Goal: Task Accomplishment & Management: Complete application form

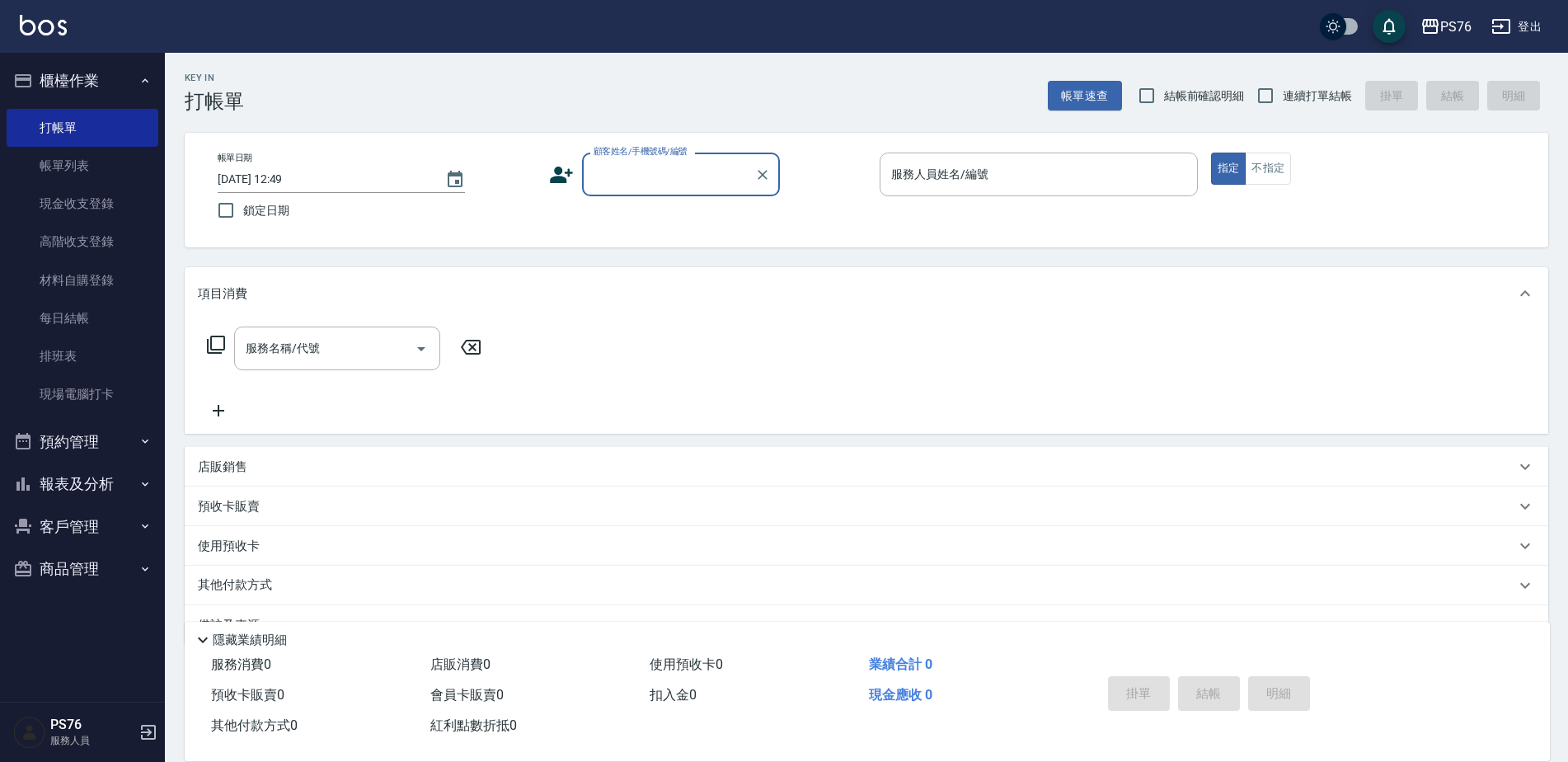
scroll to position [41, 0]
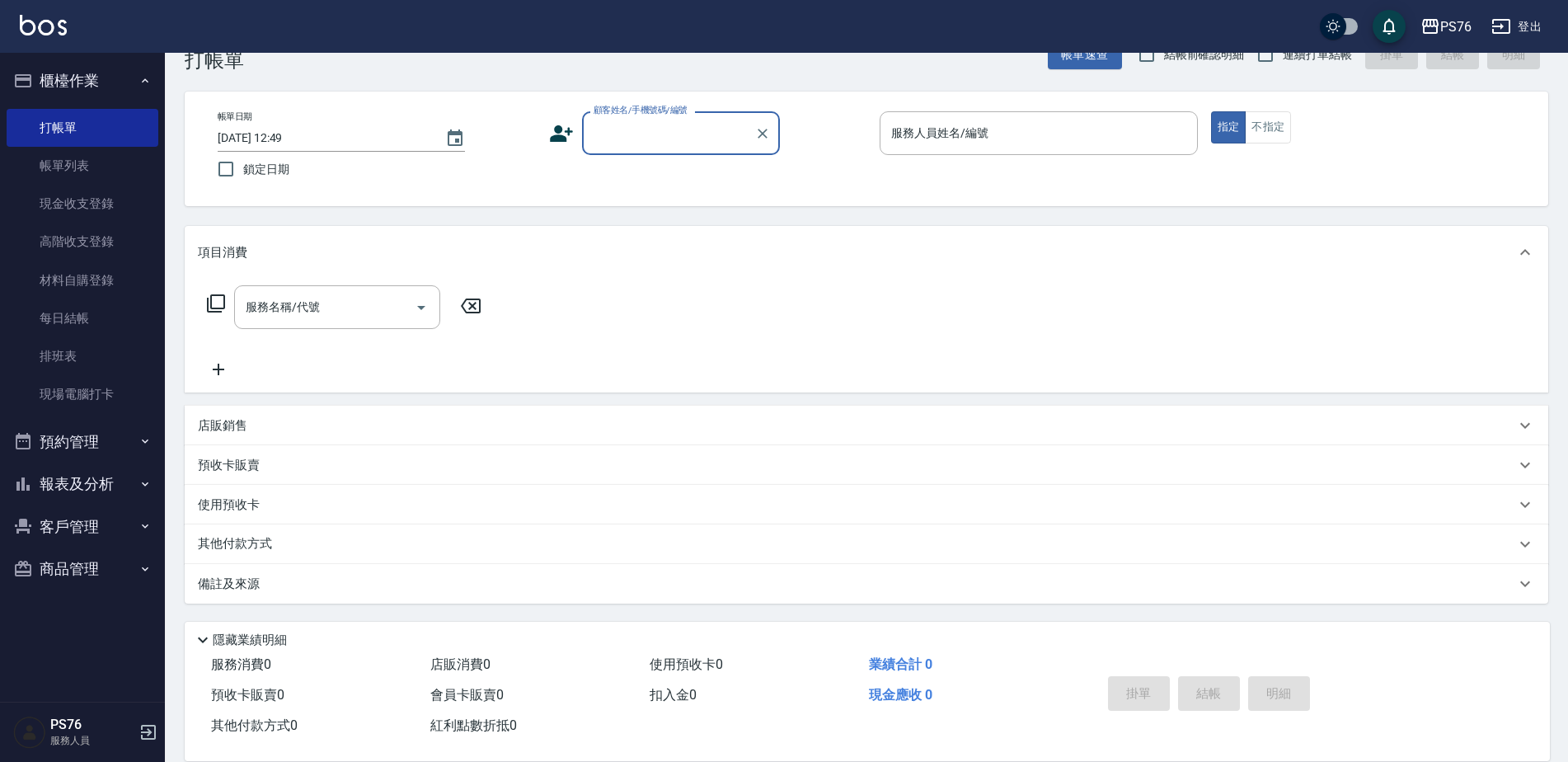
click at [490, 168] on label "鎖定日期" at bounding box center [365, 169] width 314 height 34
click at [243, 168] on input "鎖定日期" at bounding box center [225, 169] width 34 height 34
click at [431, 167] on label "鎖定日期" at bounding box center [365, 169] width 314 height 34
click at [243, 167] on input "鎖定日期" at bounding box center [225, 169] width 34 height 34
checkbox input "false"
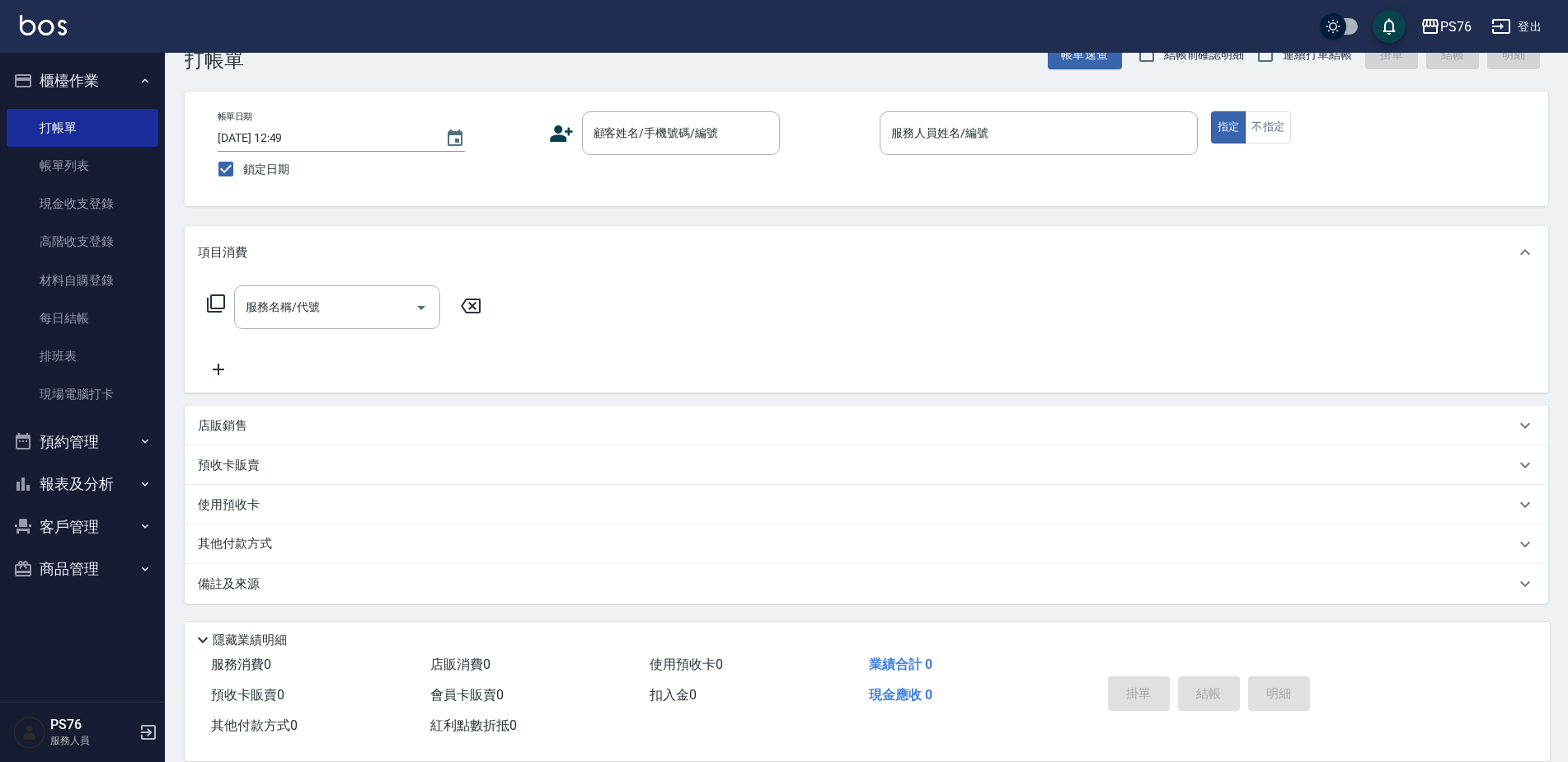
type input "[DATE] 16:57"
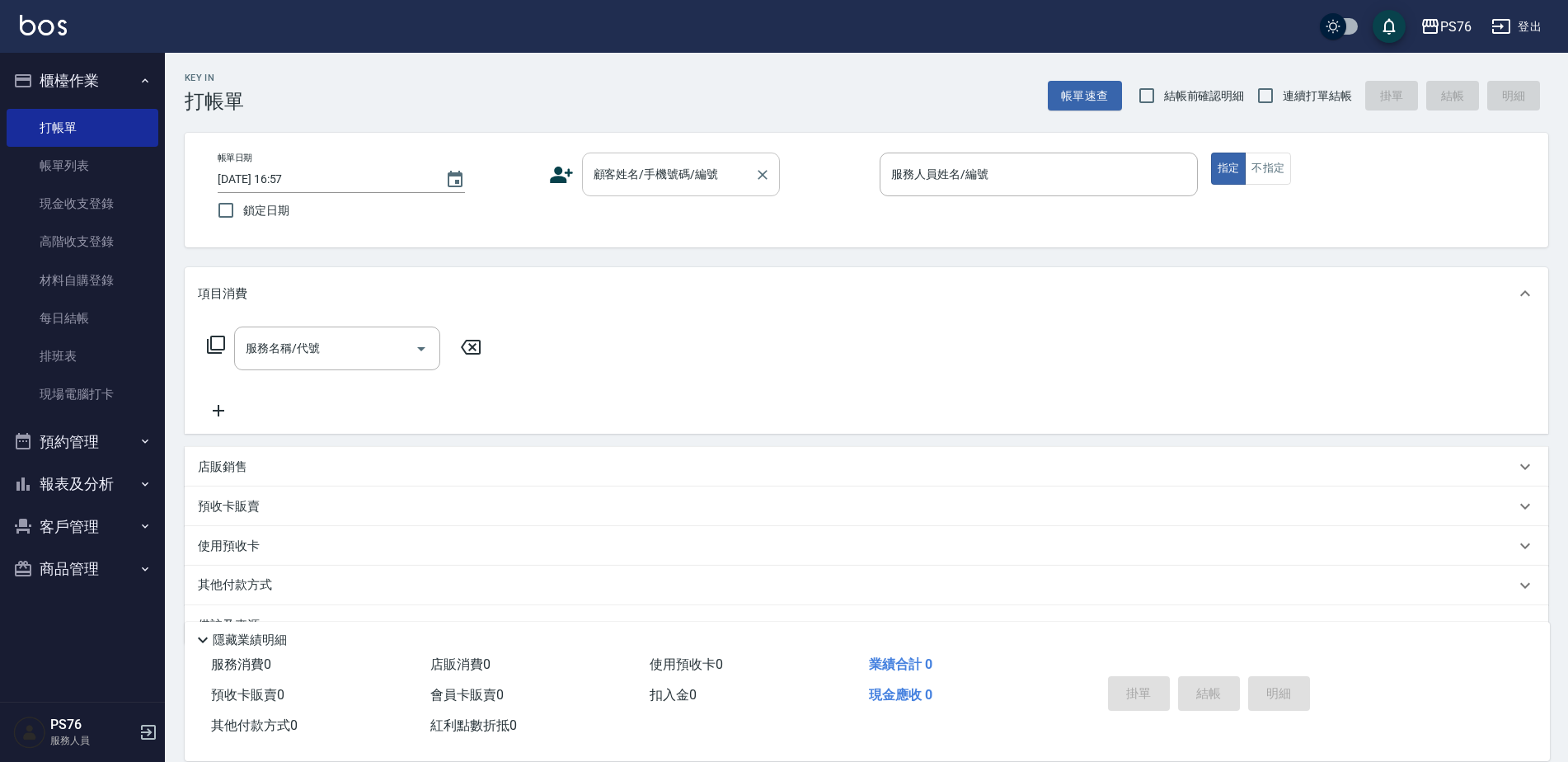
click at [735, 178] on input "顧客姓名/手機號碼/編號" at bounding box center [668, 174] width 158 height 29
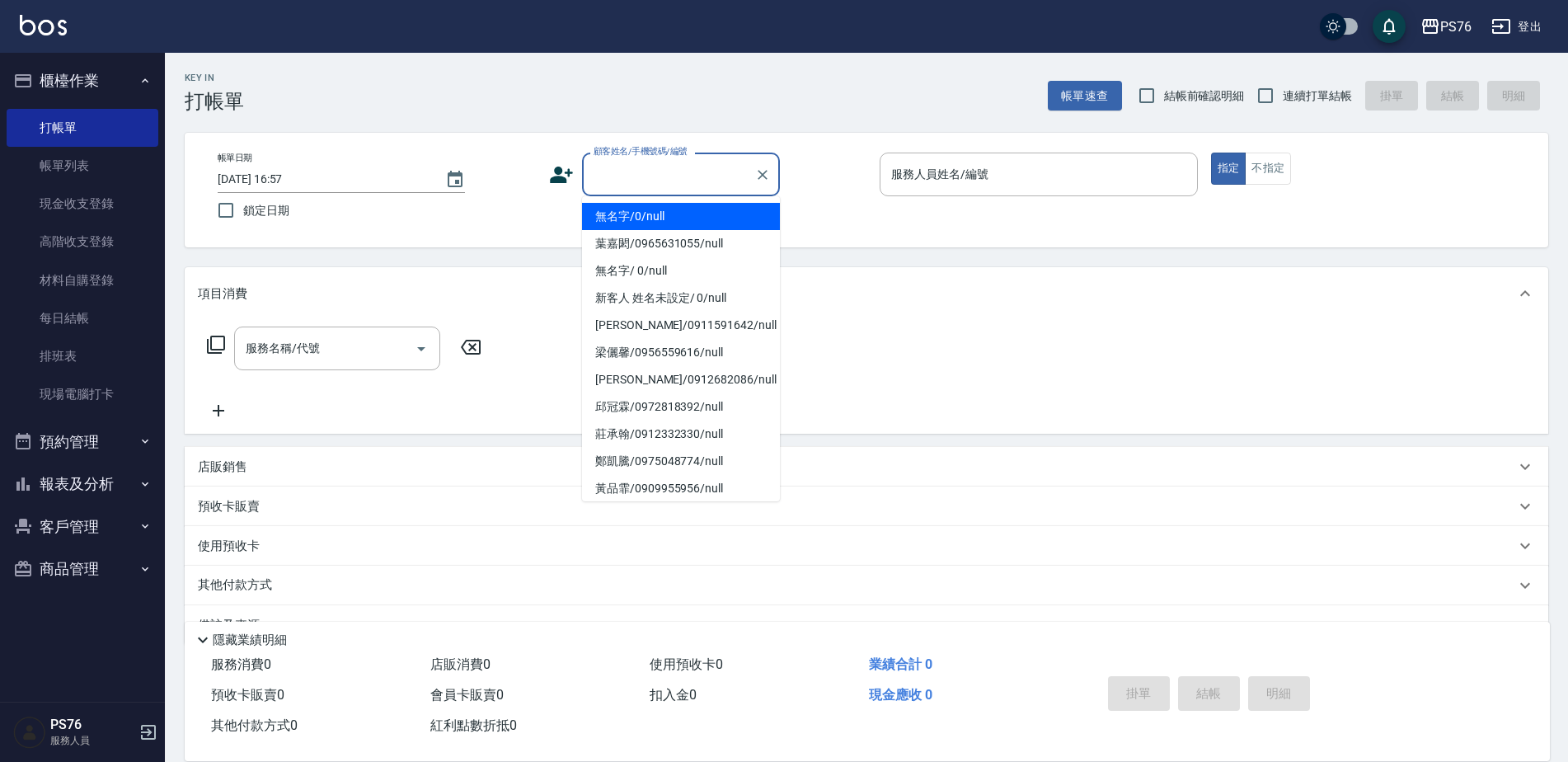
type input "無名字/0/null"
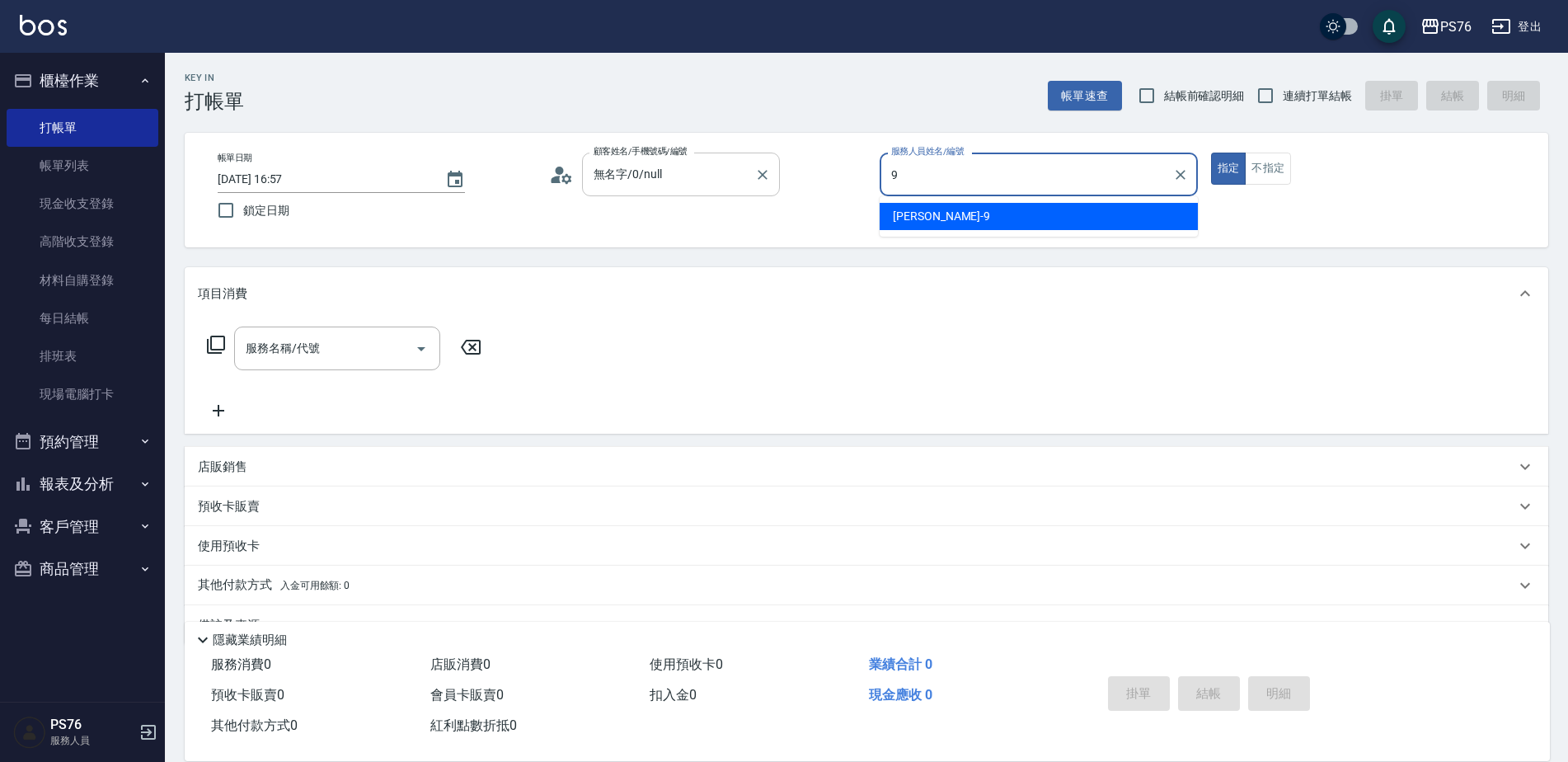
type input "[PERSON_NAME]-9"
type button "true"
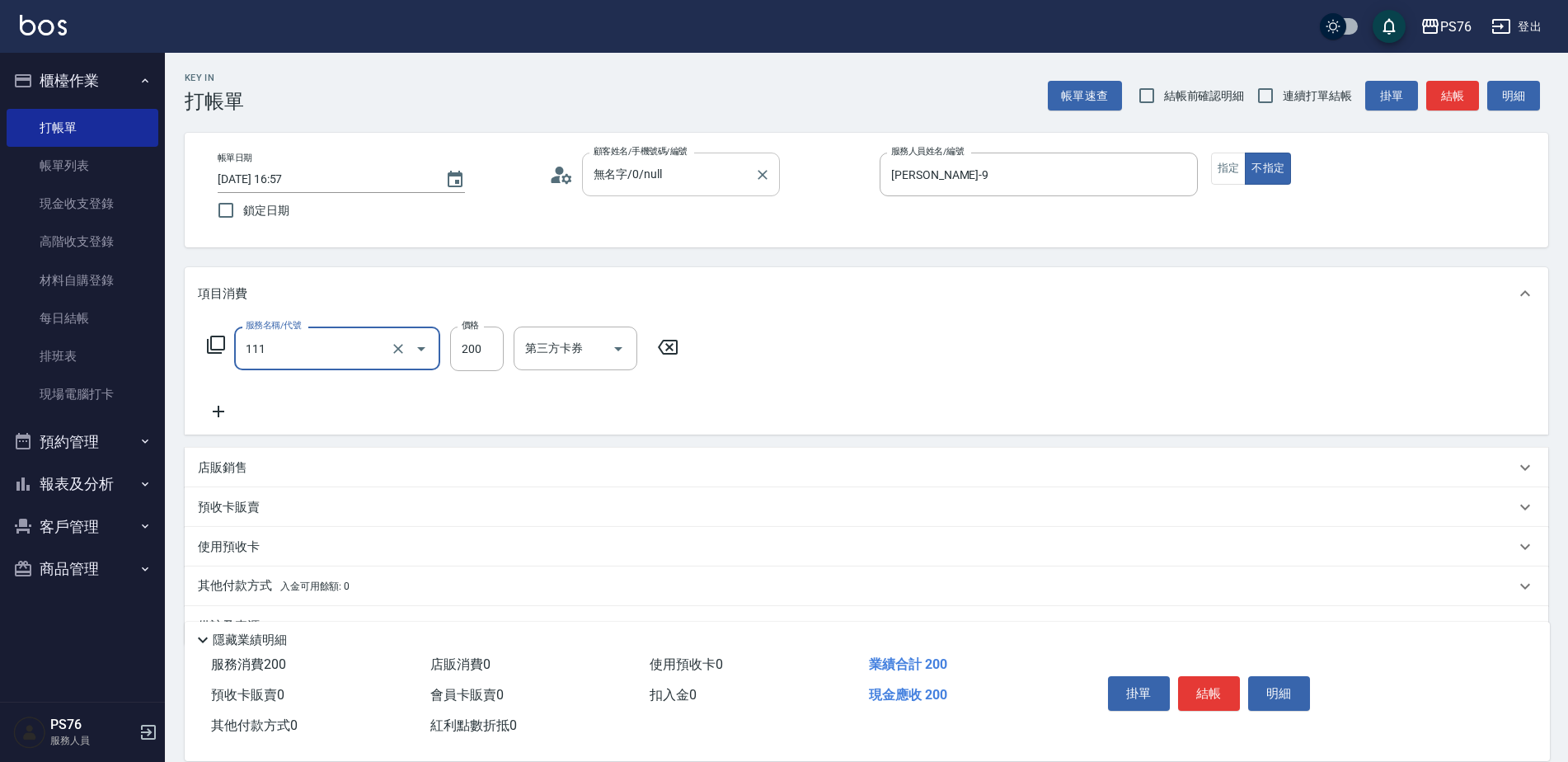
type input "200(111)"
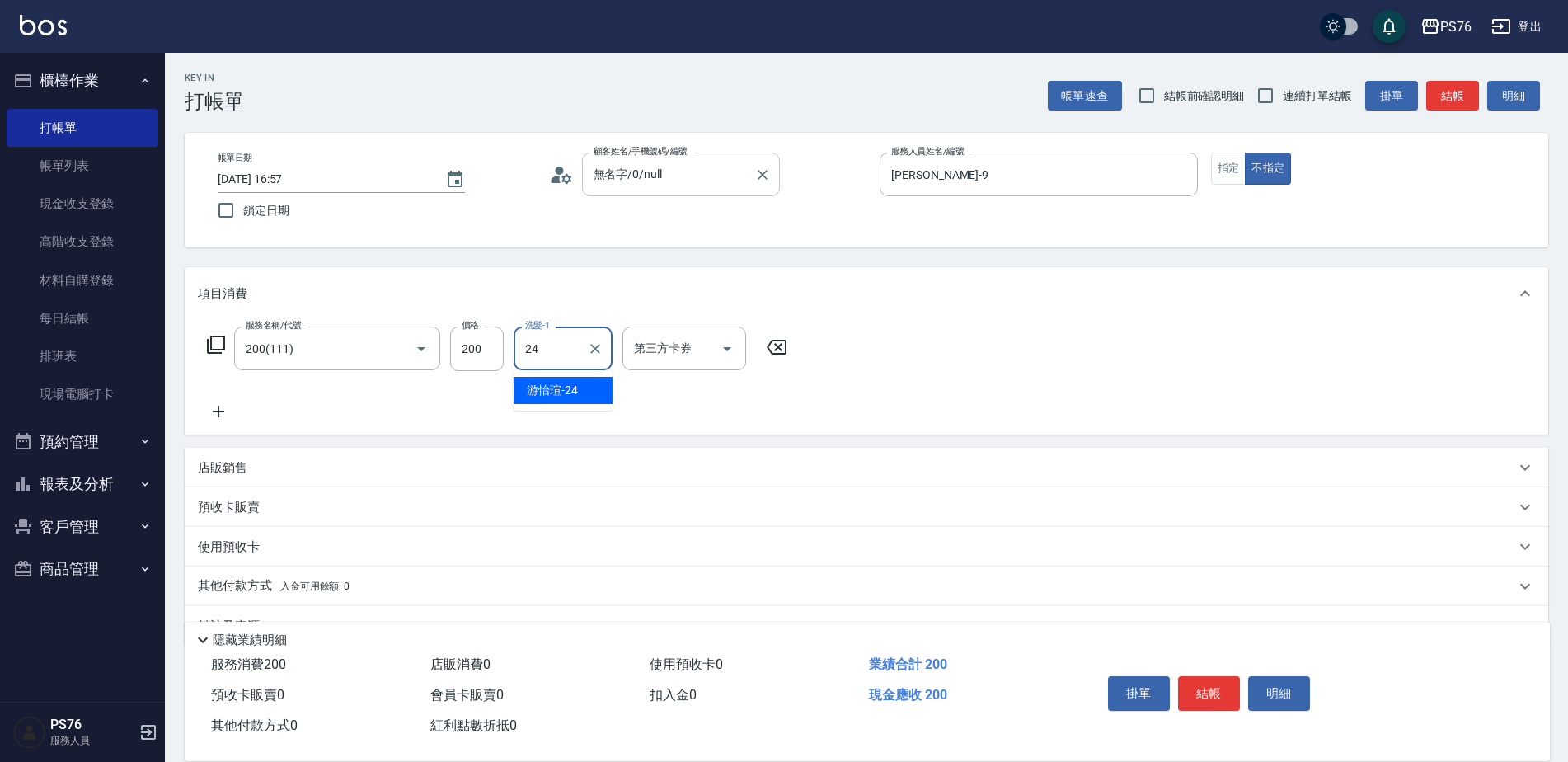
type input "游怡瑄-24"
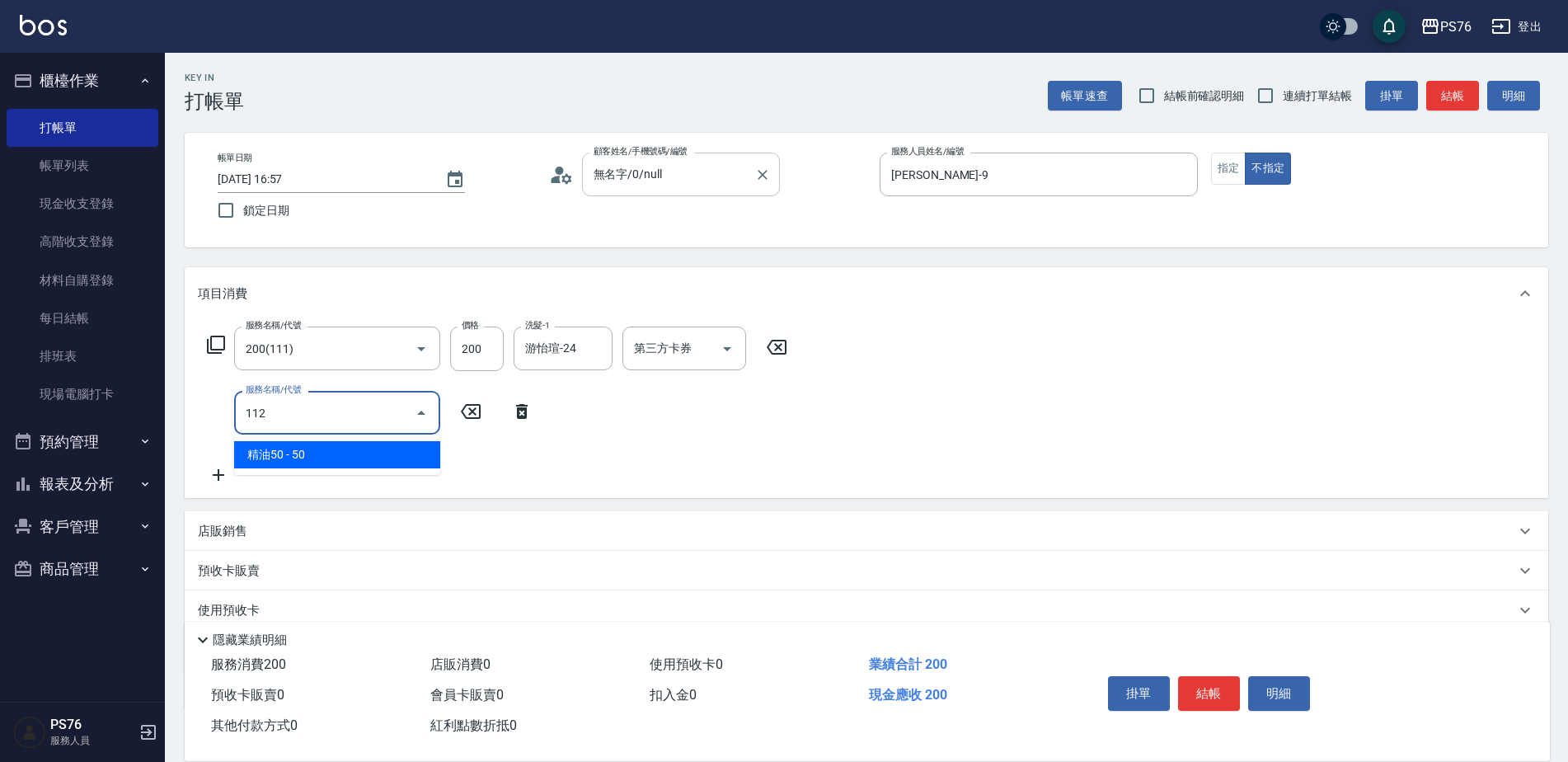
type input "精油50(112)"
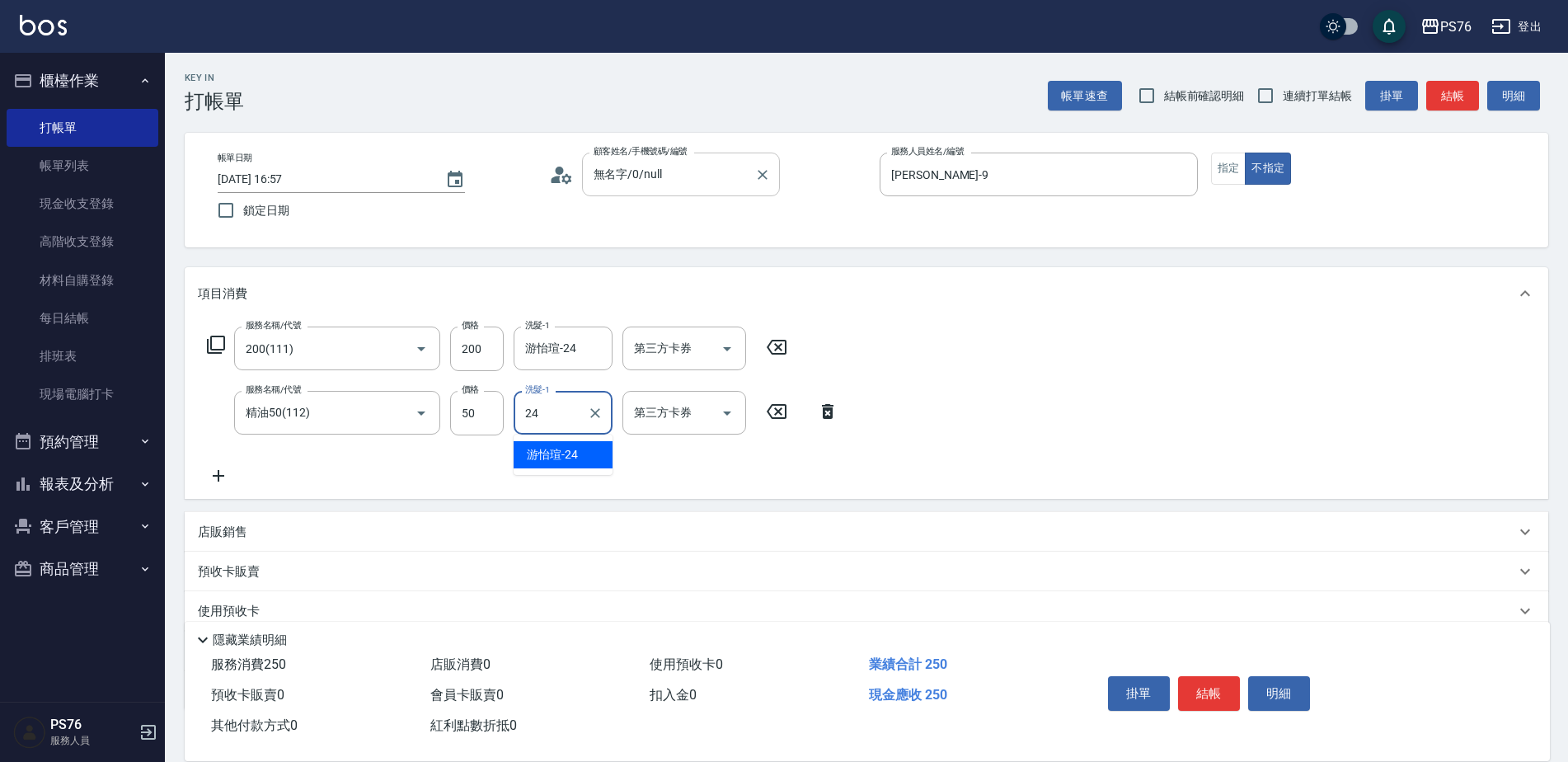
type input "游怡瑄-24"
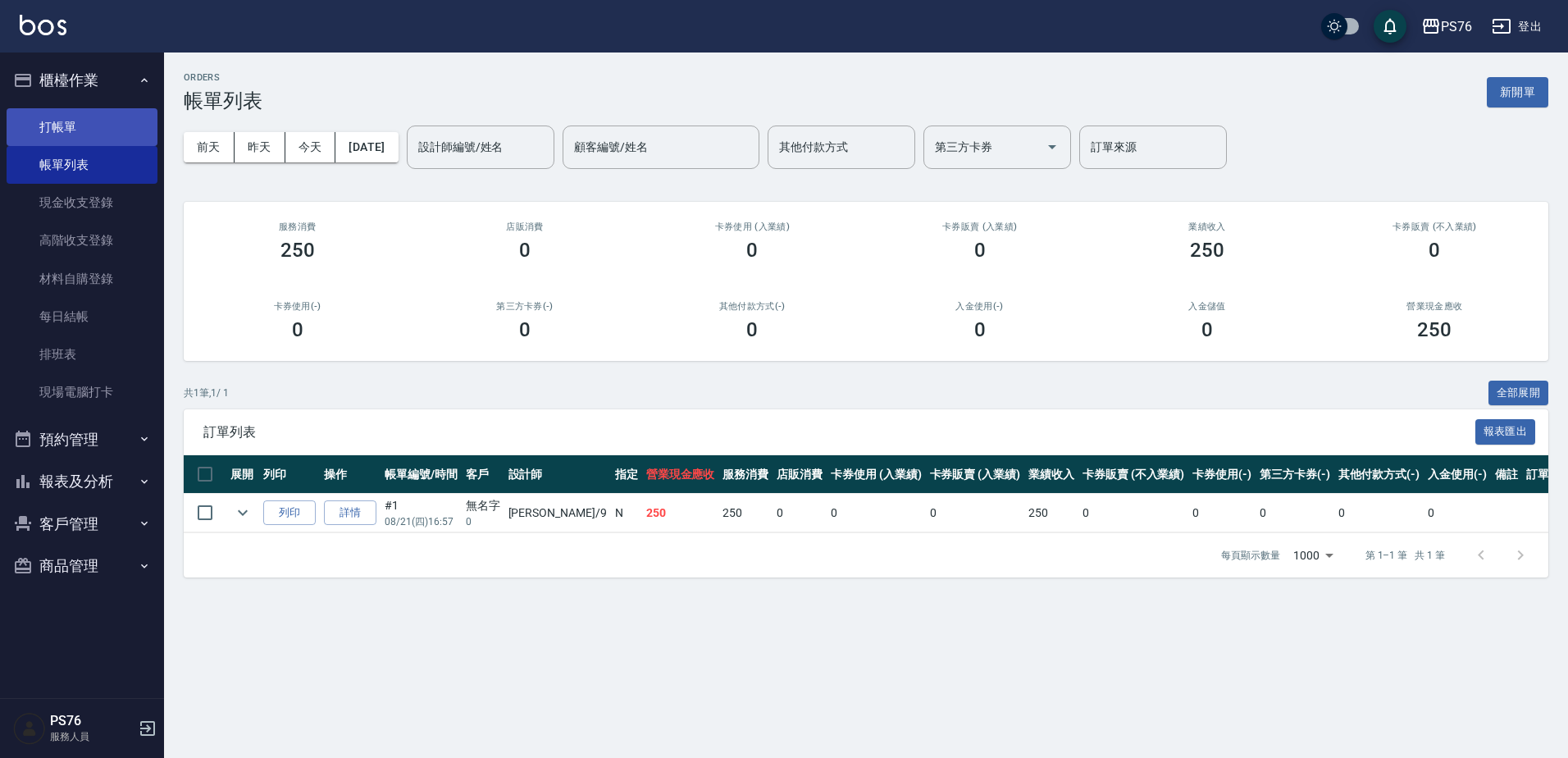
click at [99, 125] on link "打帳單" at bounding box center [82, 126] width 151 height 38
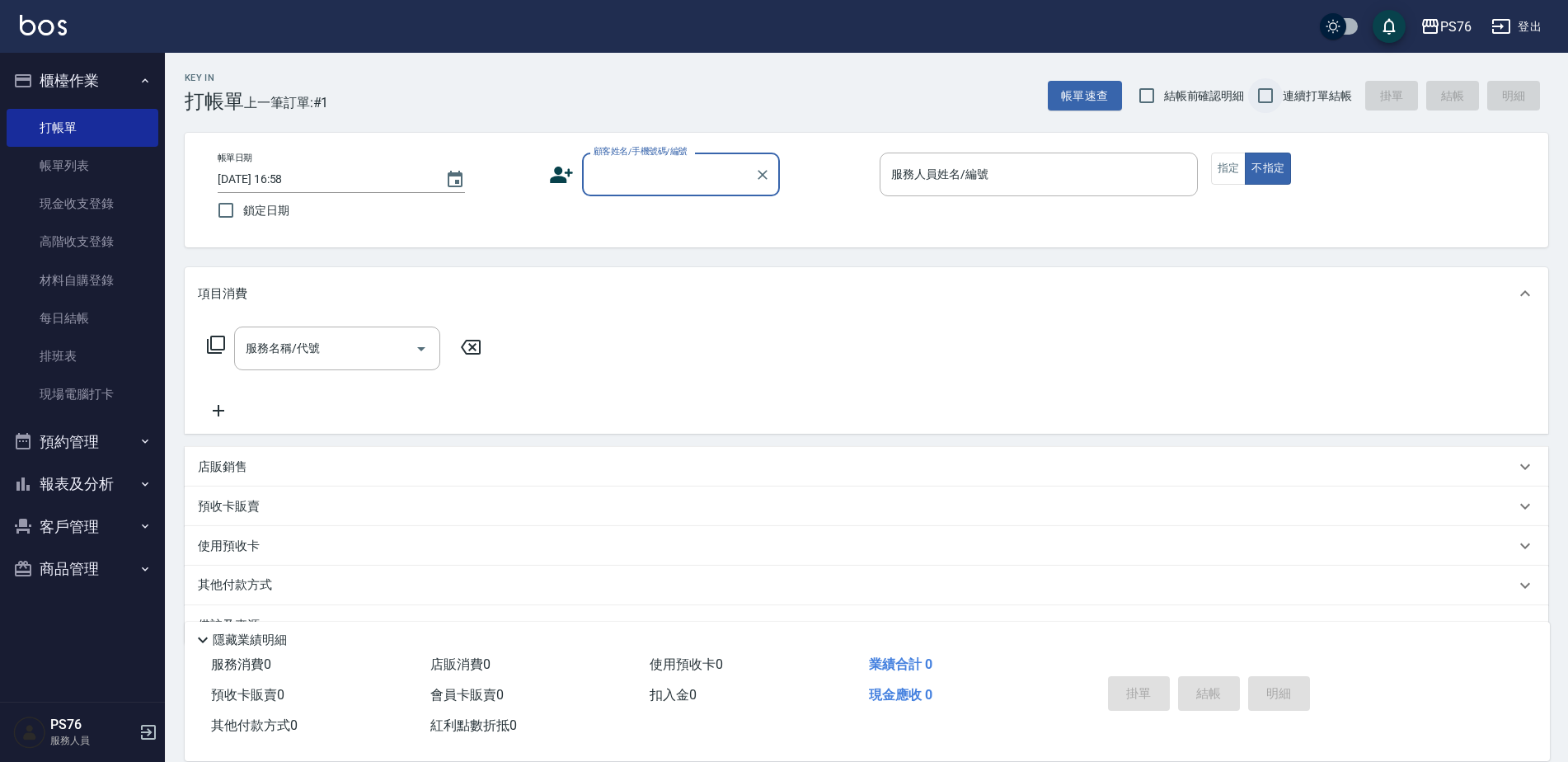
click at [1279, 86] on input "連續打單結帳" at bounding box center [1265, 95] width 34 height 34
checkbox input "true"
click at [657, 178] on input "顧客姓名/手機號碼/編號" at bounding box center [668, 174] width 158 height 29
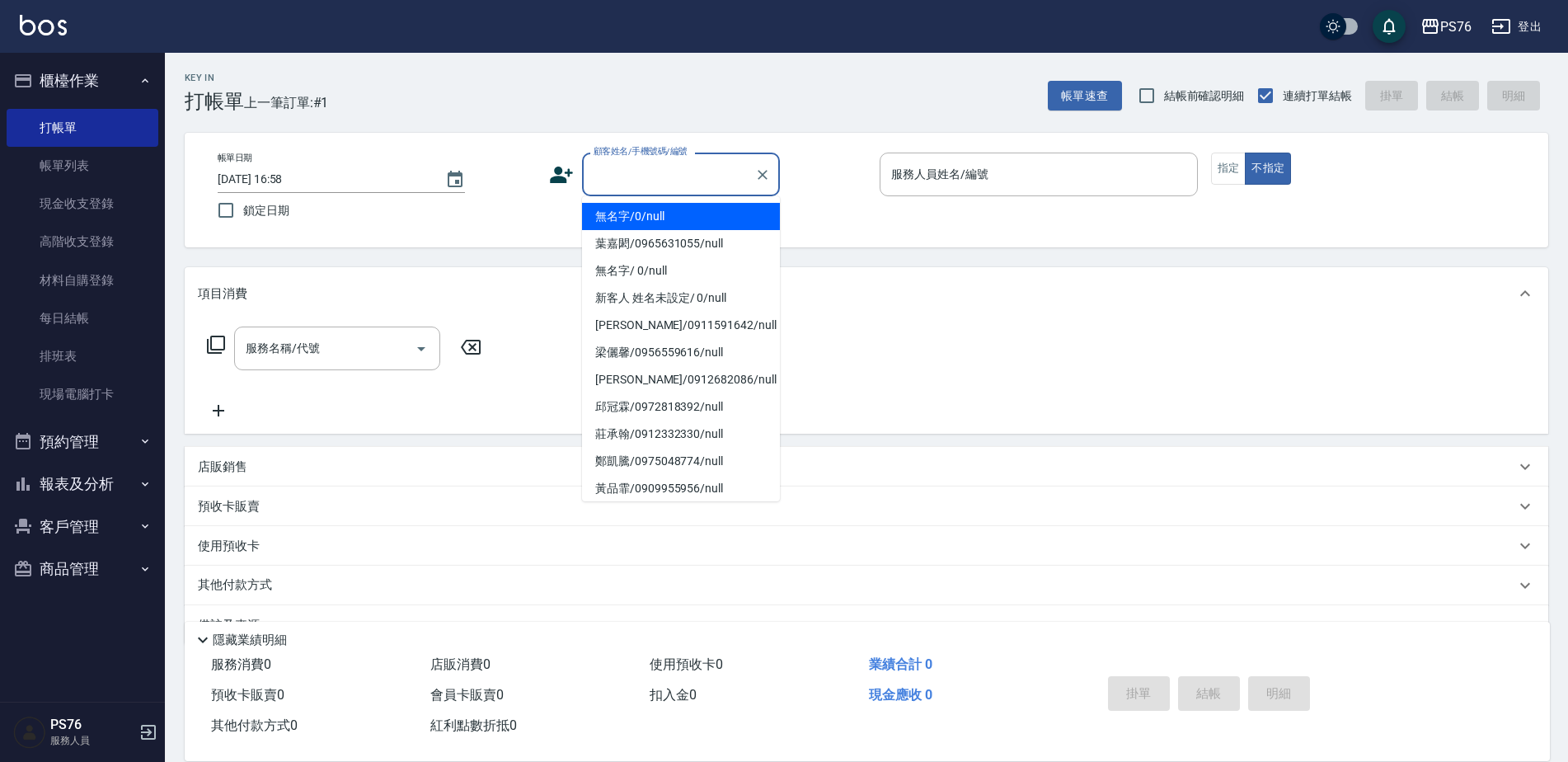
type input "無名字/0/null"
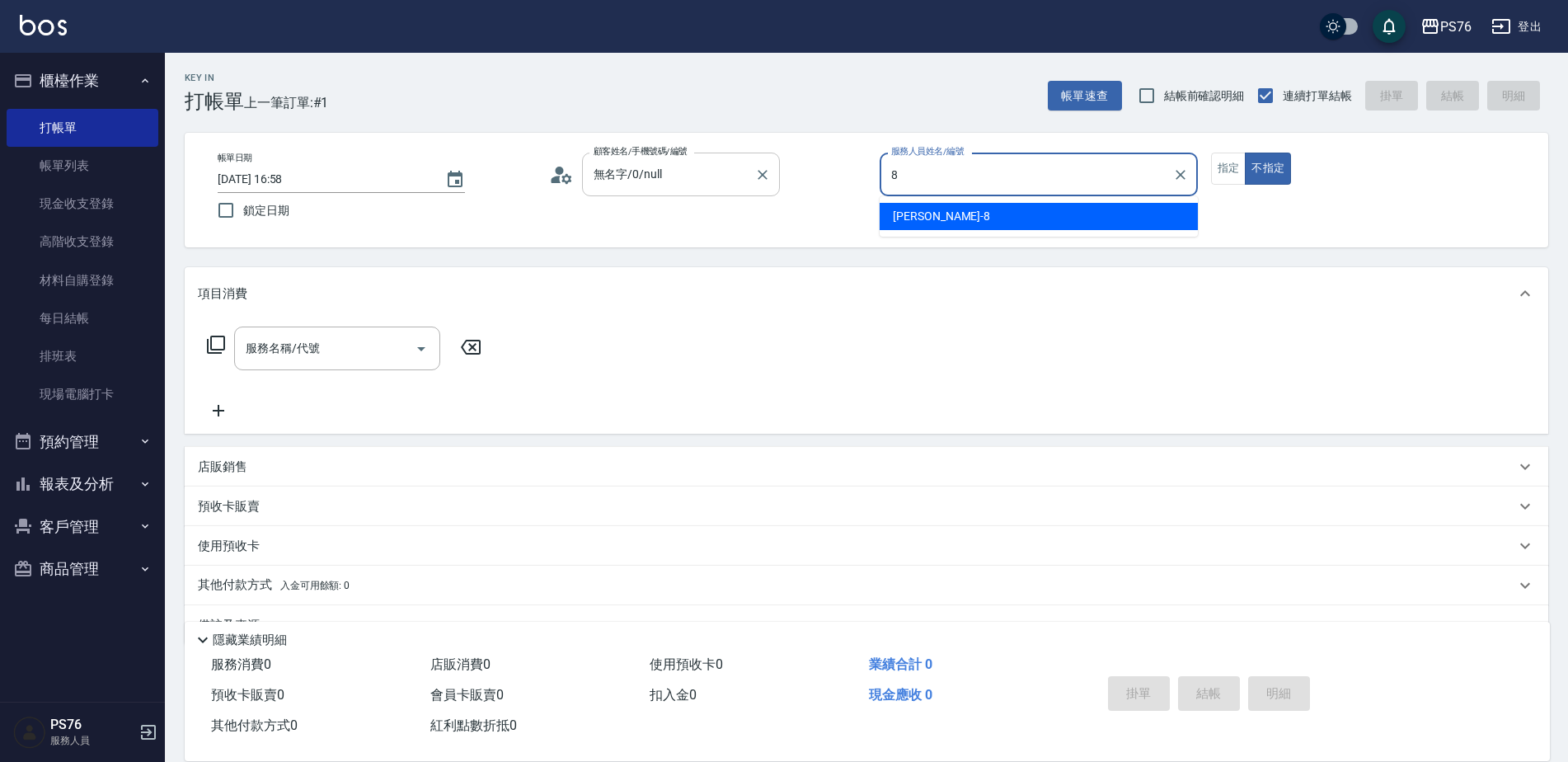
type input "[PERSON_NAME]-8"
type button "false"
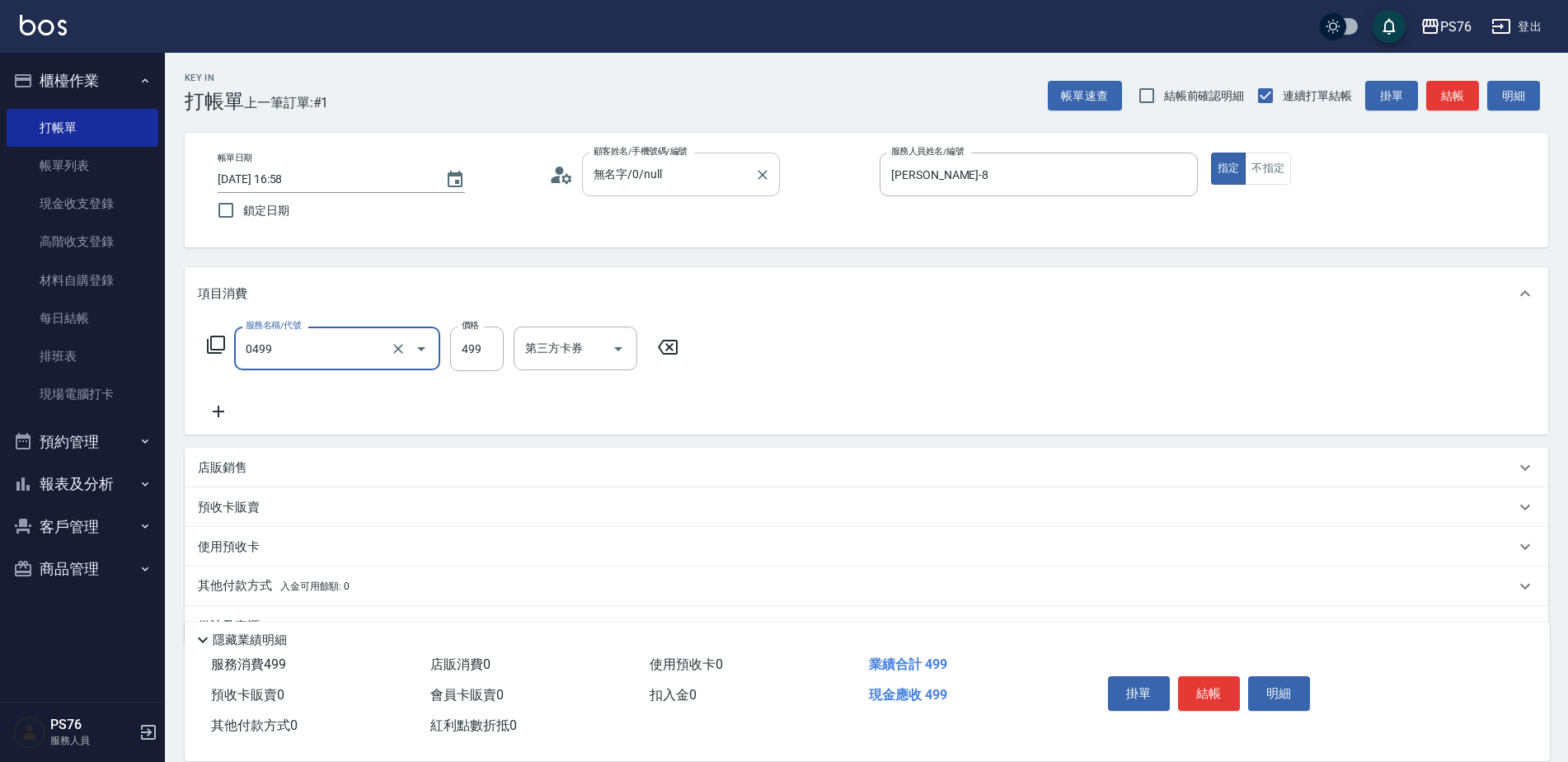
type input "[PERSON_NAME]499(0499)"
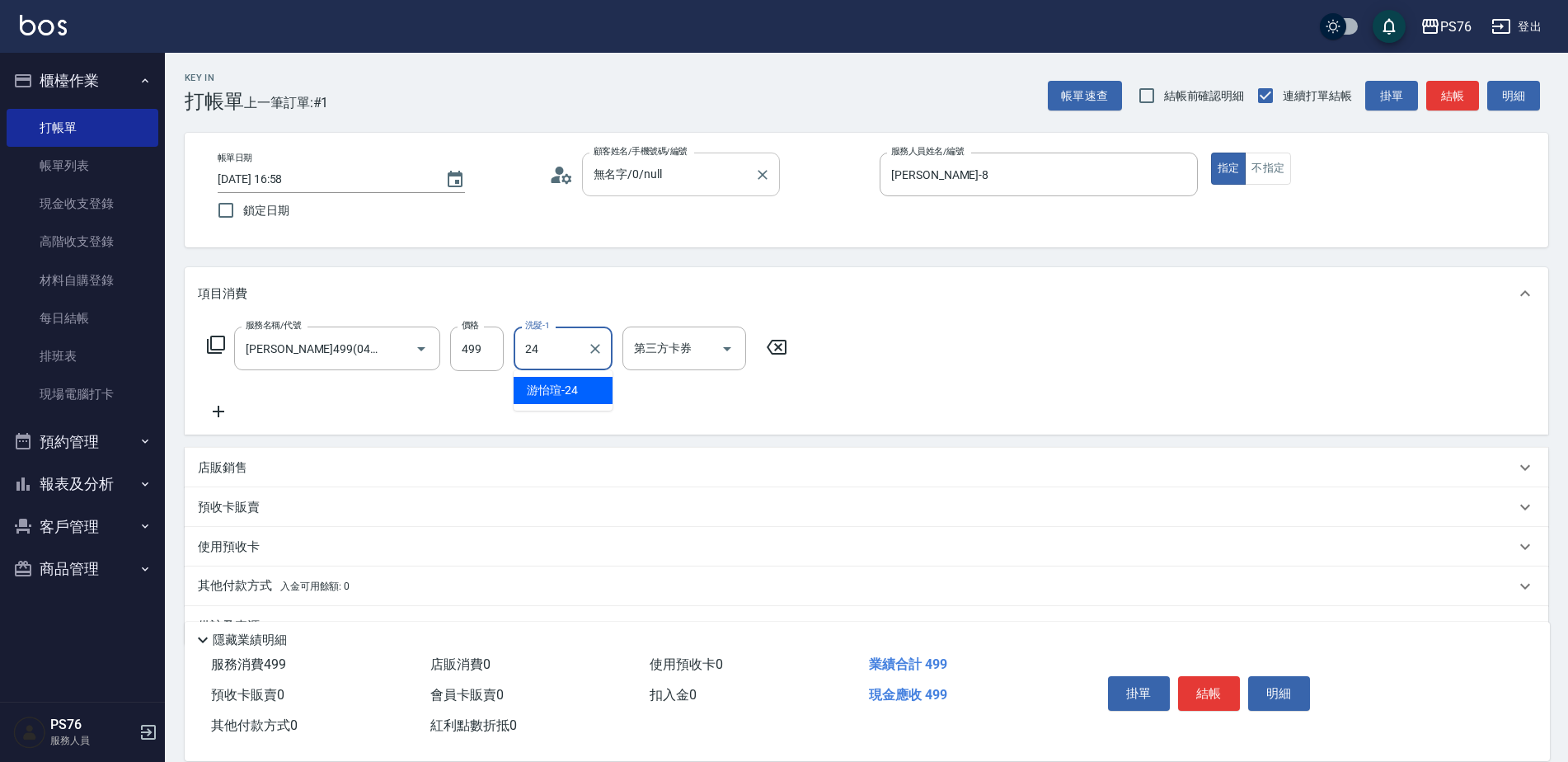
type input "游怡瑄-24"
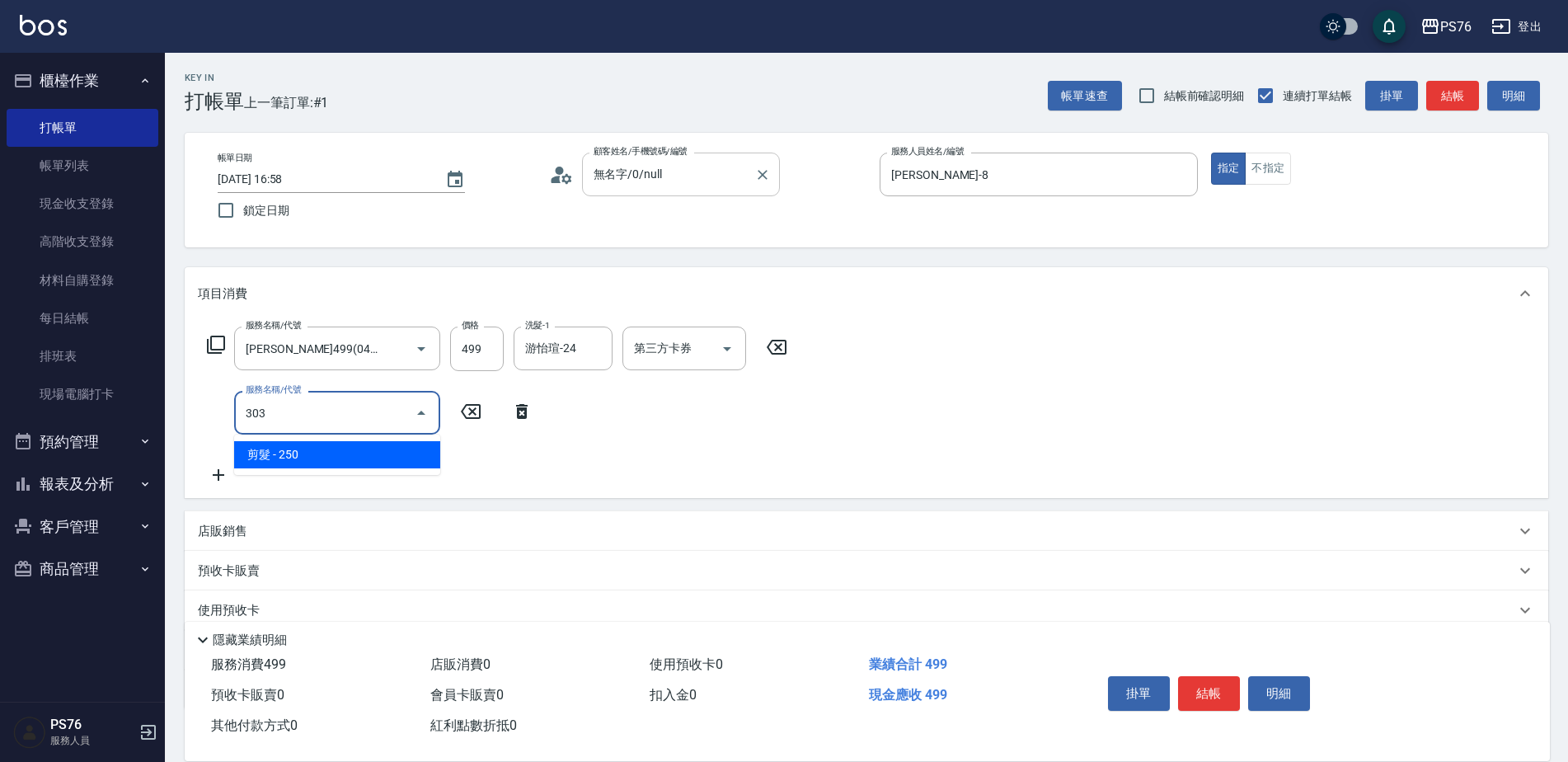
type input "剪髮(303)"
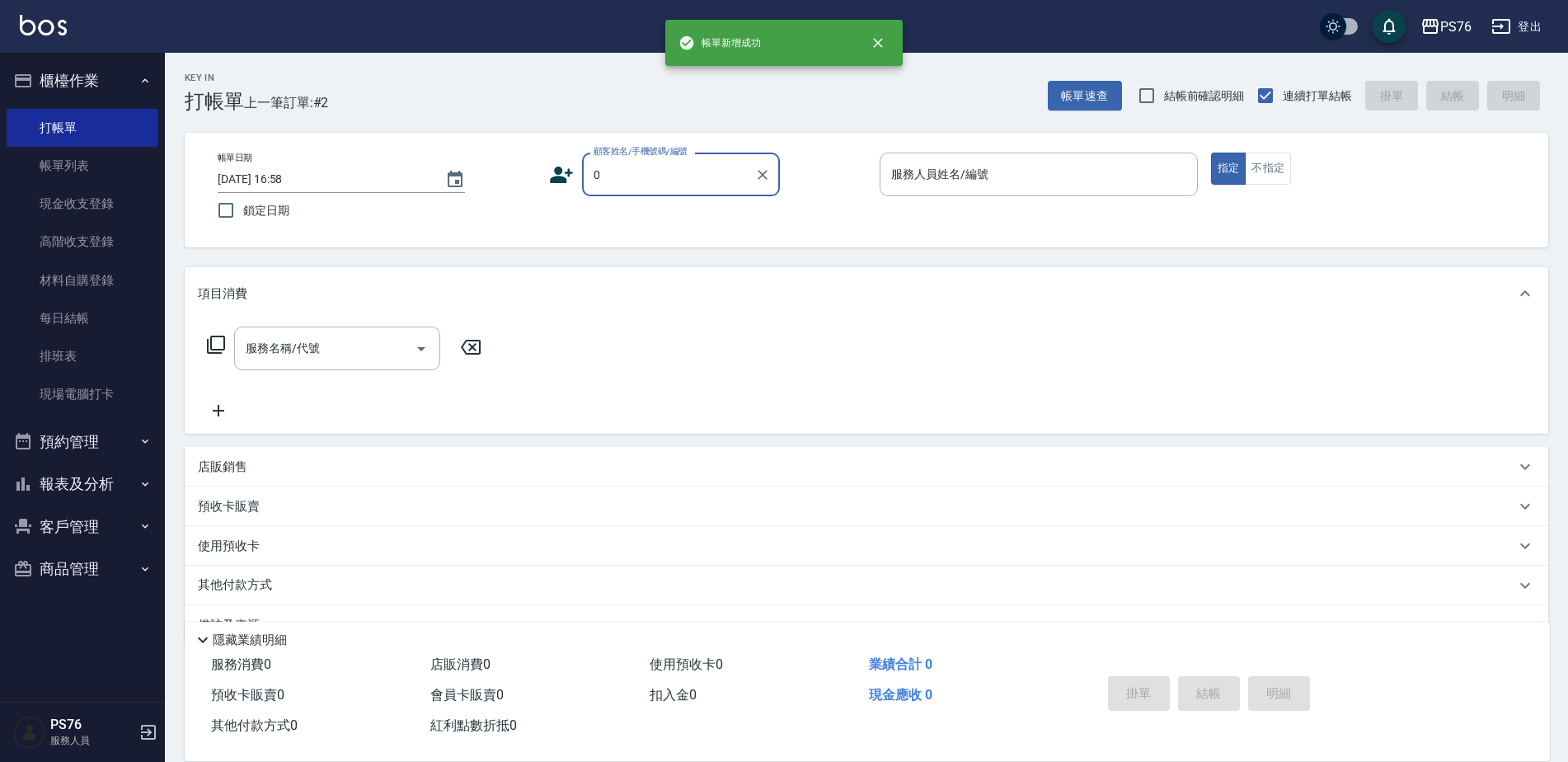
type input "無名字/0/null"
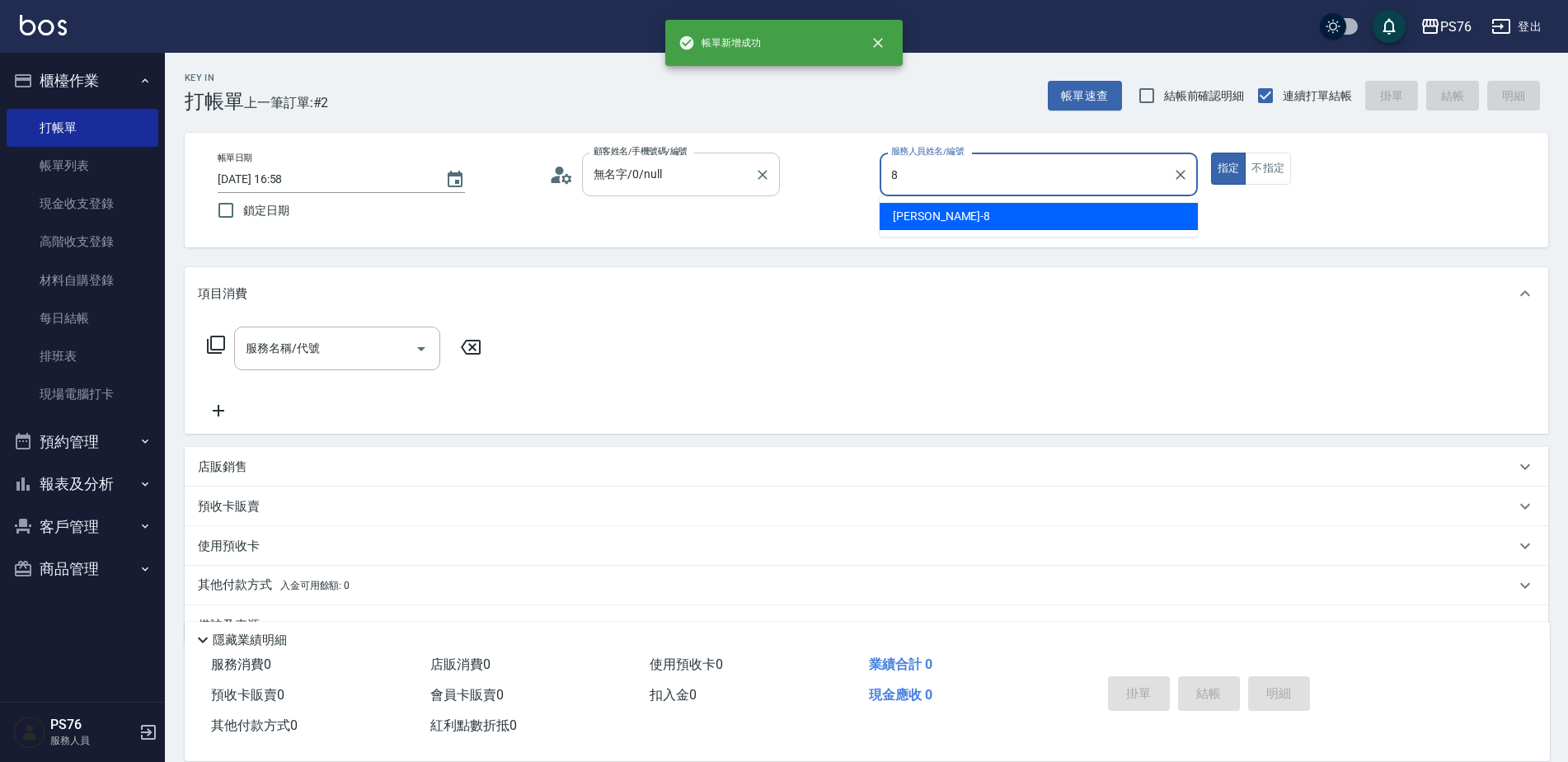
type input "[PERSON_NAME]-8"
type button "true"
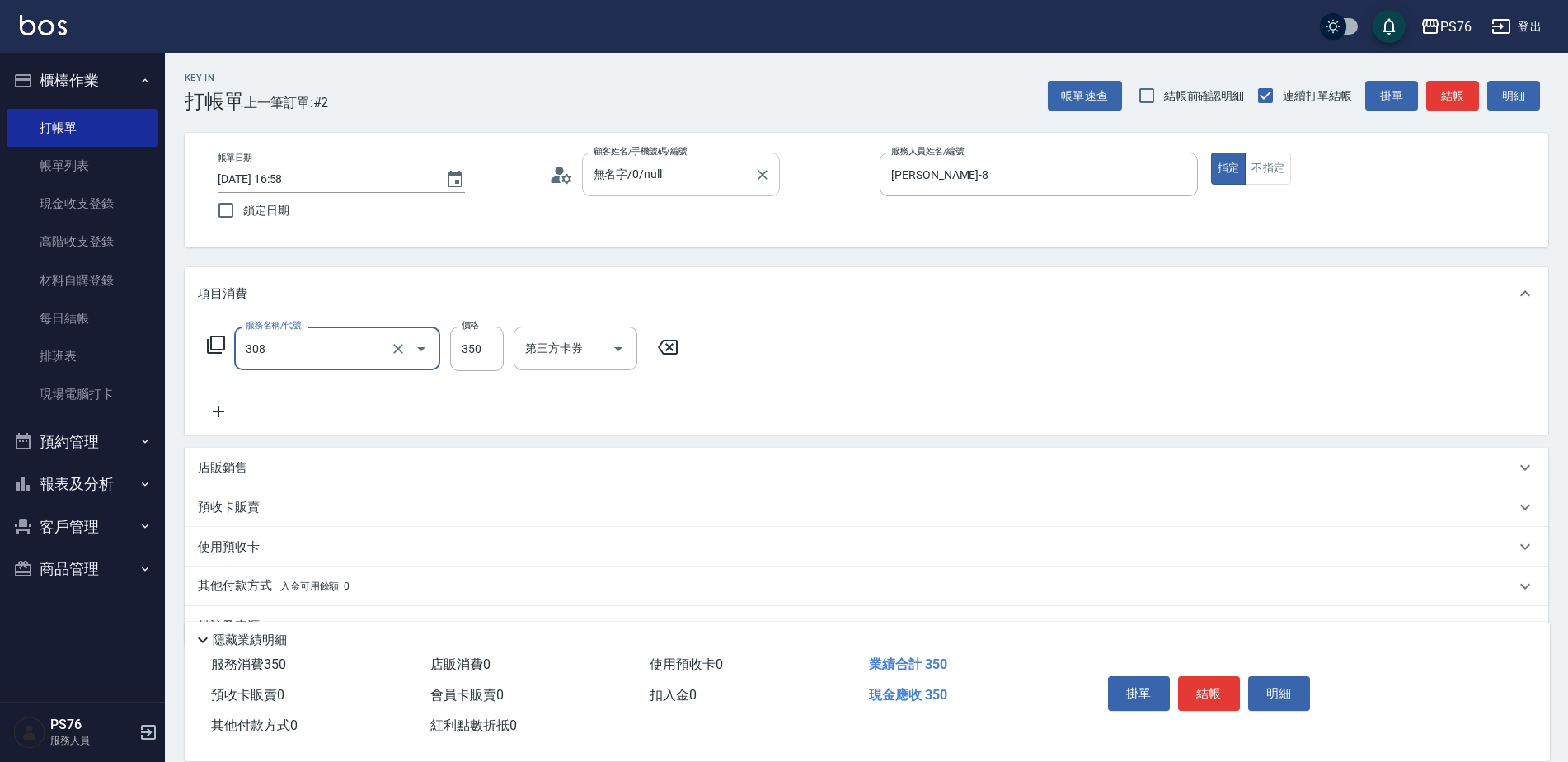
type input "洗+剪(308)"
type input "游怡瑄-24"
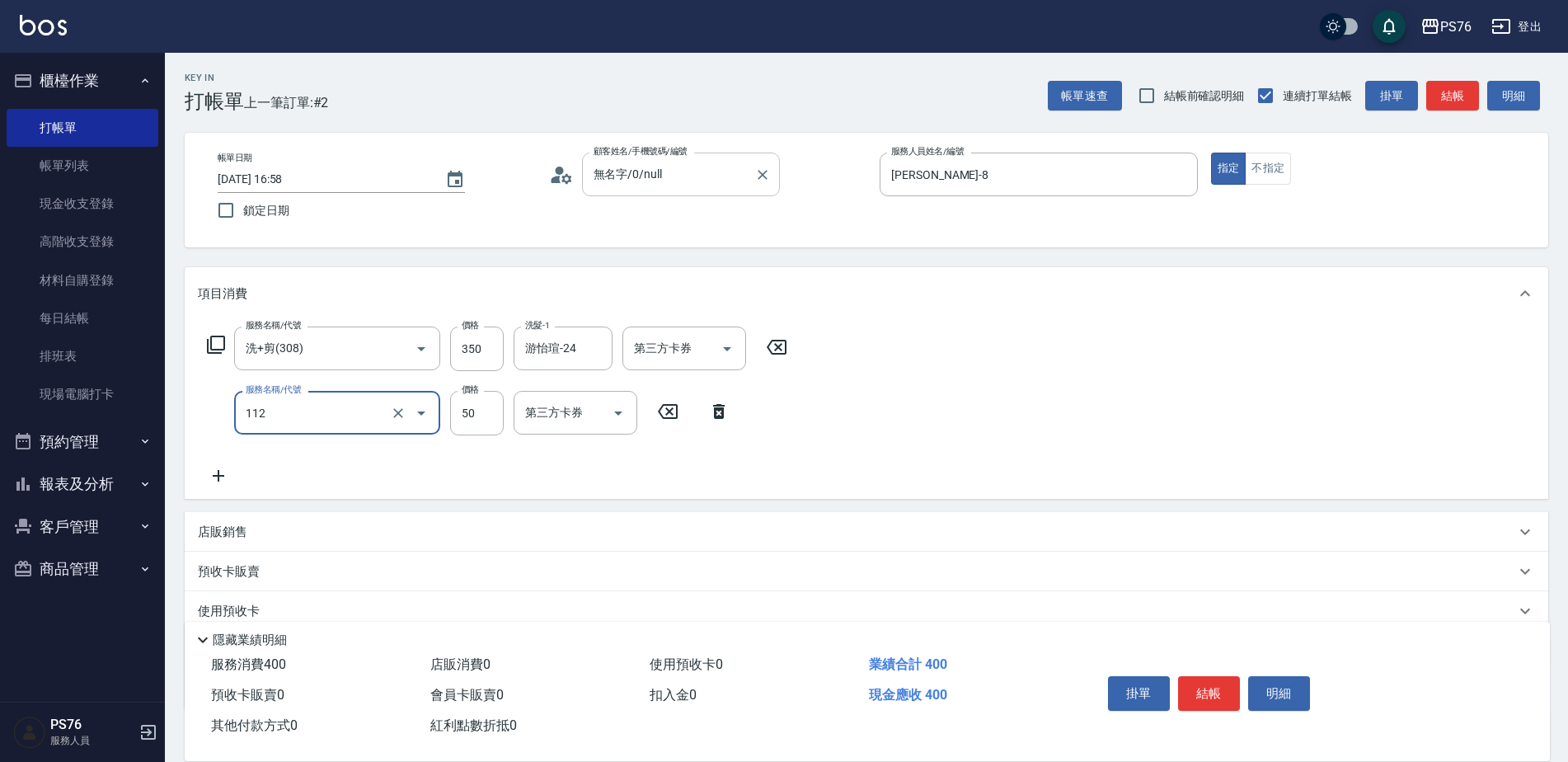
type input "精油50(112)"
type input "游怡瑄-24"
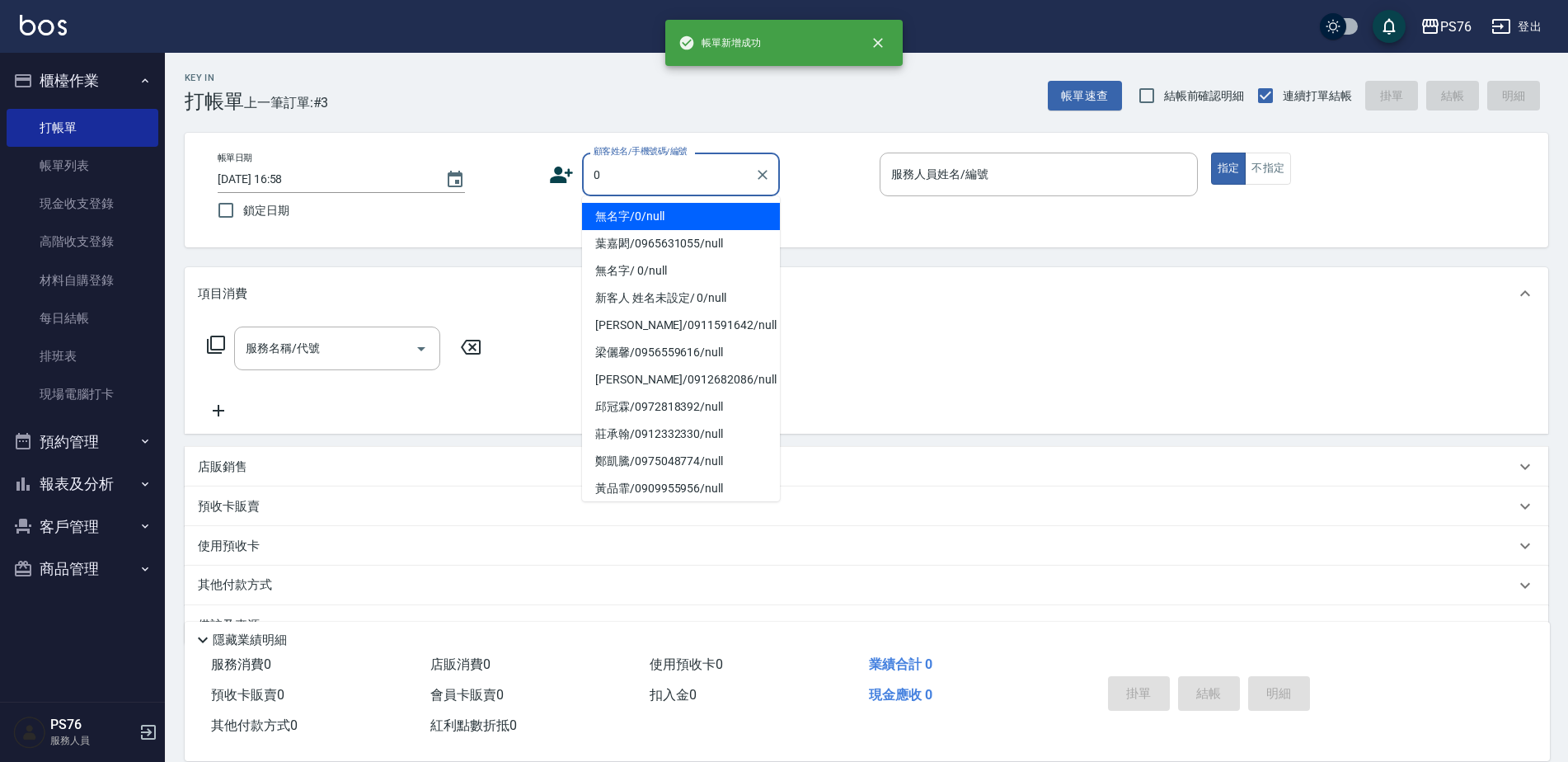
type input "無名字/0/null"
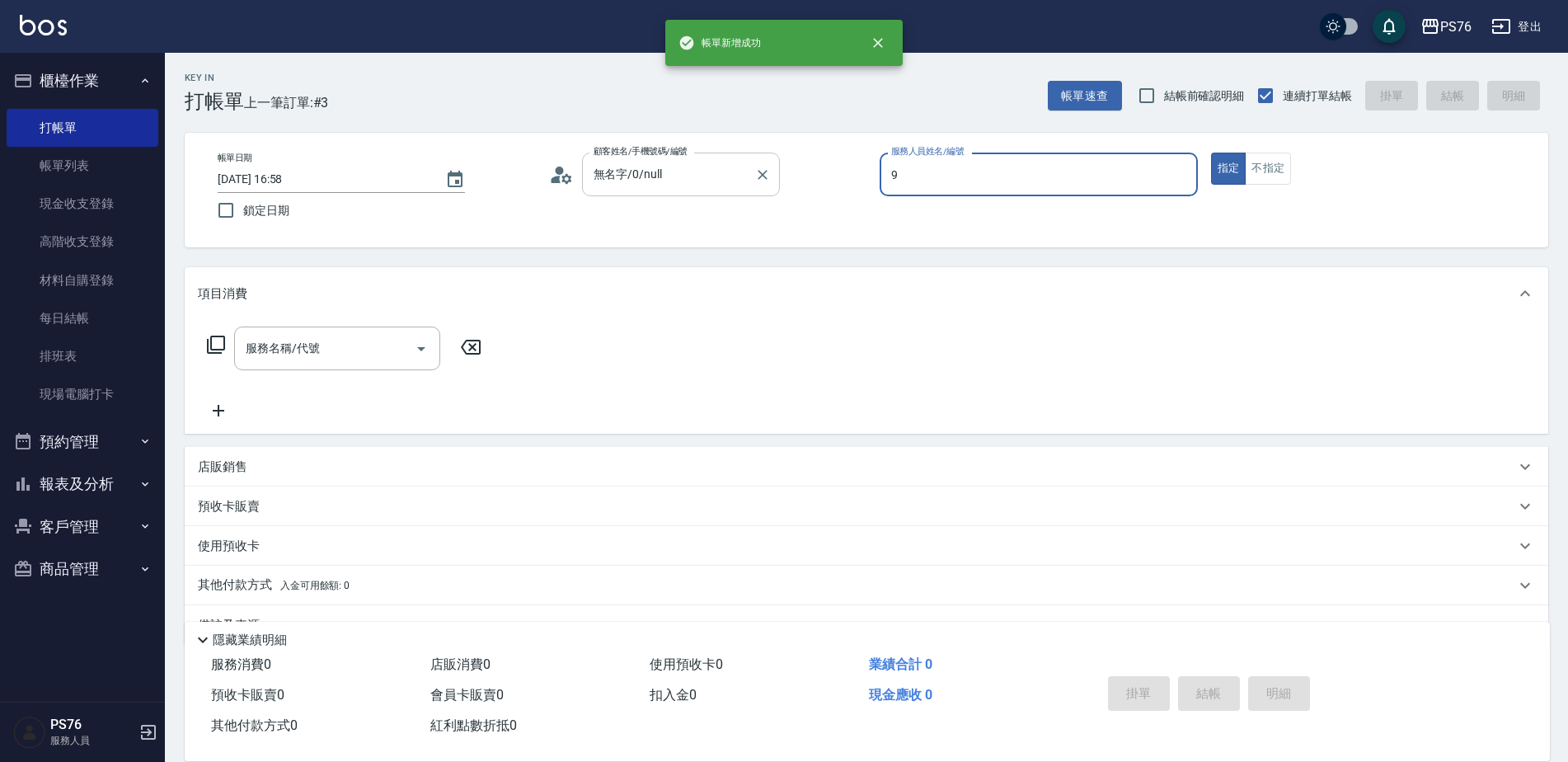
type input "[PERSON_NAME]-9"
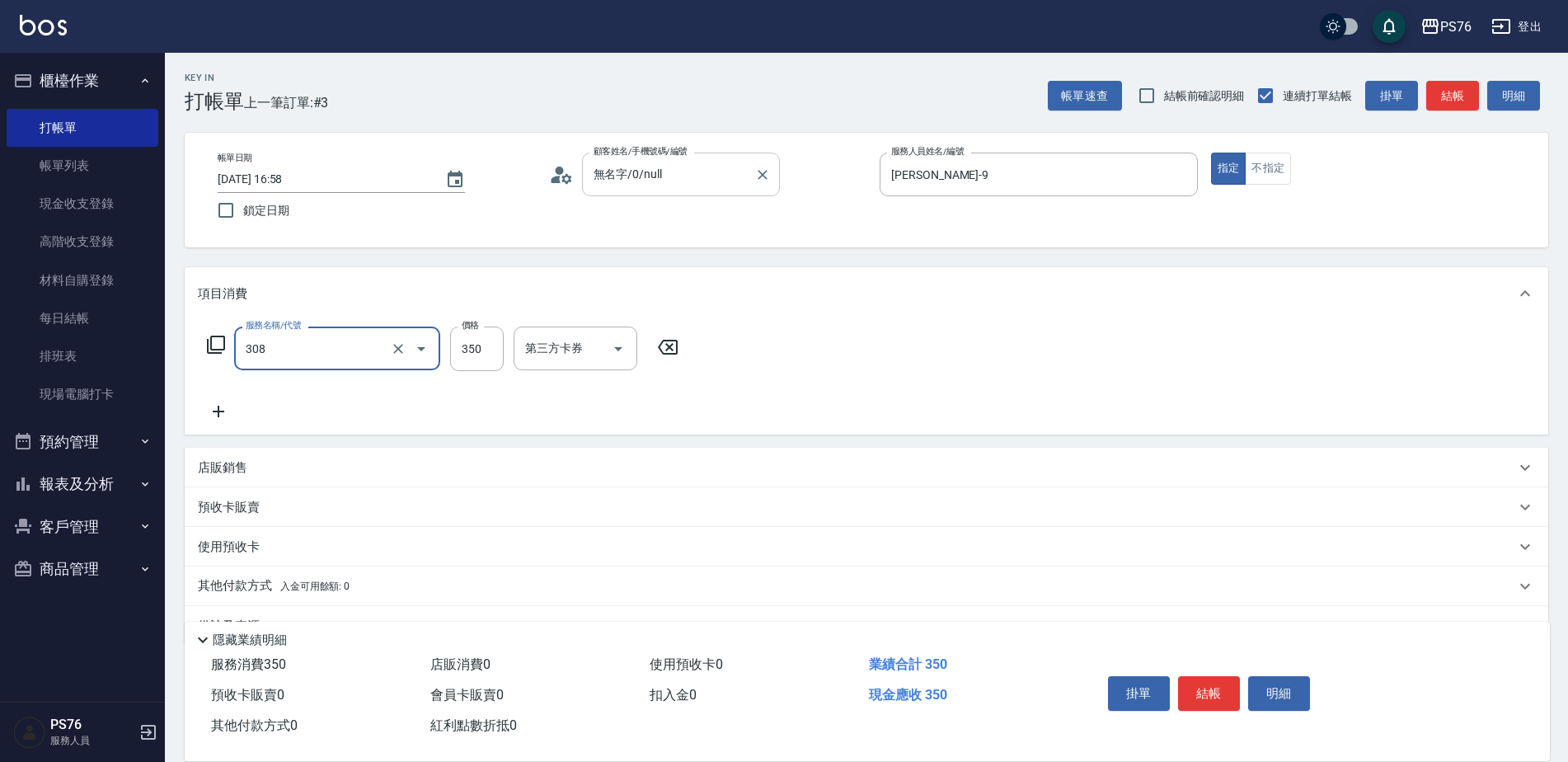
type input "洗+剪(308)"
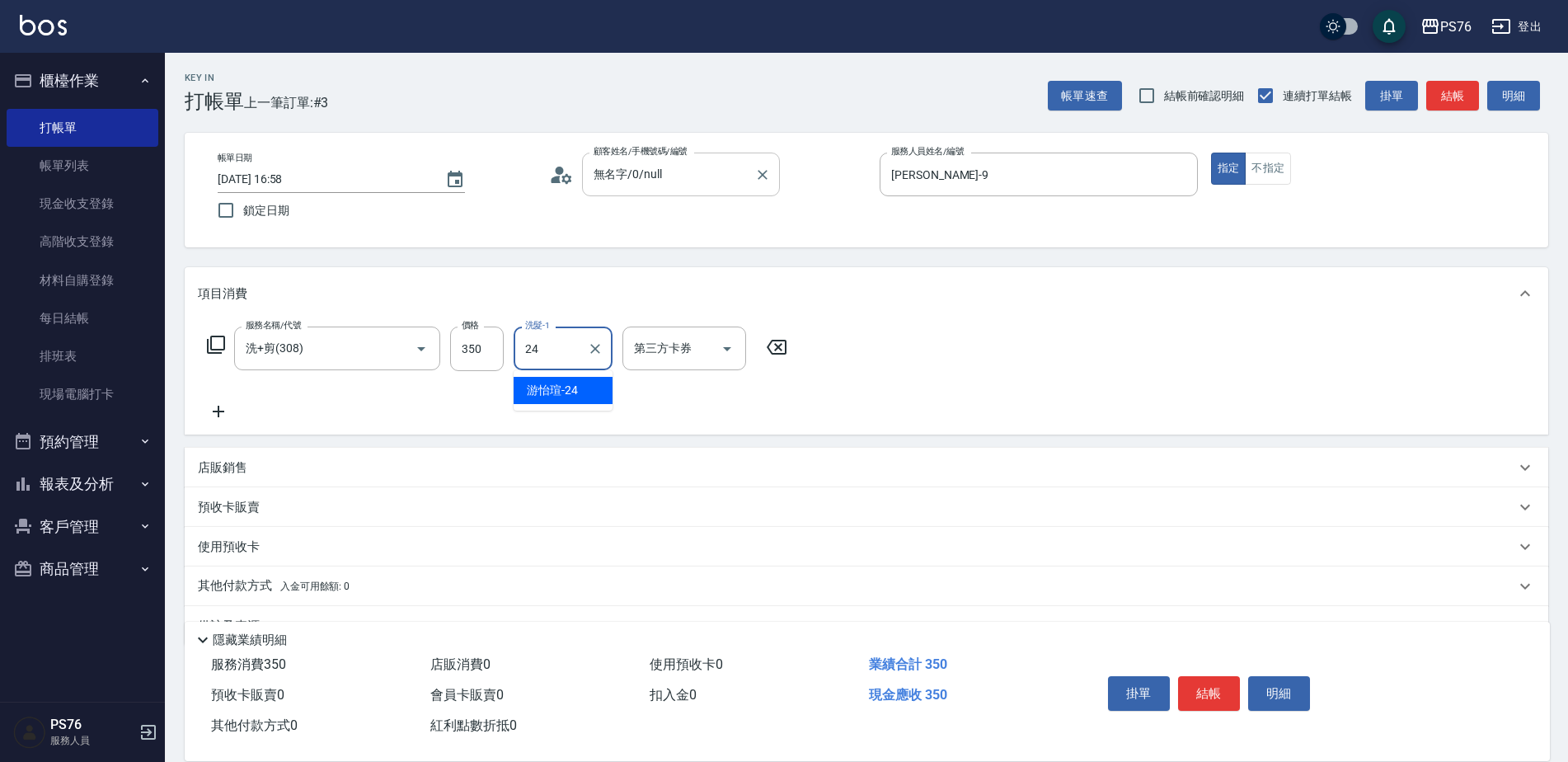
type input "游怡瑄-24"
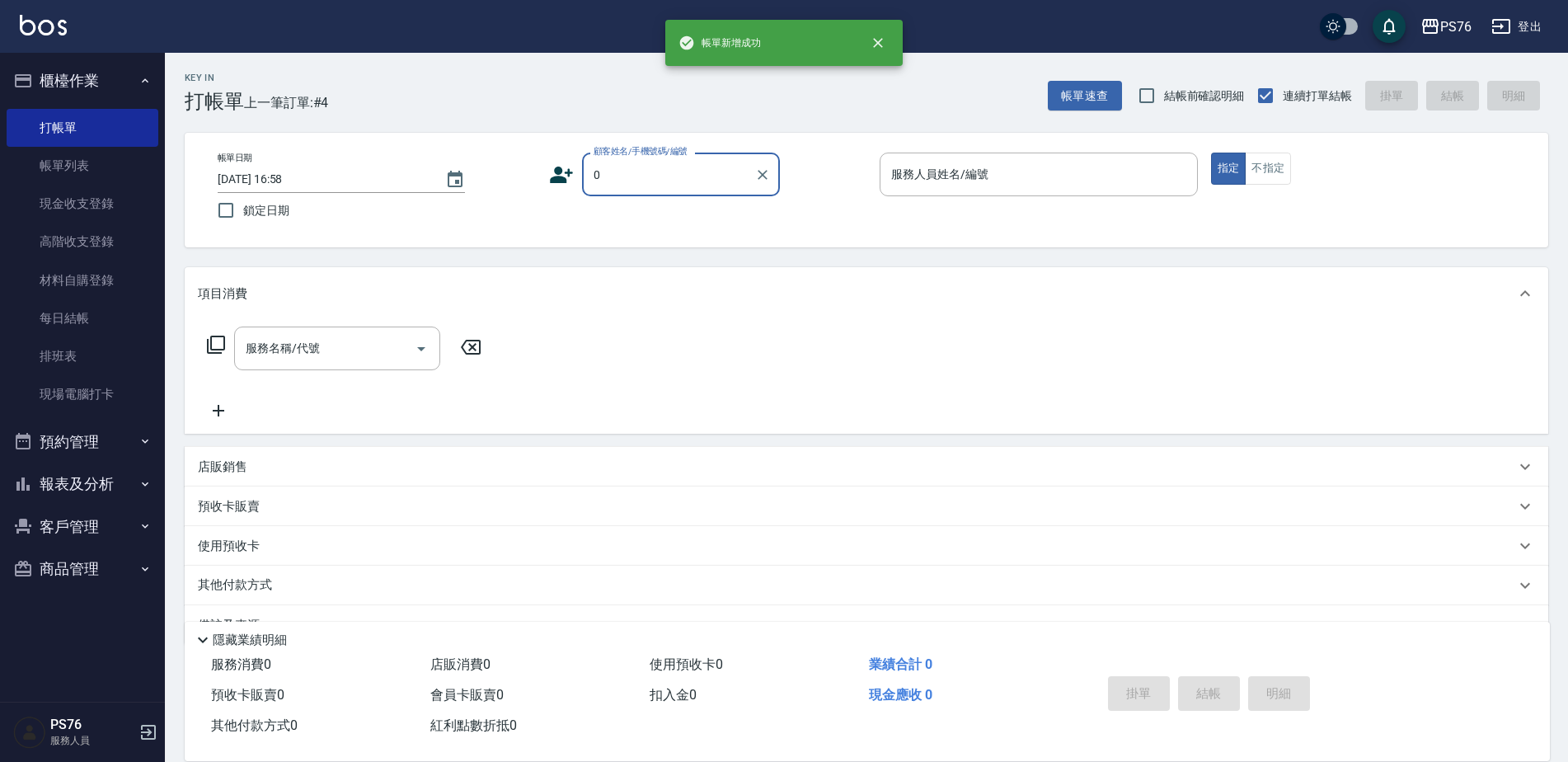
type input "無名字/0/null"
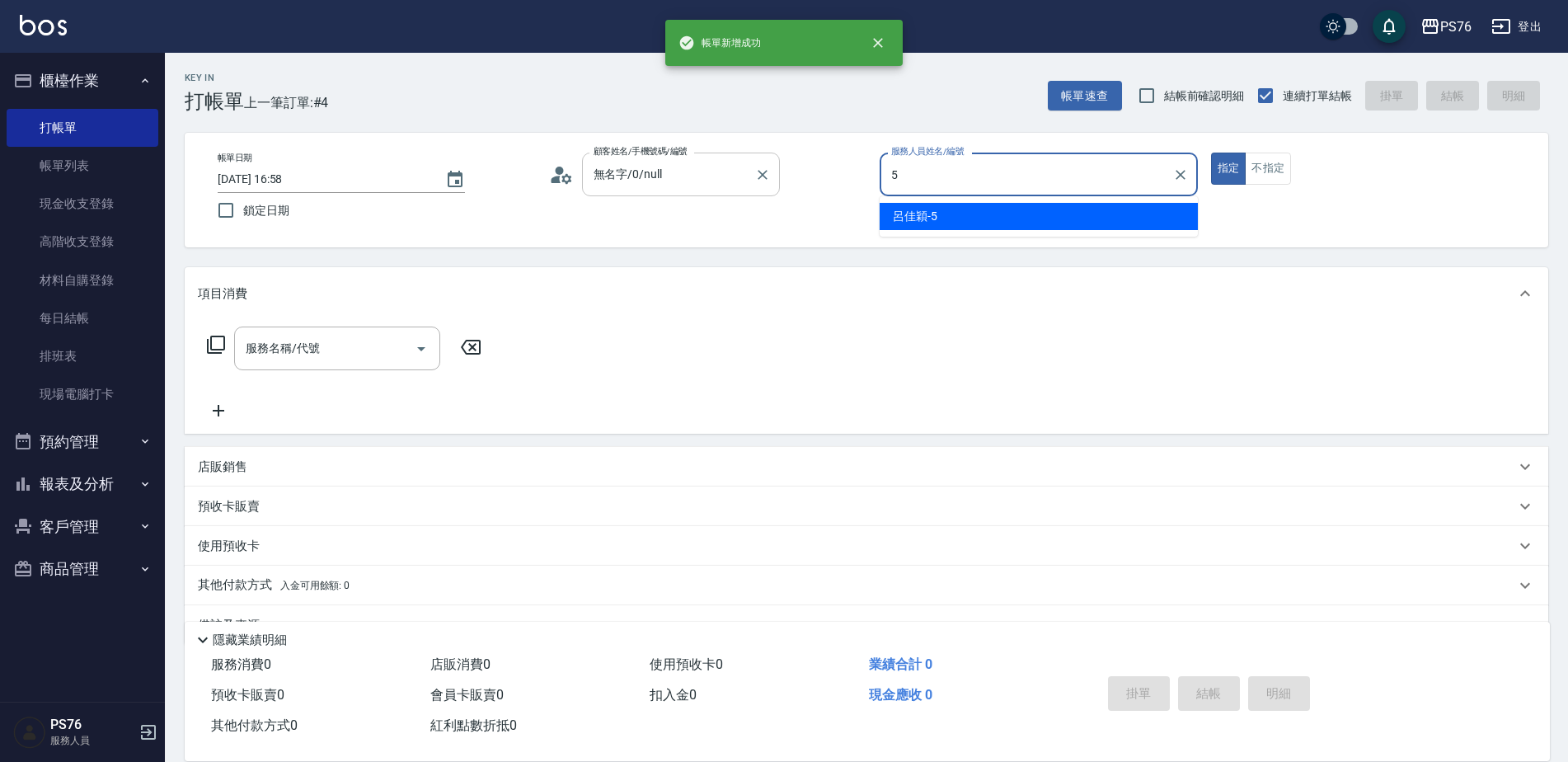
type input "呂佳穎-5"
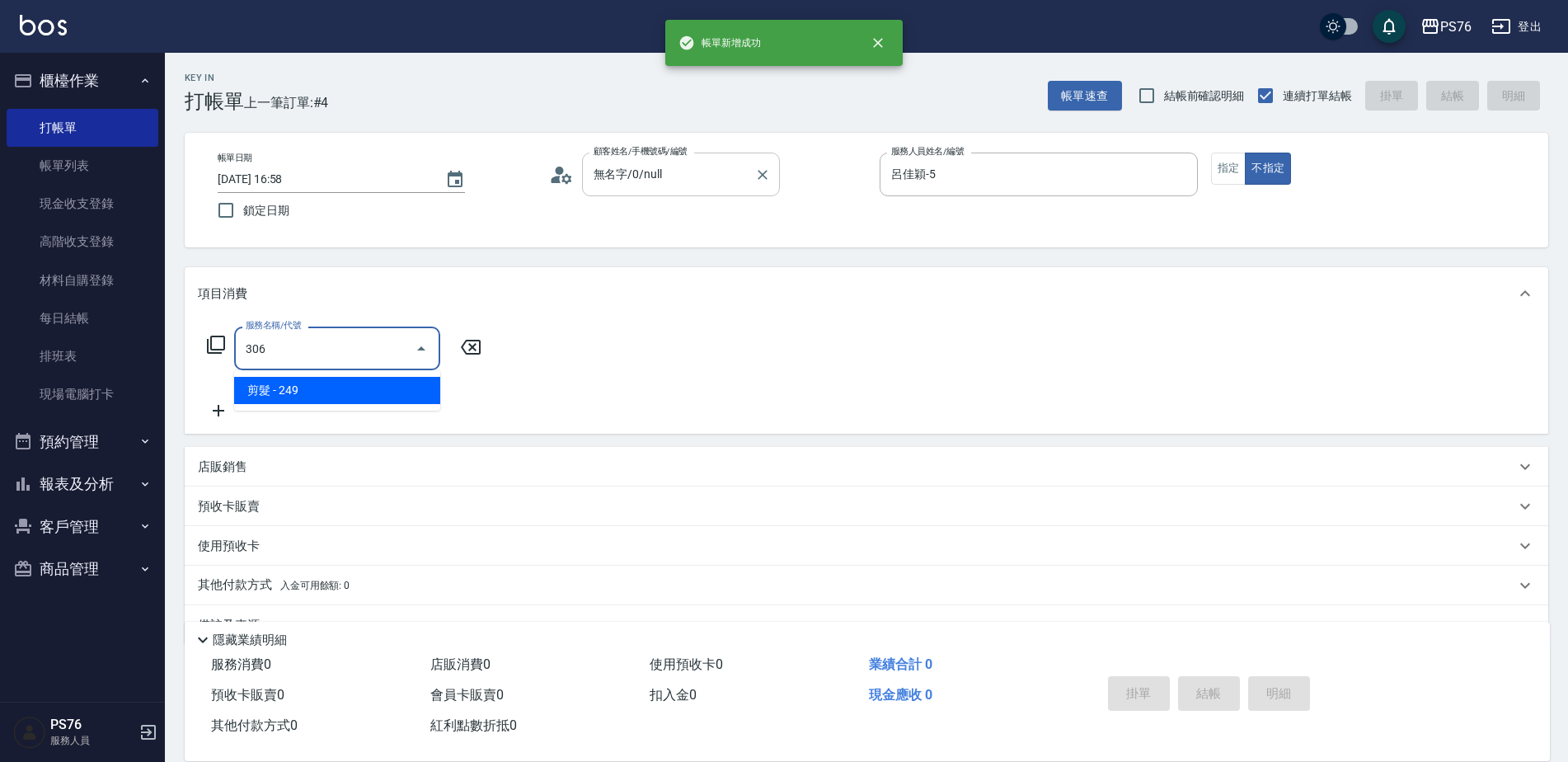
type input "剪髮(306)"
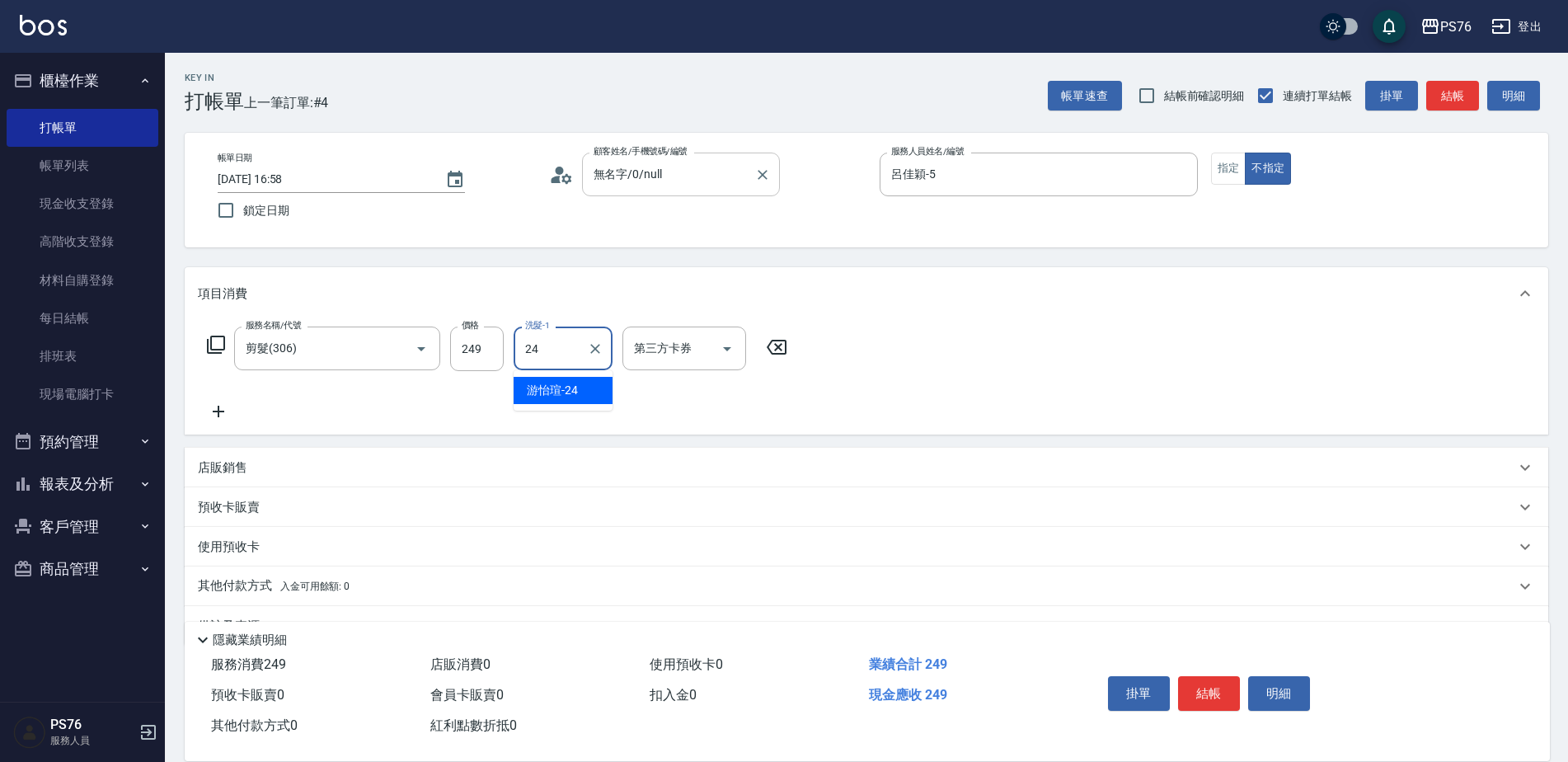
type input "游怡瑄-24"
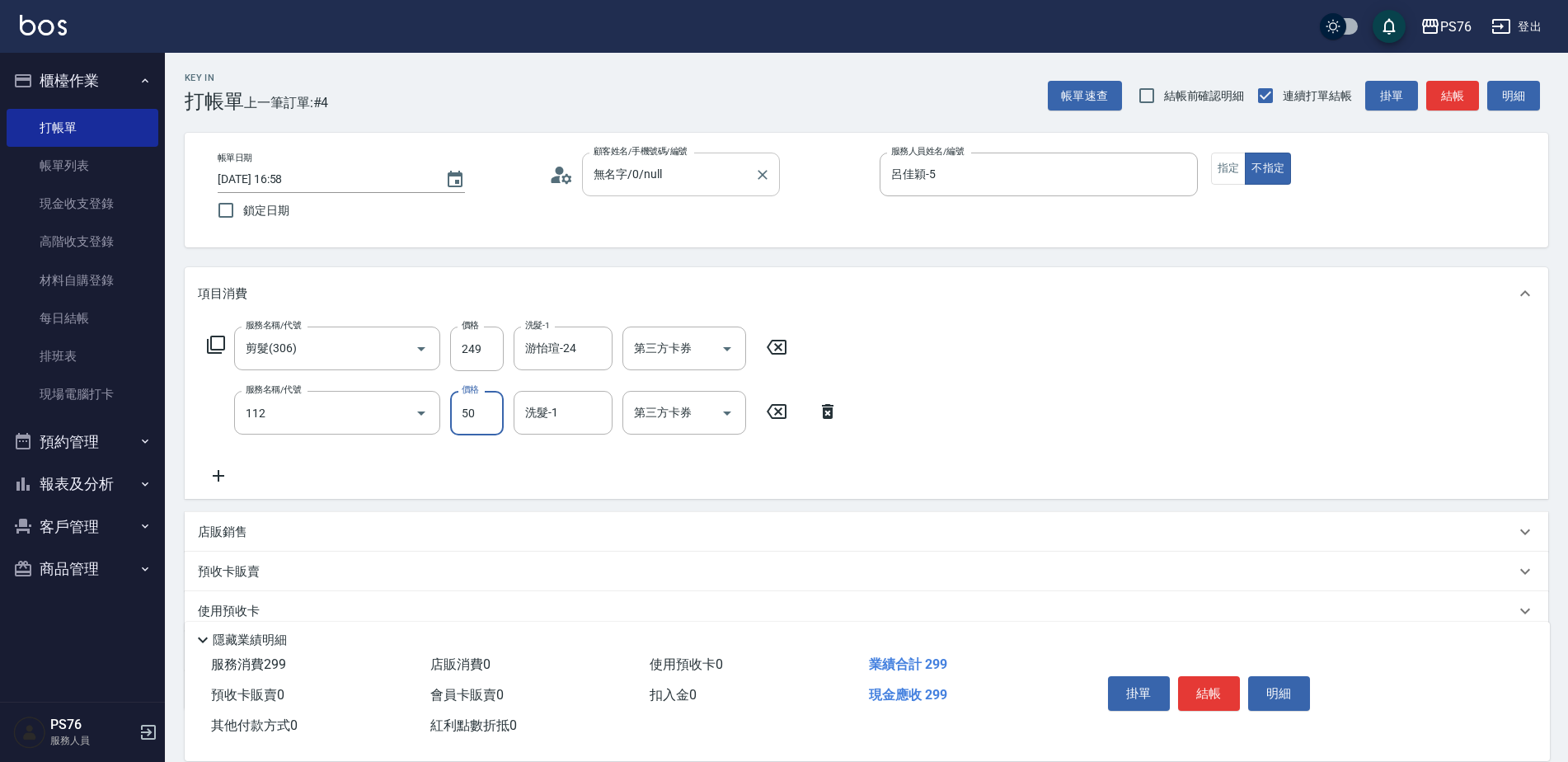
type input "精油50(112)"
type input "游怡瑄-24"
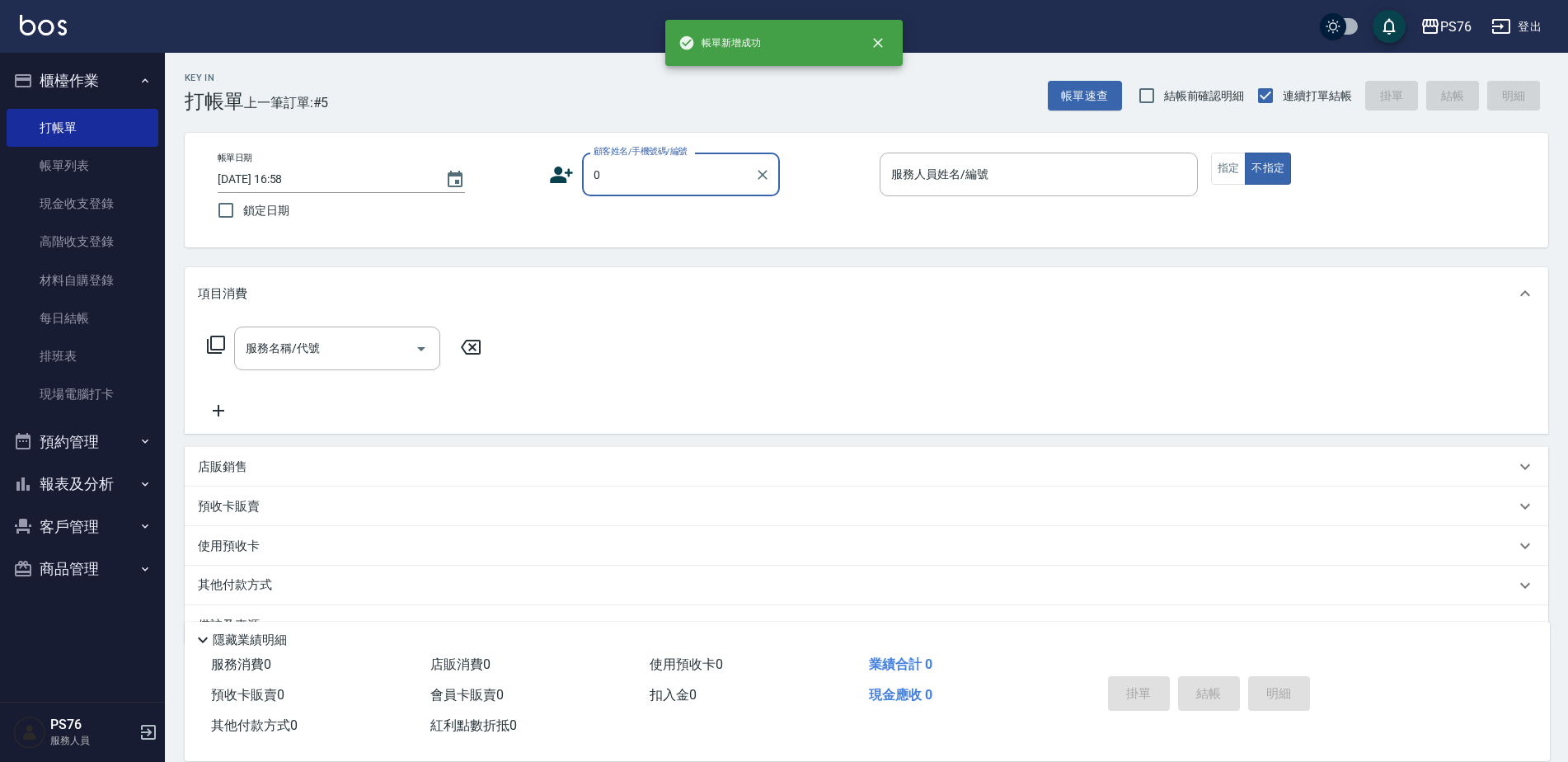
type input "無名字/0/null"
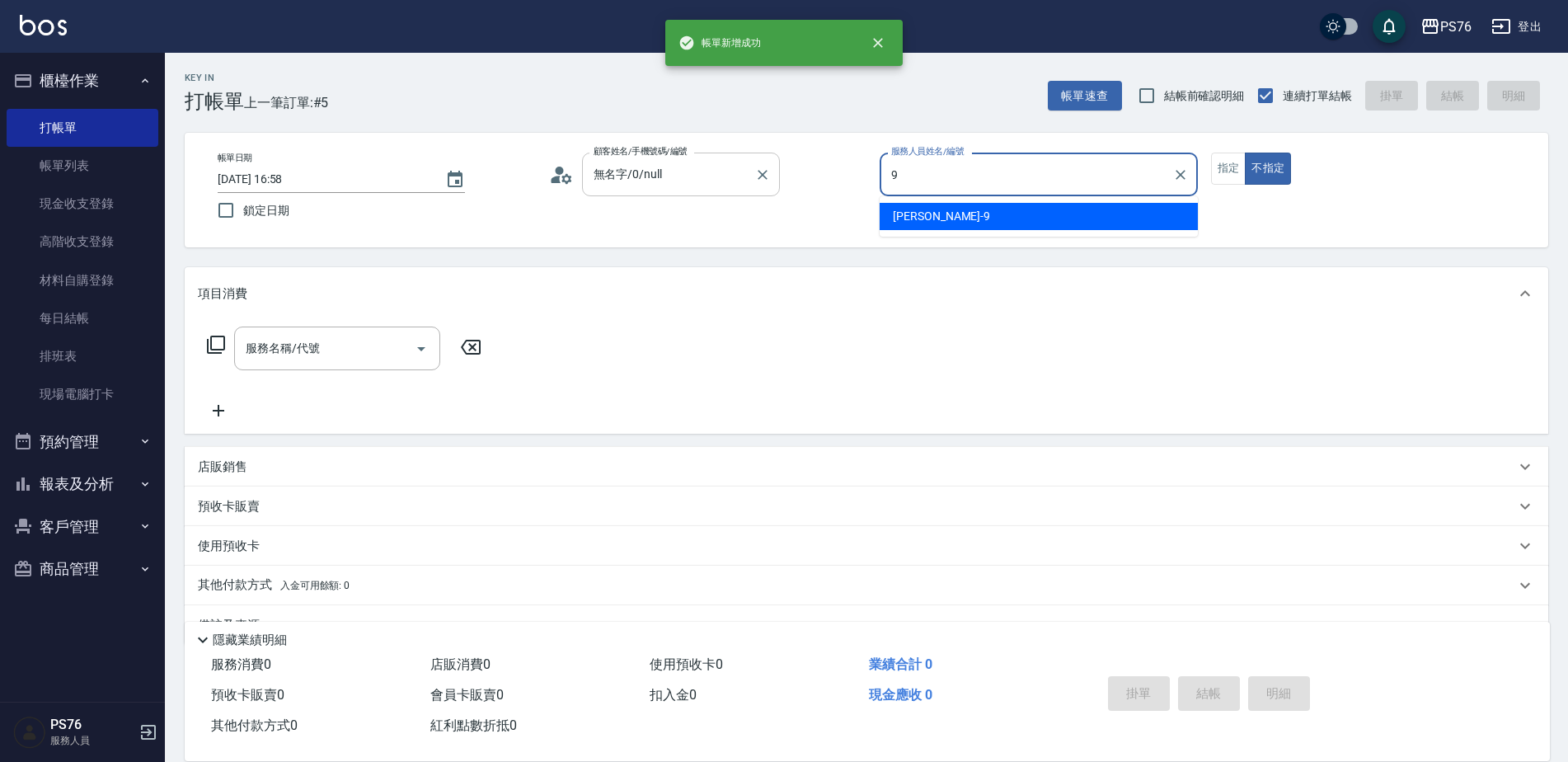
type input "[PERSON_NAME]-9"
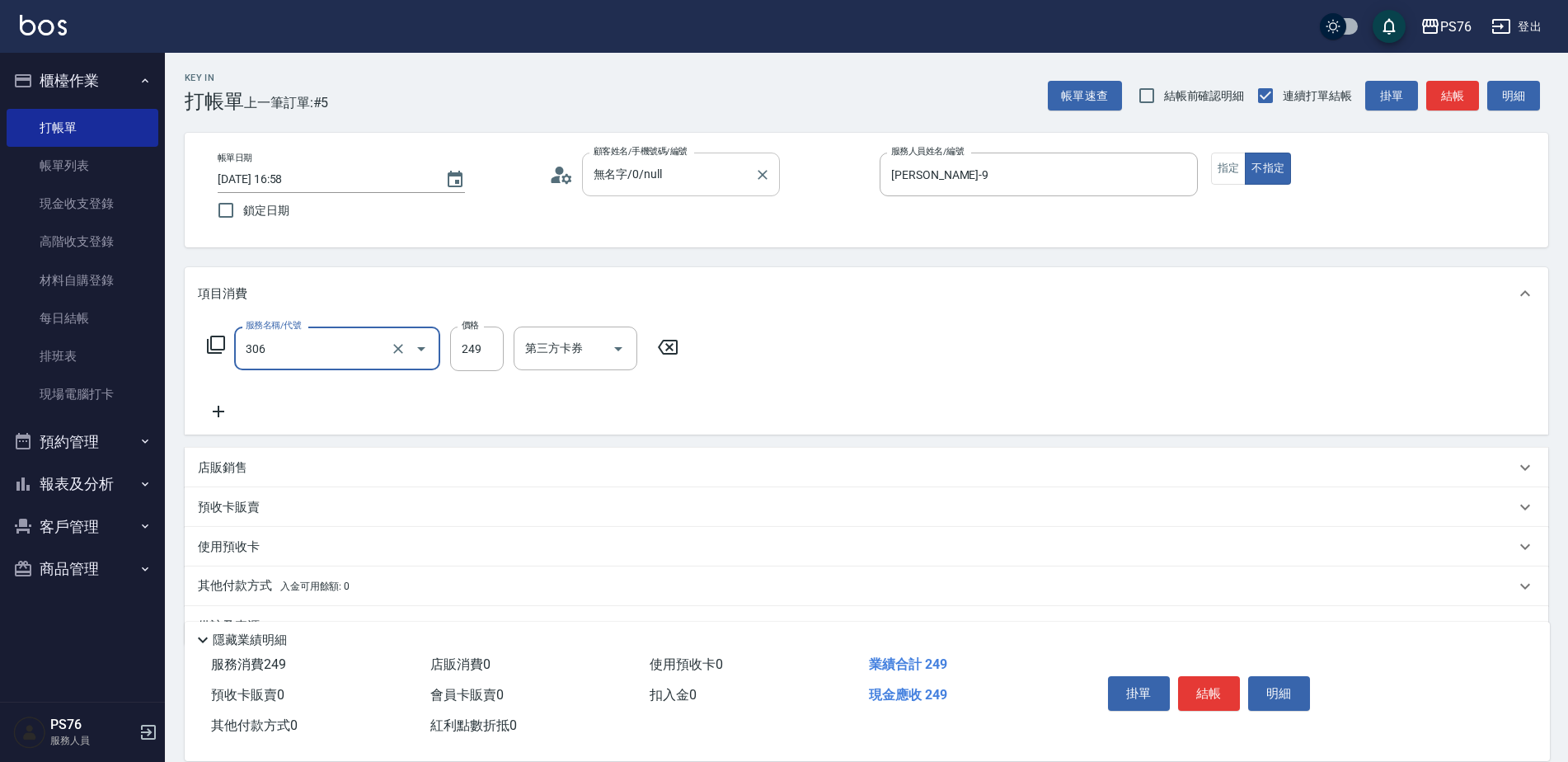
type input "剪髮(306)"
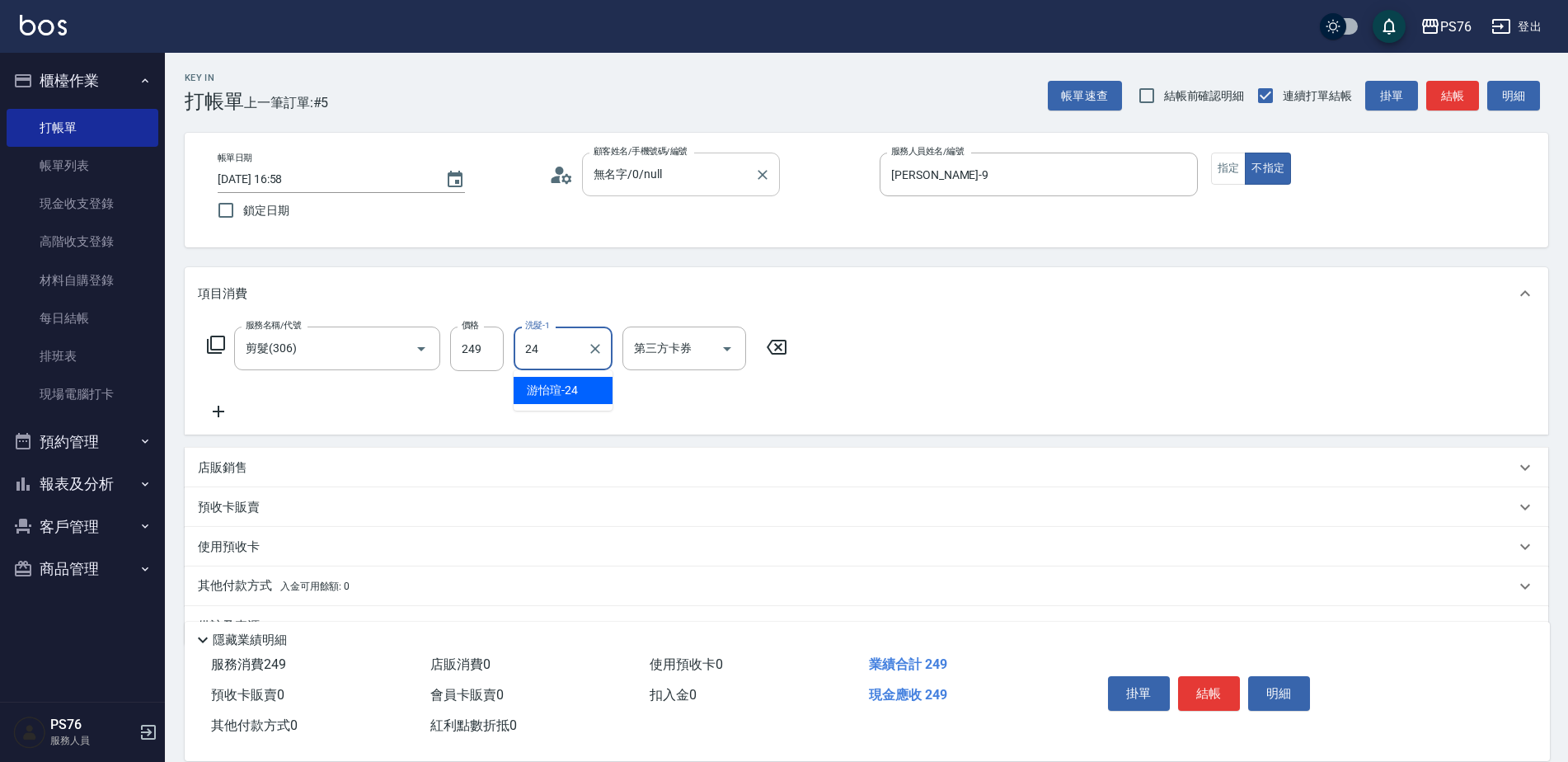
type input "游怡瑄-24"
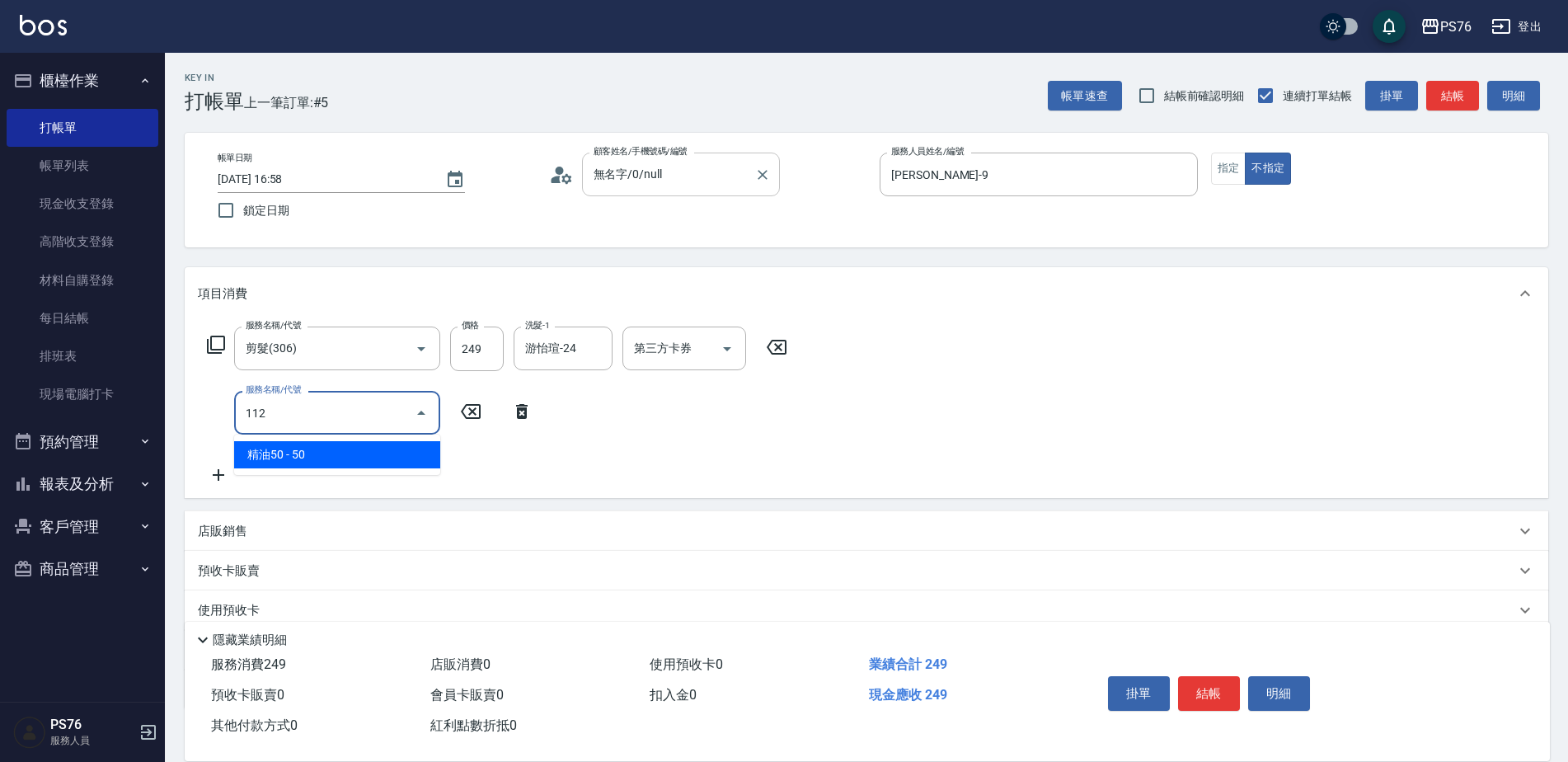
type input "精油50(112)"
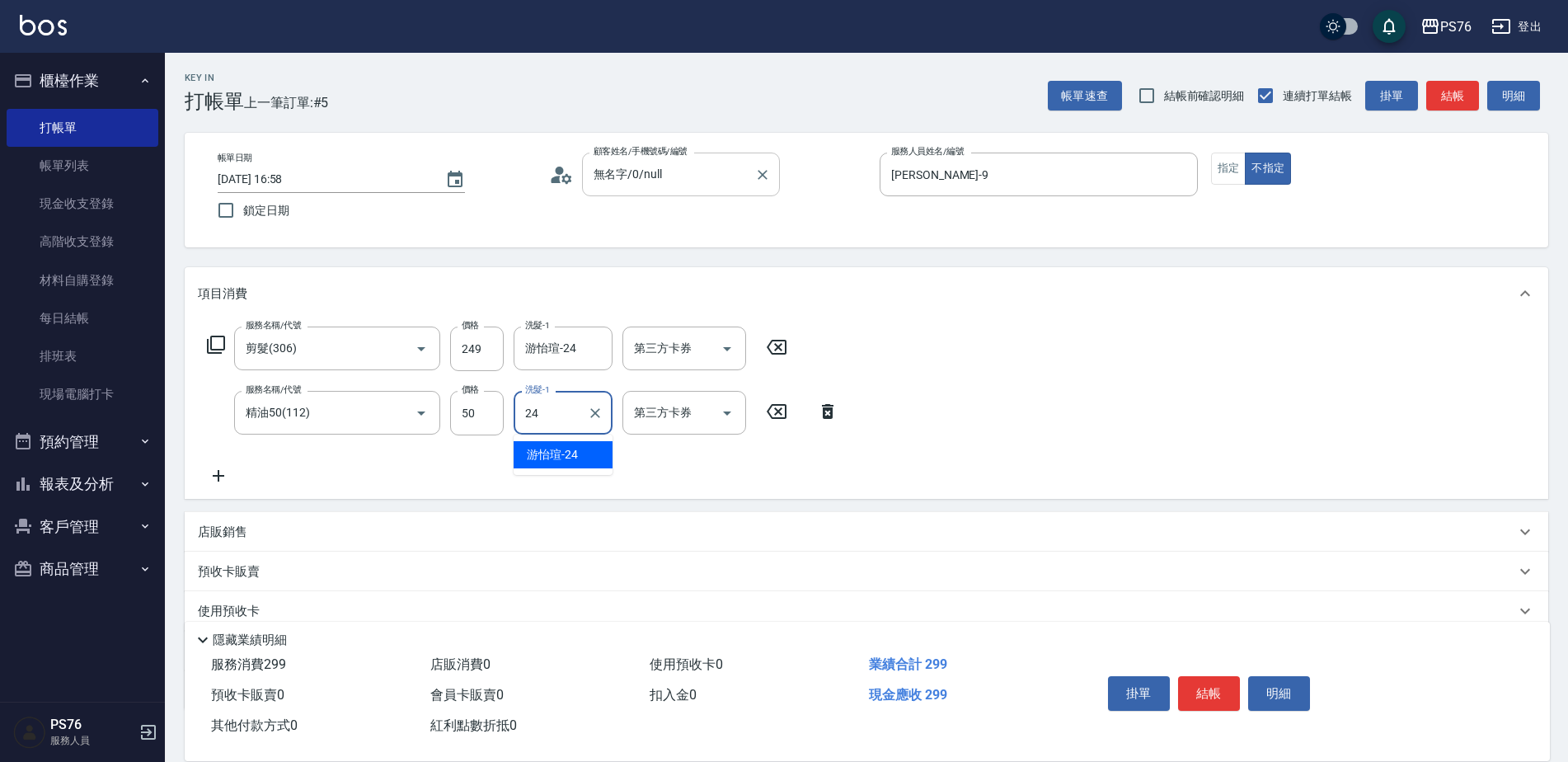
type input "游怡瑄-24"
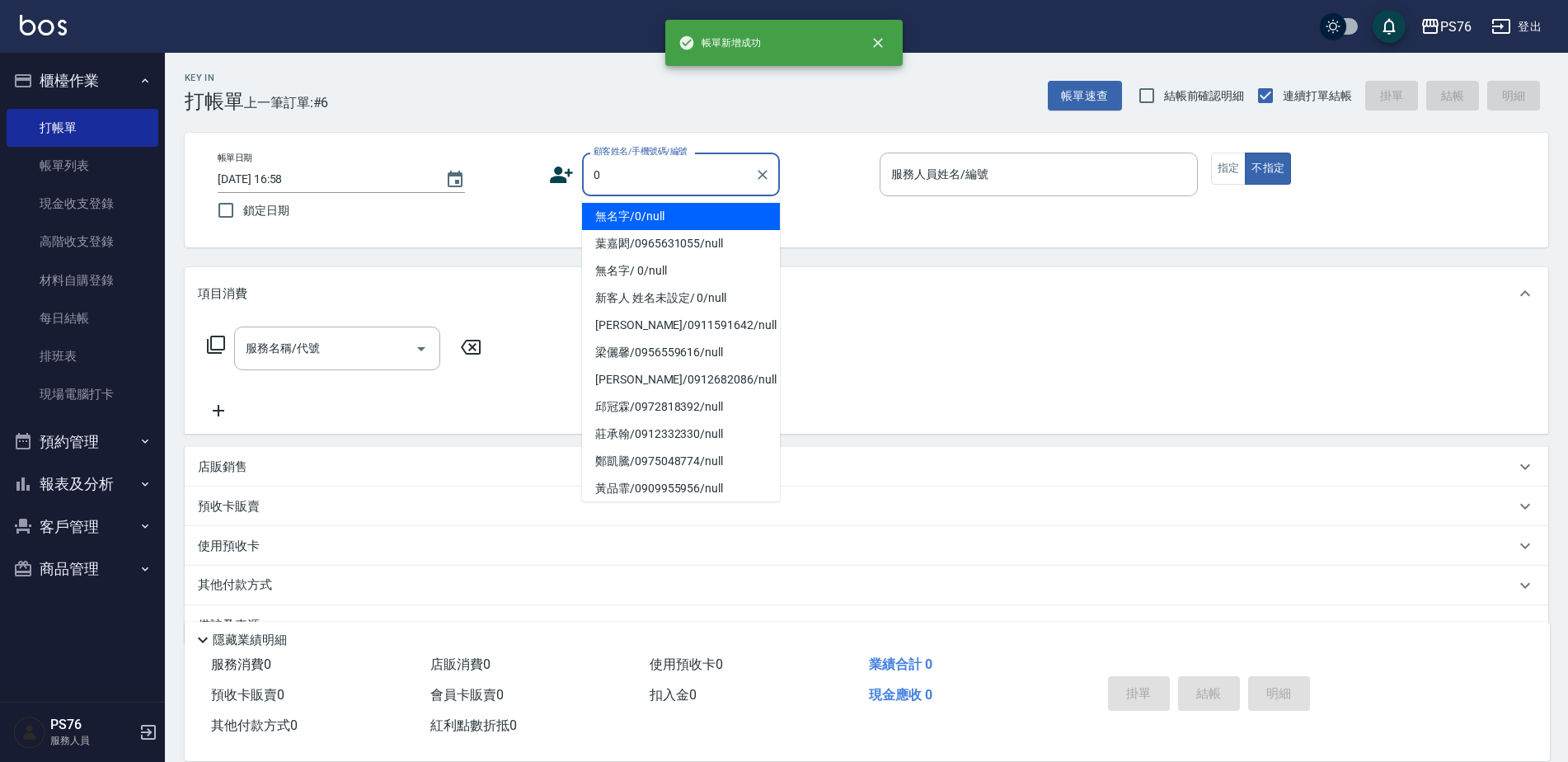
type input "無名字/0/null"
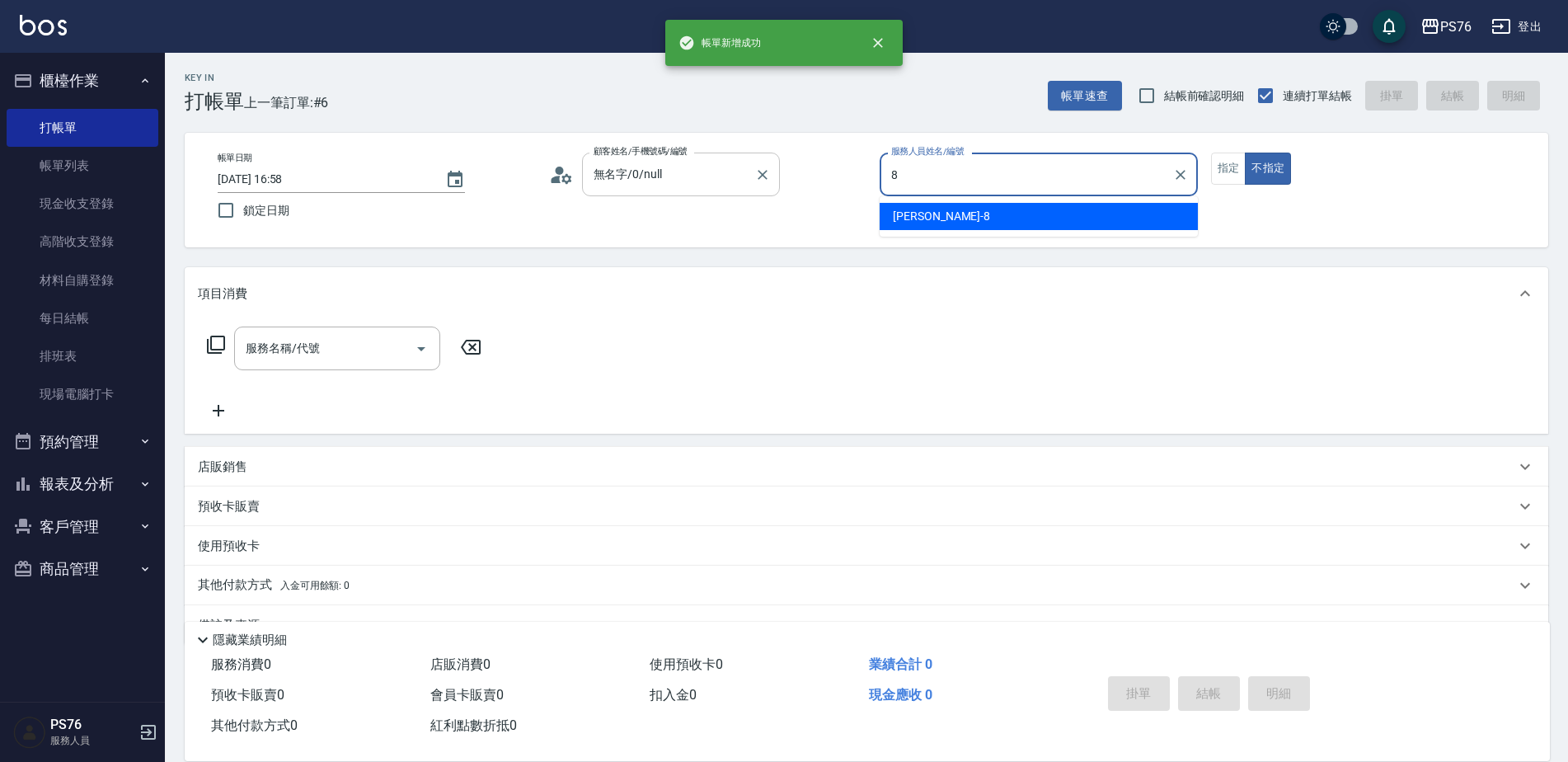
type input "[PERSON_NAME]-8"
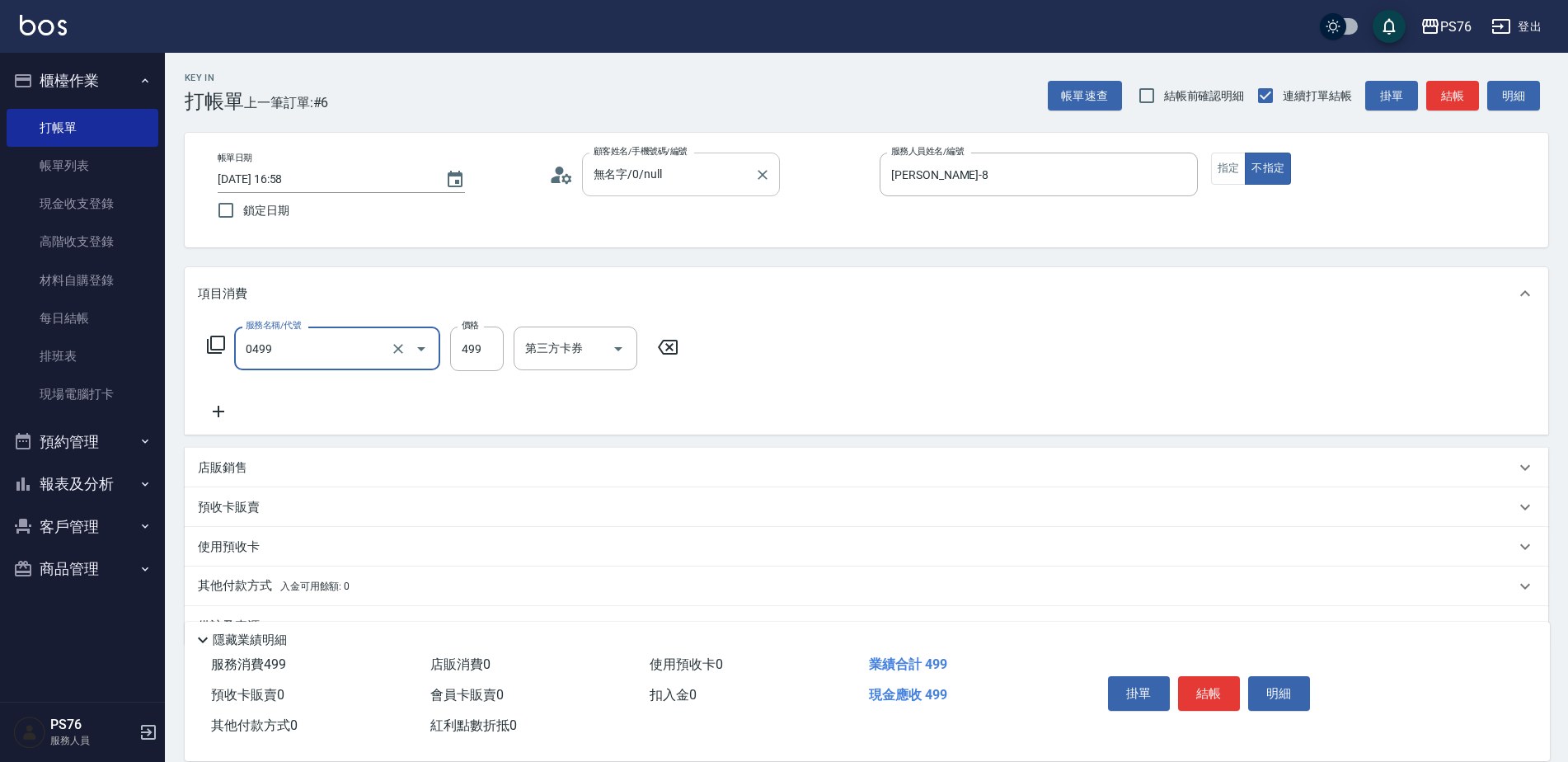
type input "[PERSON_NAME]499(0499)"
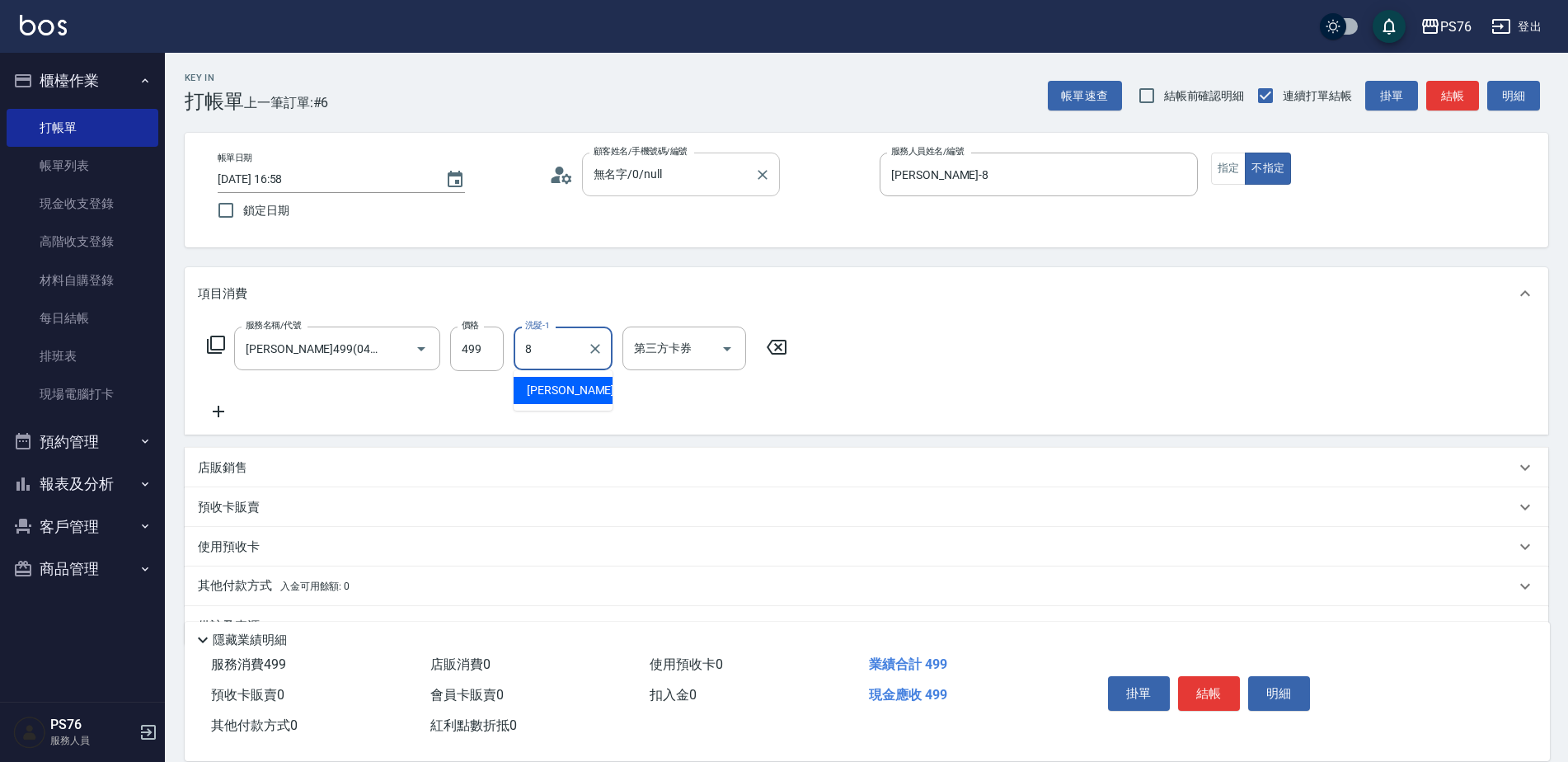
type input "[PERSON_NAME]-8"
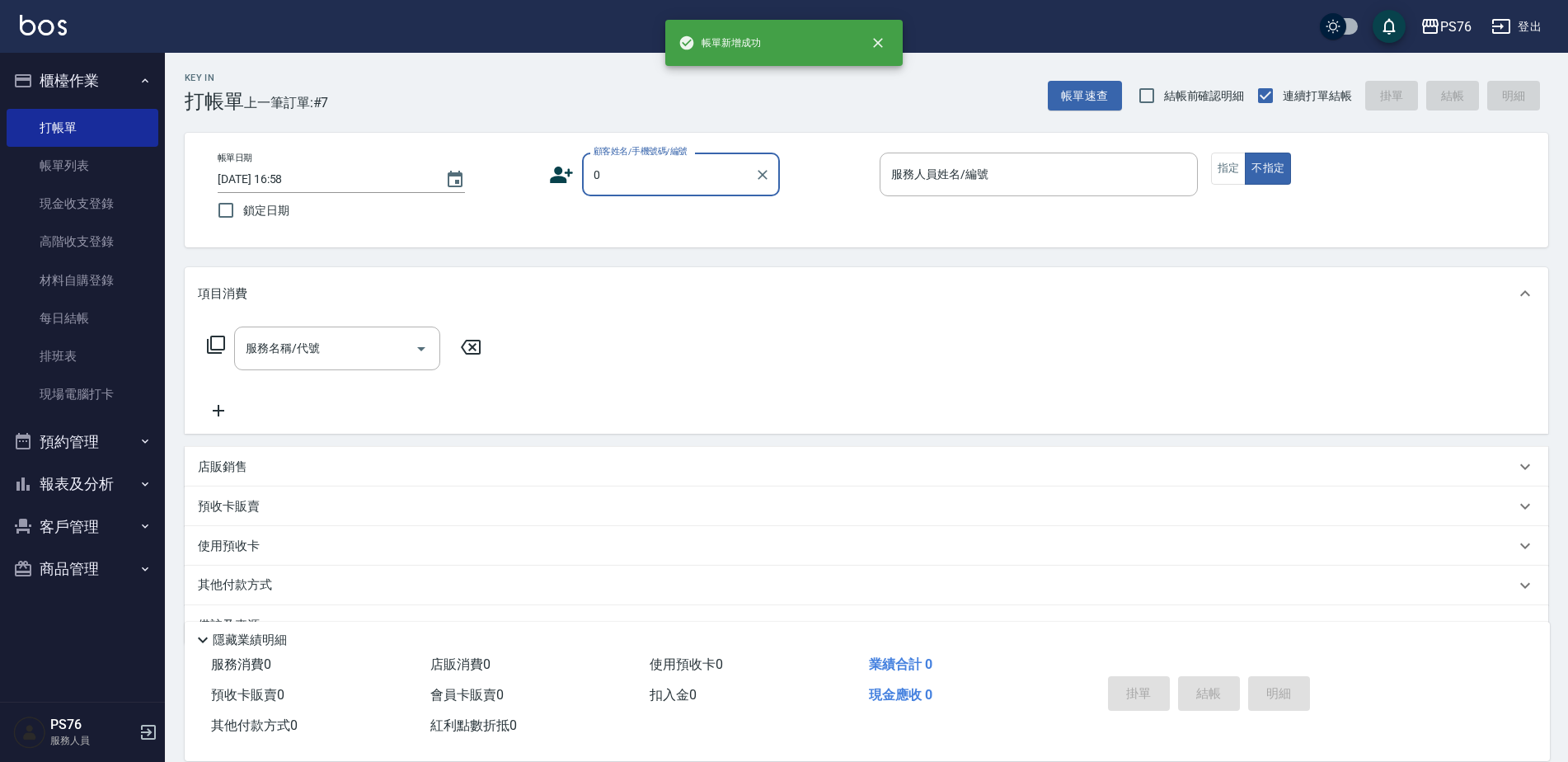
type input "無名字/0/null"
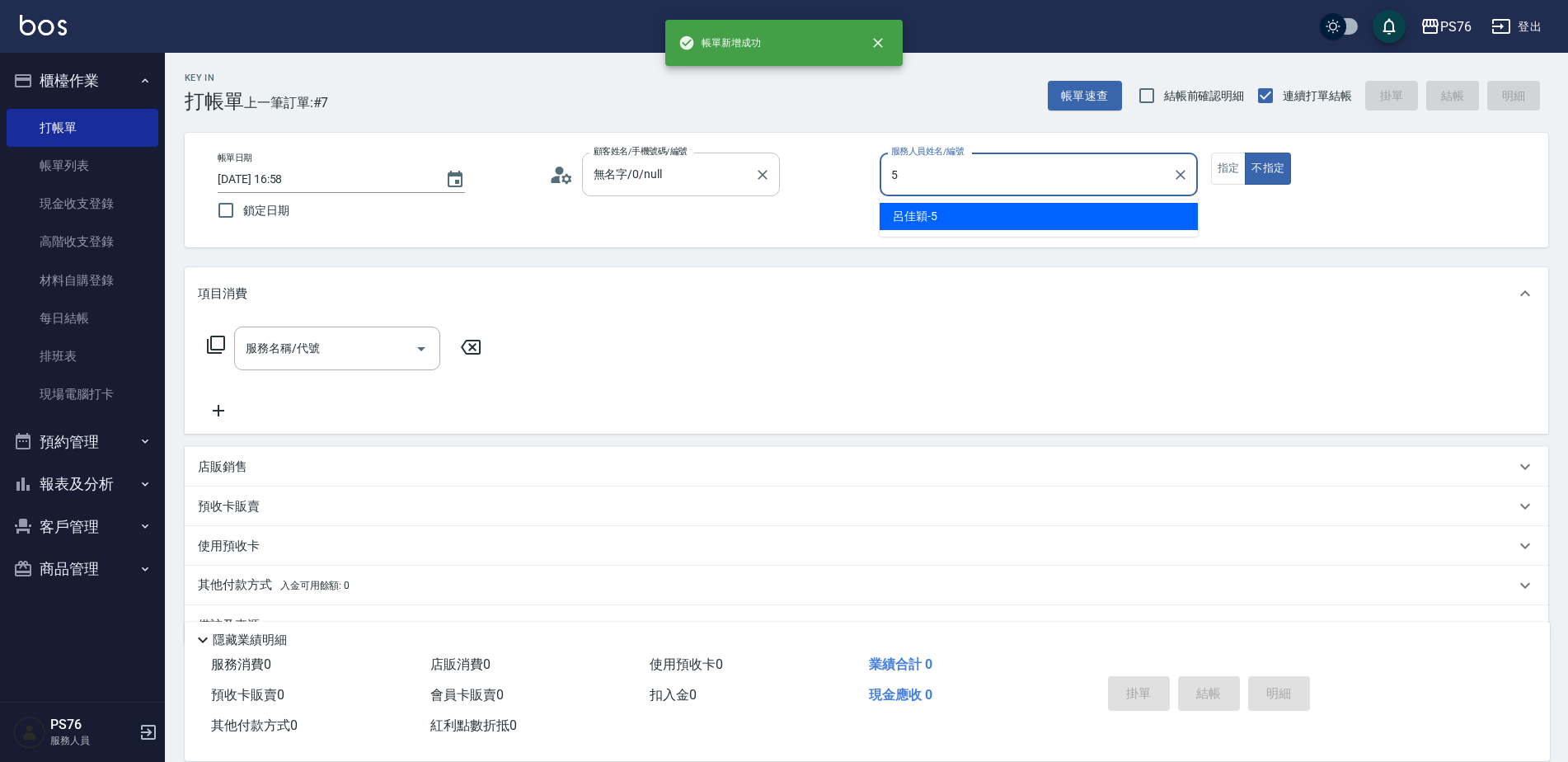
type input "呂佳穎-5"
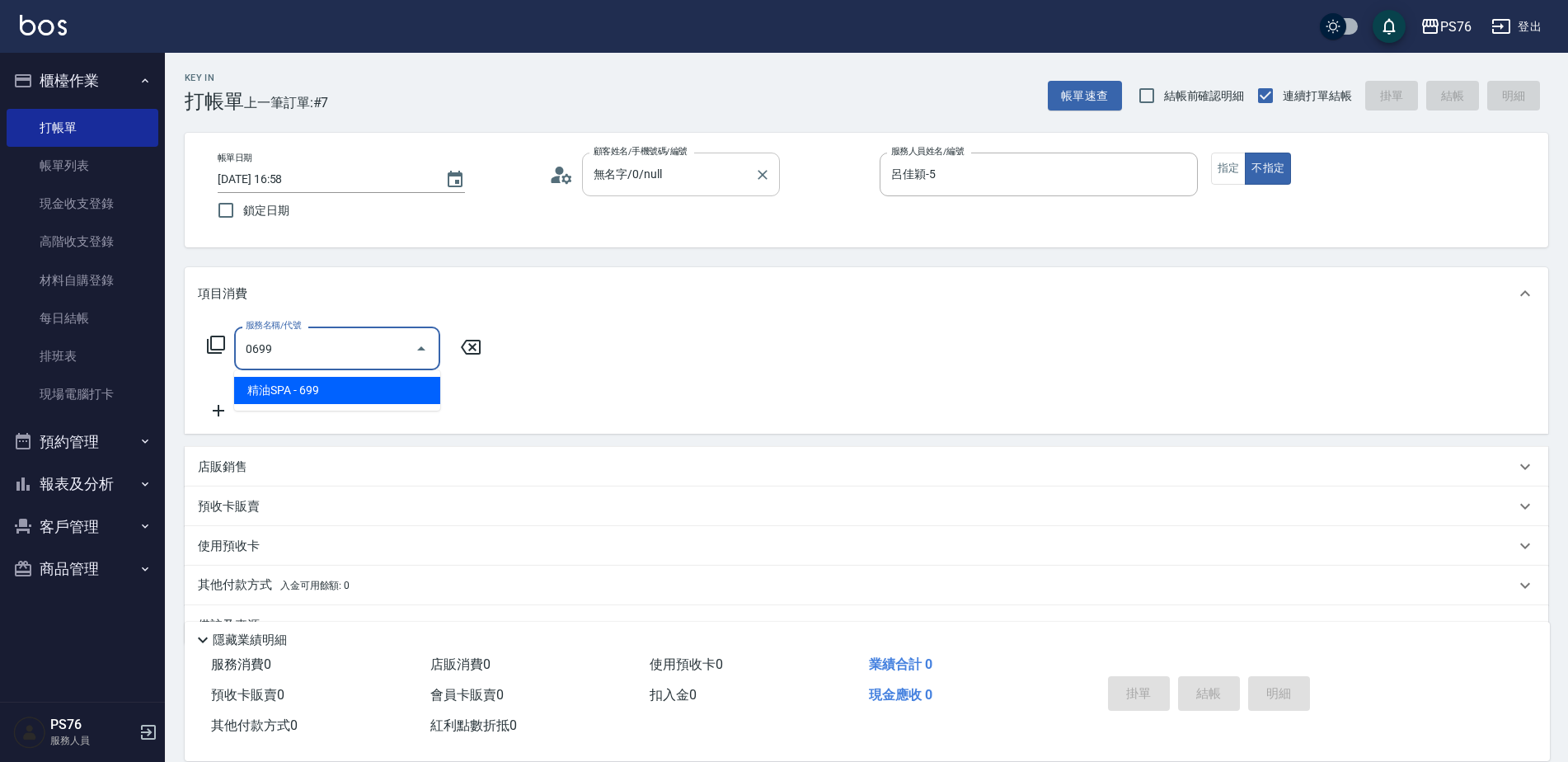
type input "精油SPA(0699)"
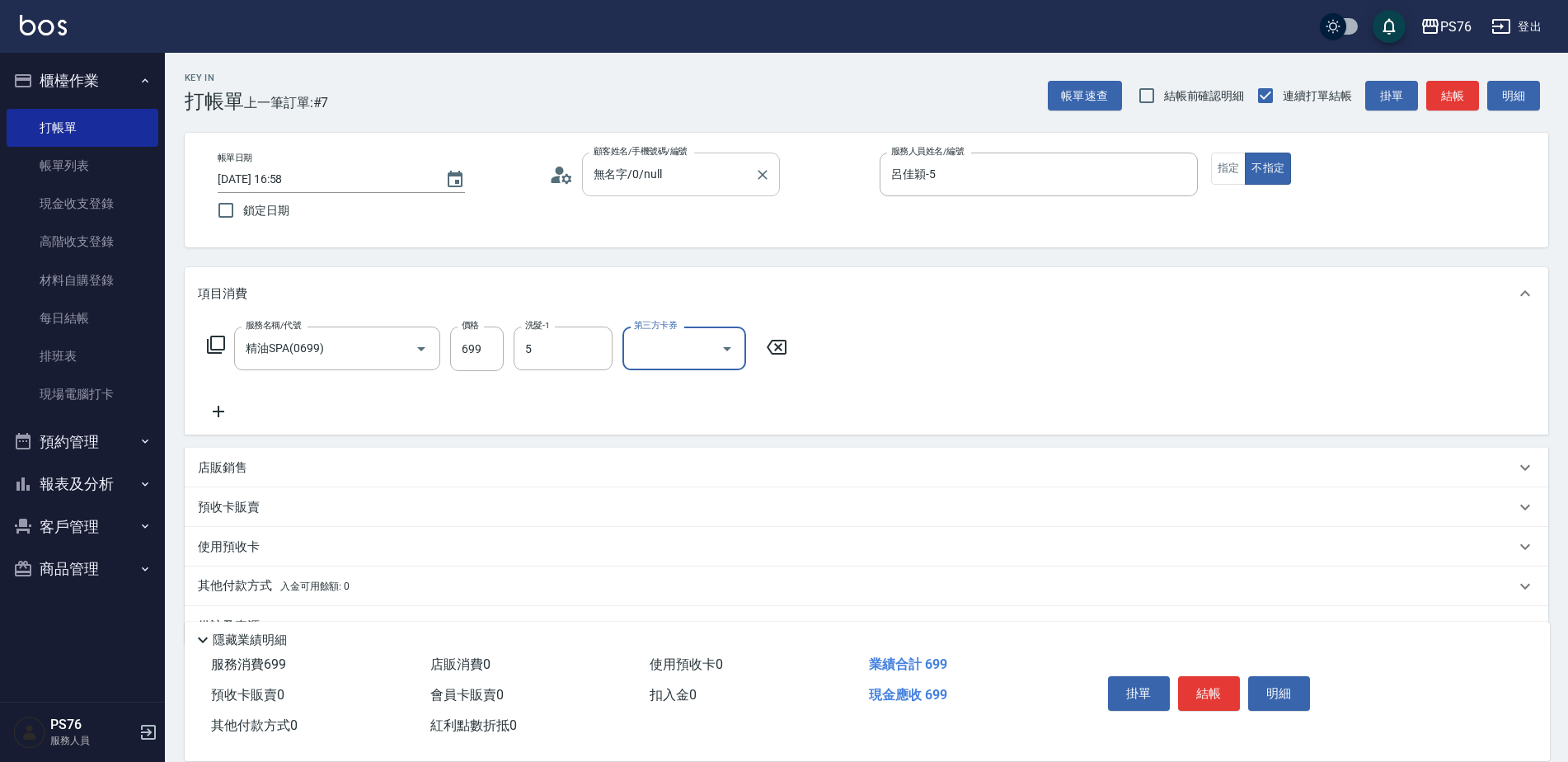
type input "呂佳穎-5"
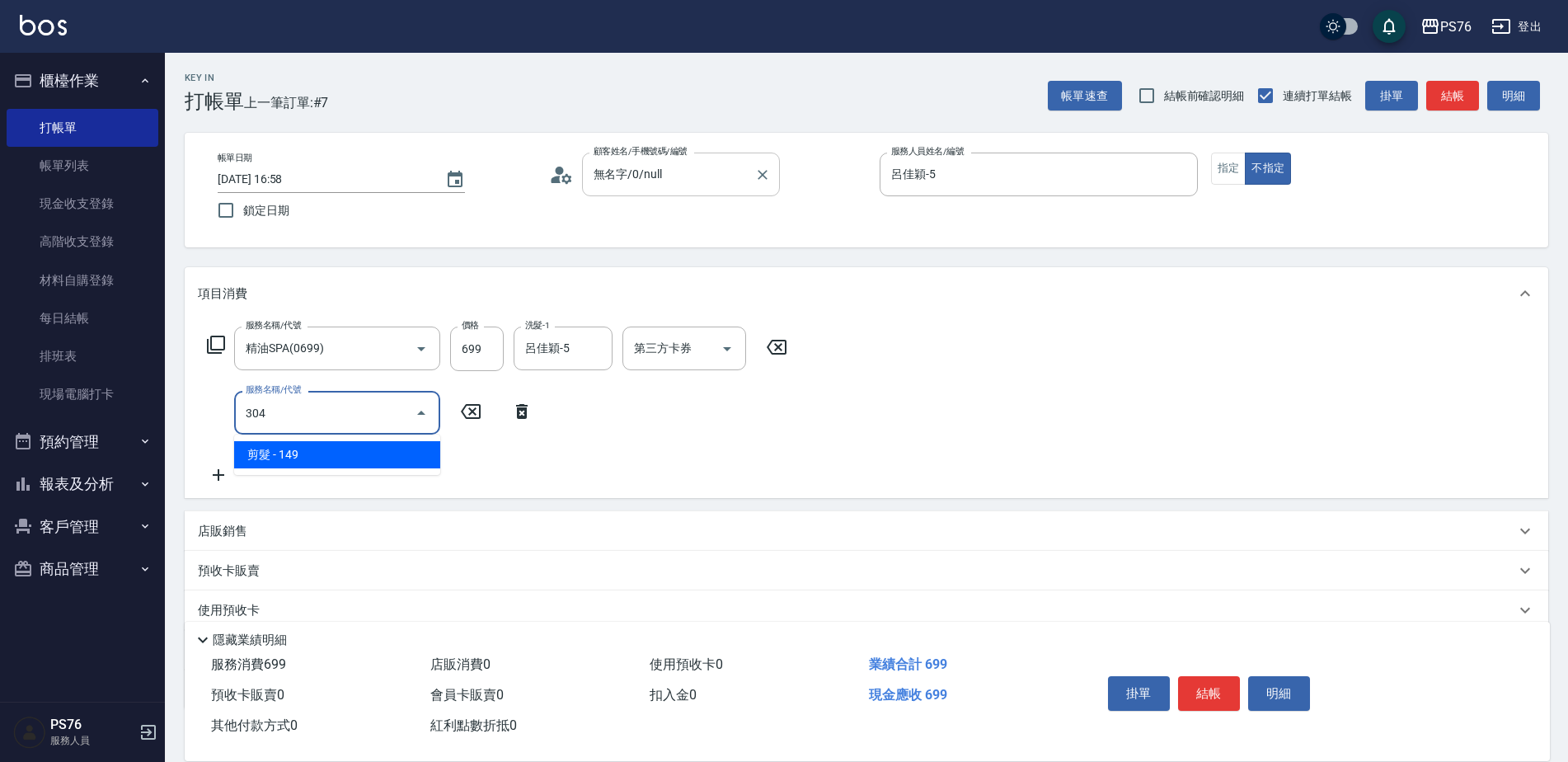
type input "剪髮(304)"
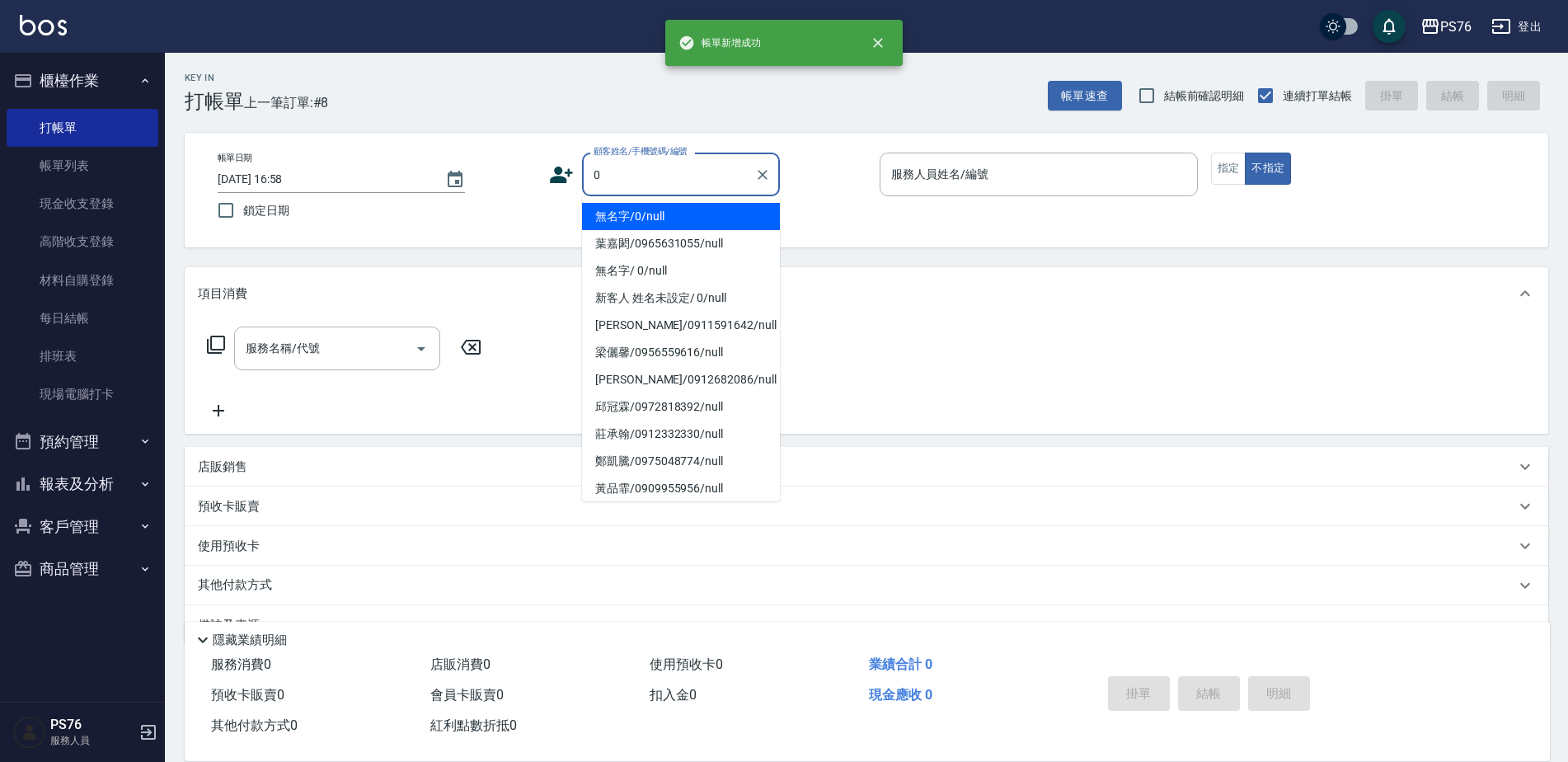
type input "無名字/0/null"
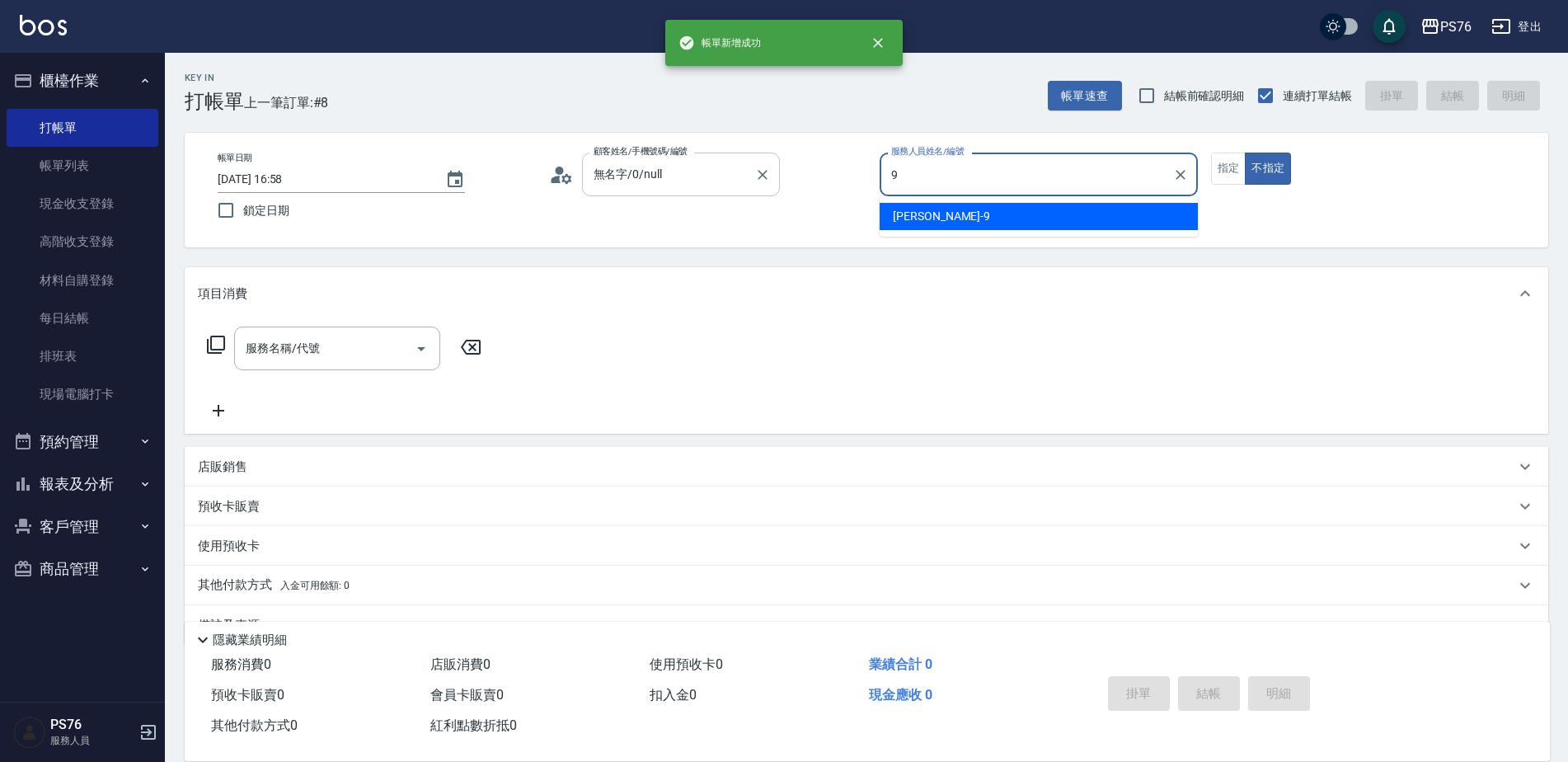
type input "[PERSON_NAME]-9"
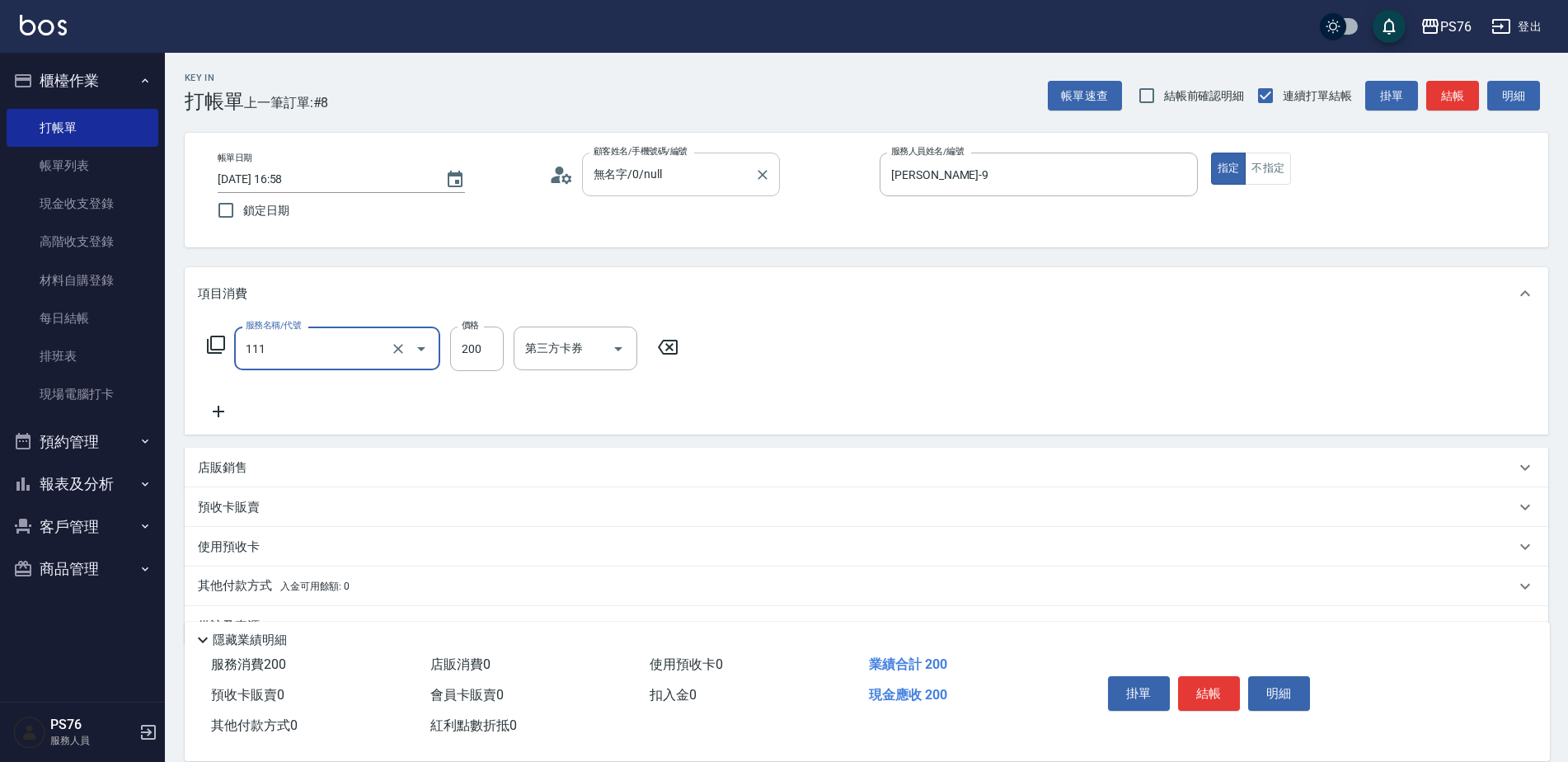
type input "200(111)"
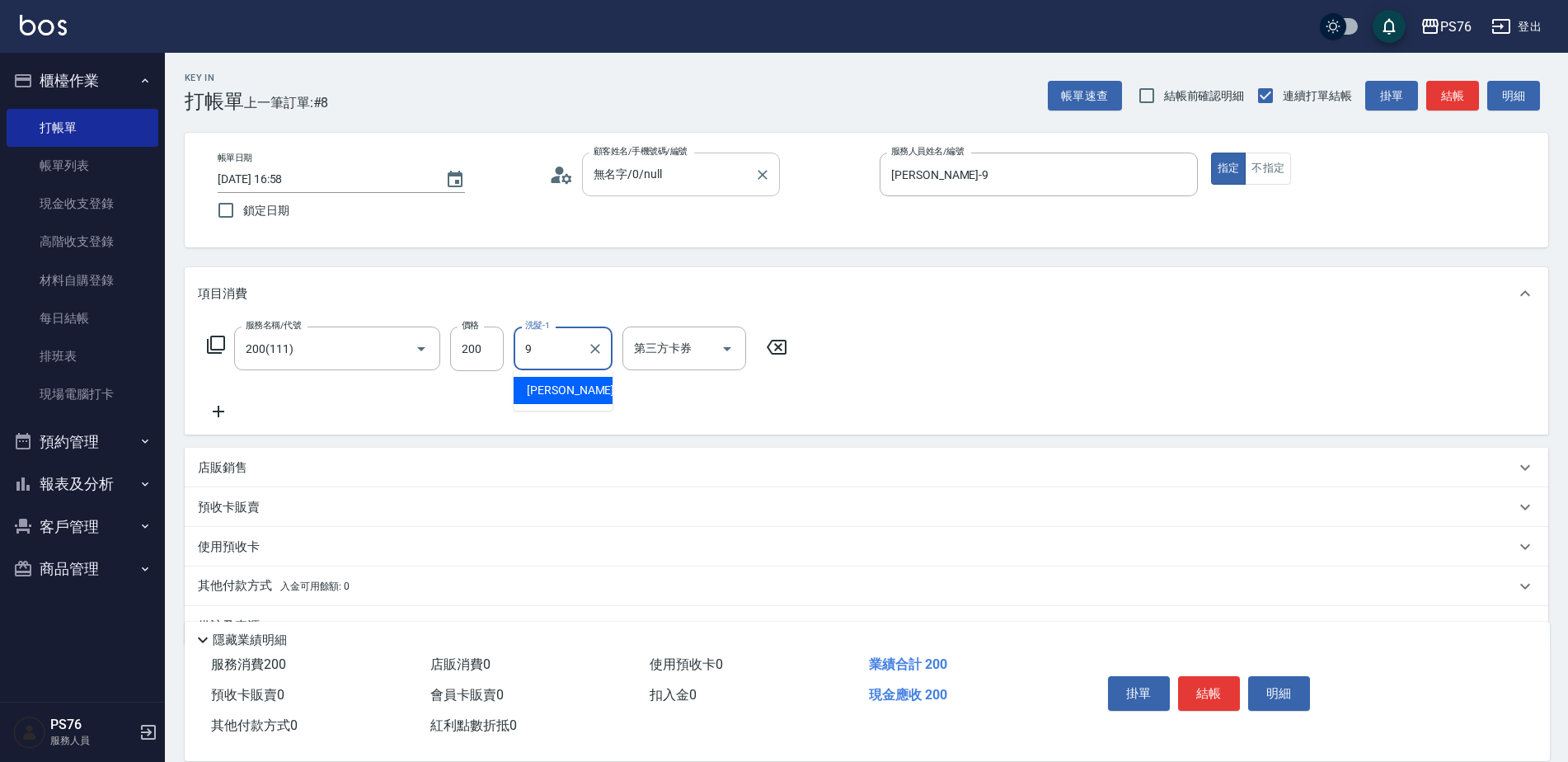
type input "[PERSON_NAME]-9"
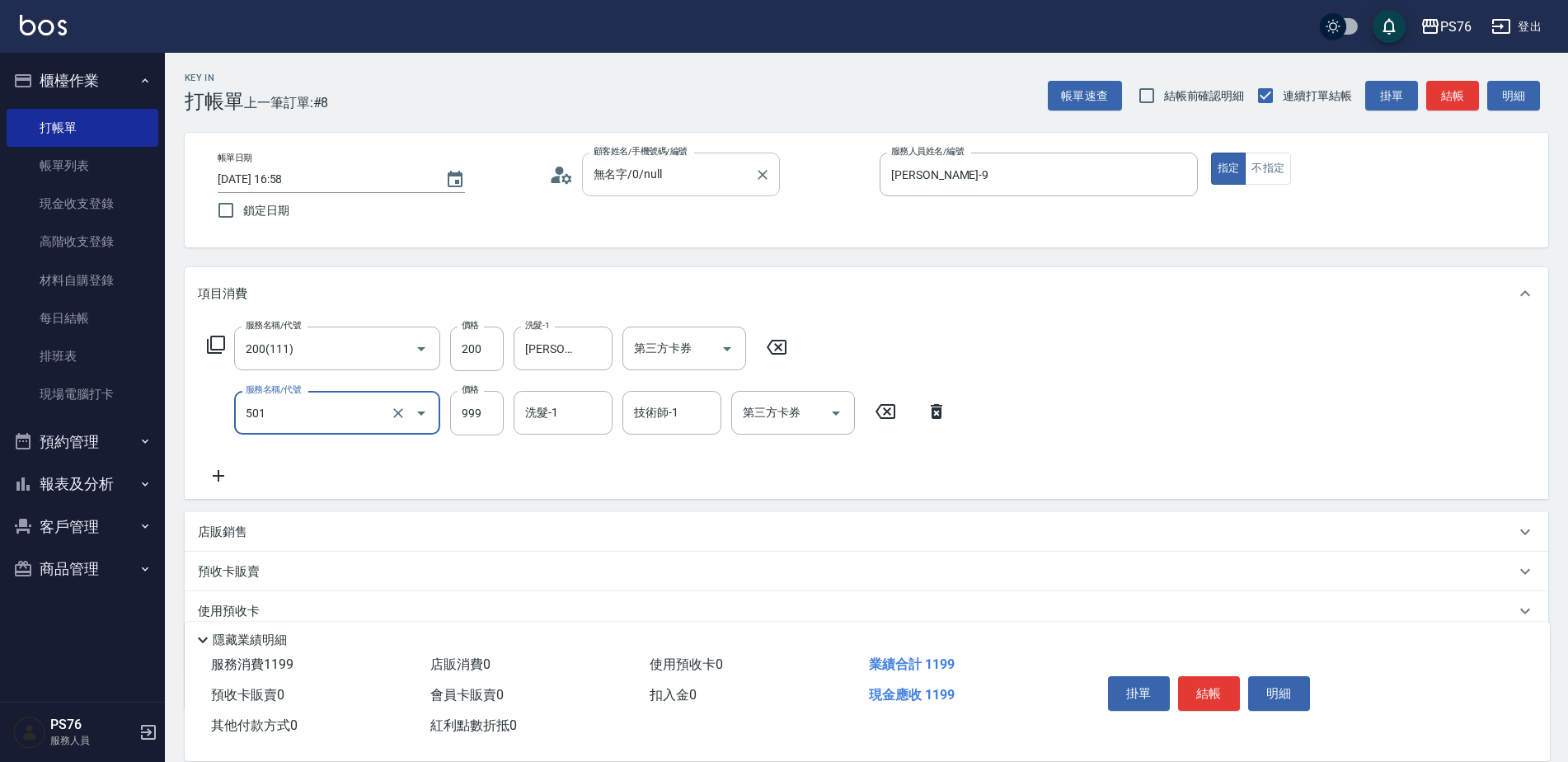
type input "染髮(501)"
type input "800"
type input "游怡瑄-24"
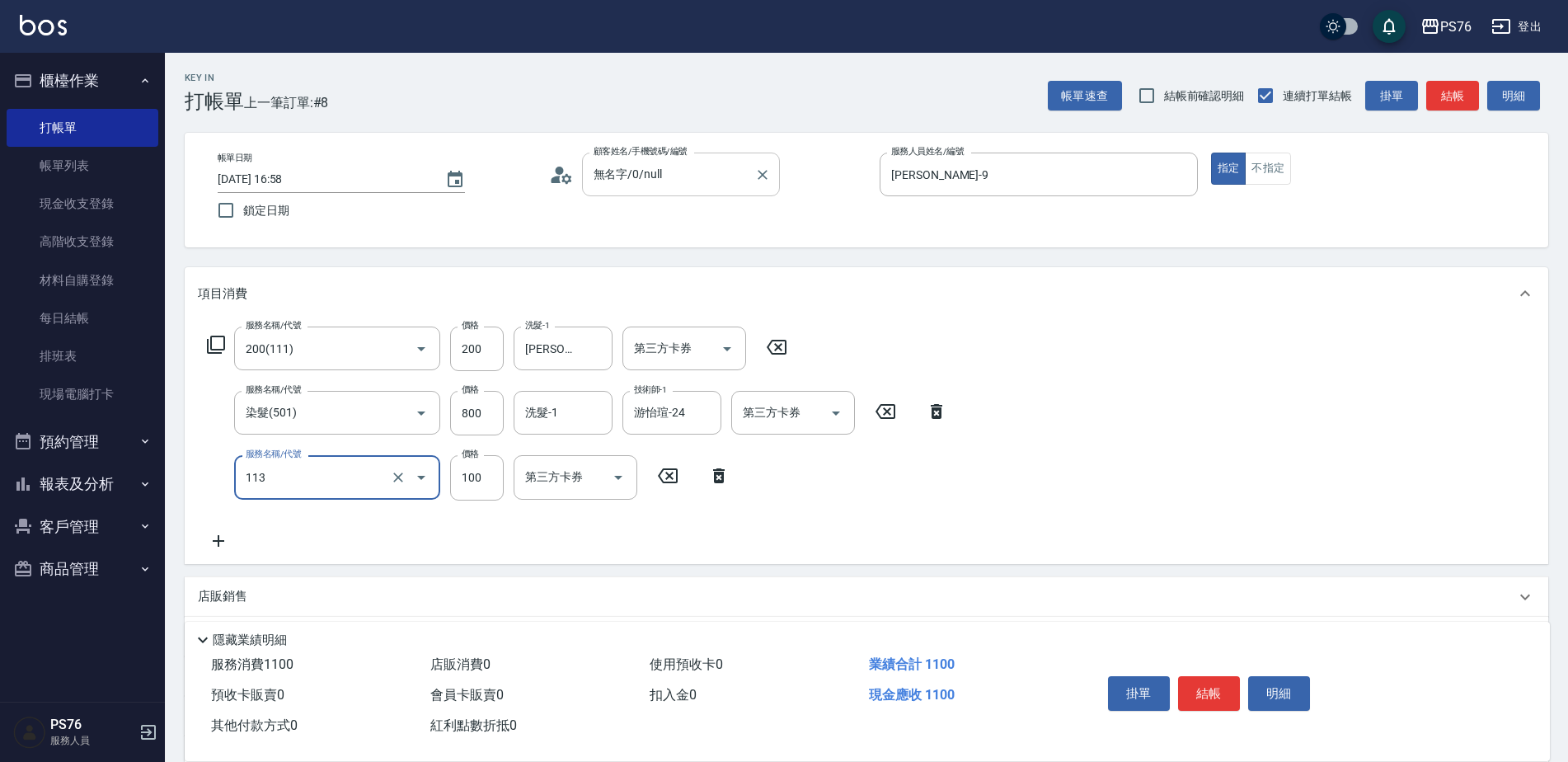
type input "瞬護100(113)"
type input "游怡瑄-24"
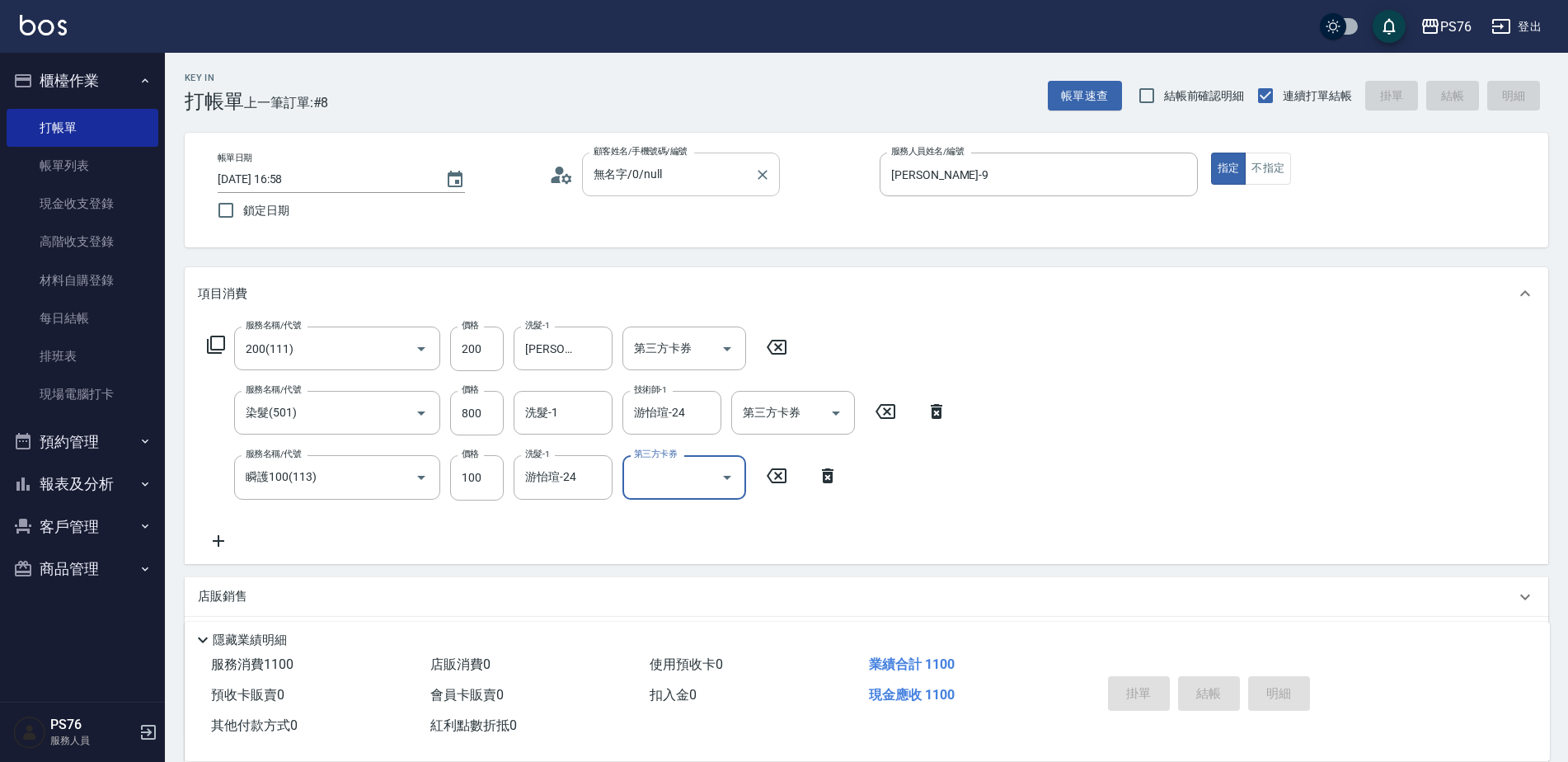
type input "[DATE] 16:59"
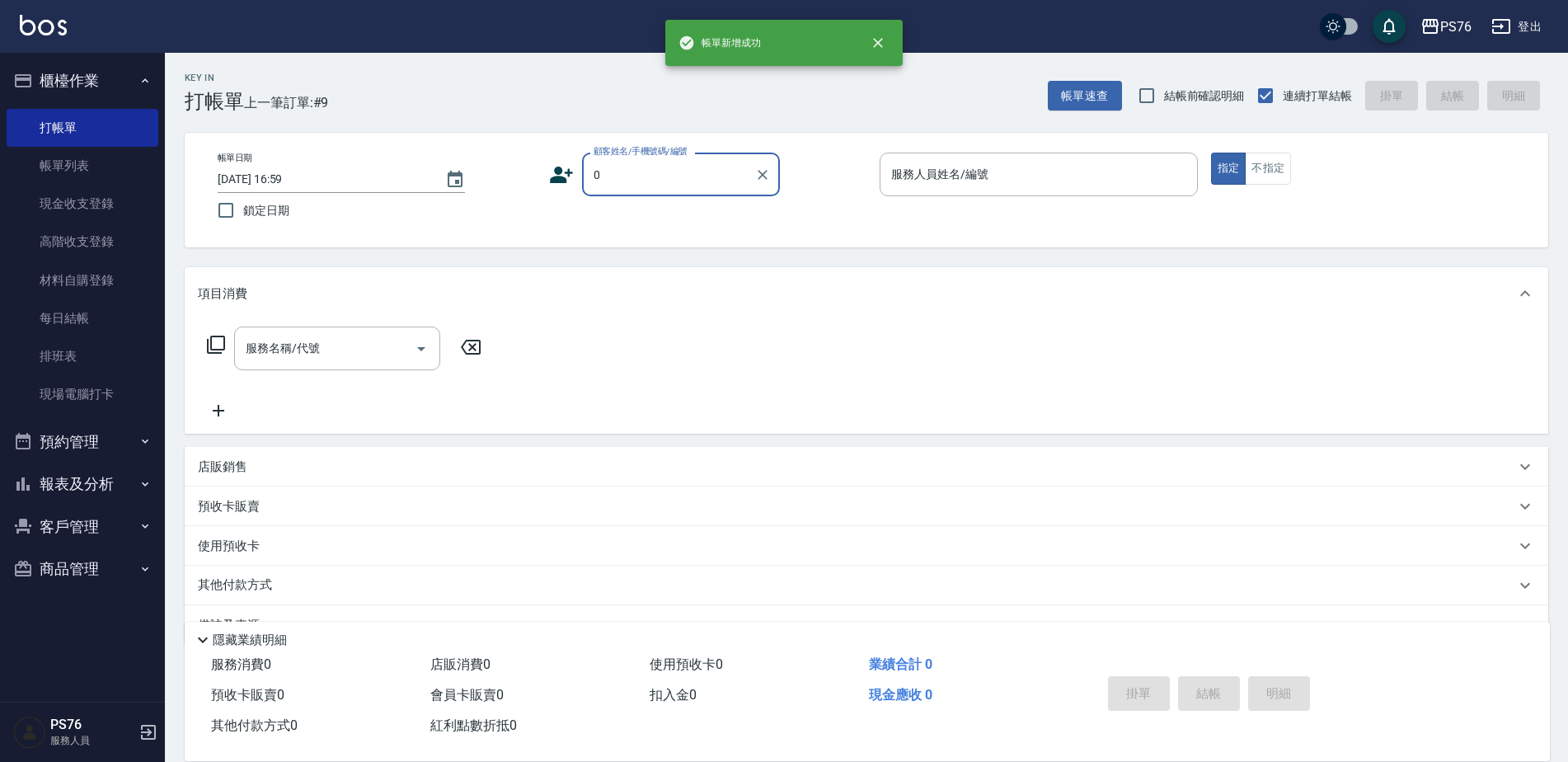
type input "無名字/0/null"
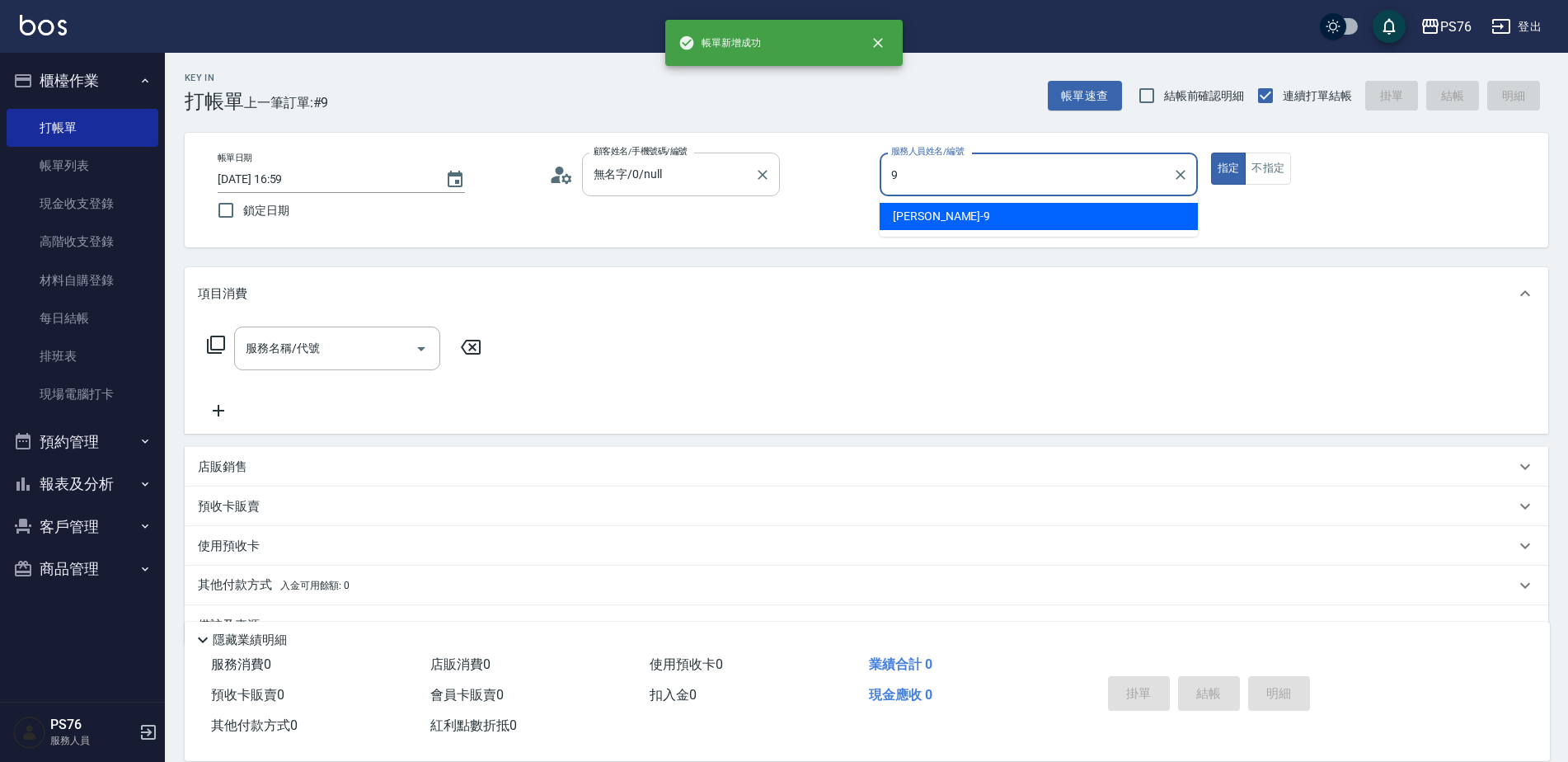
type input "[PERSON_NAME]-9"
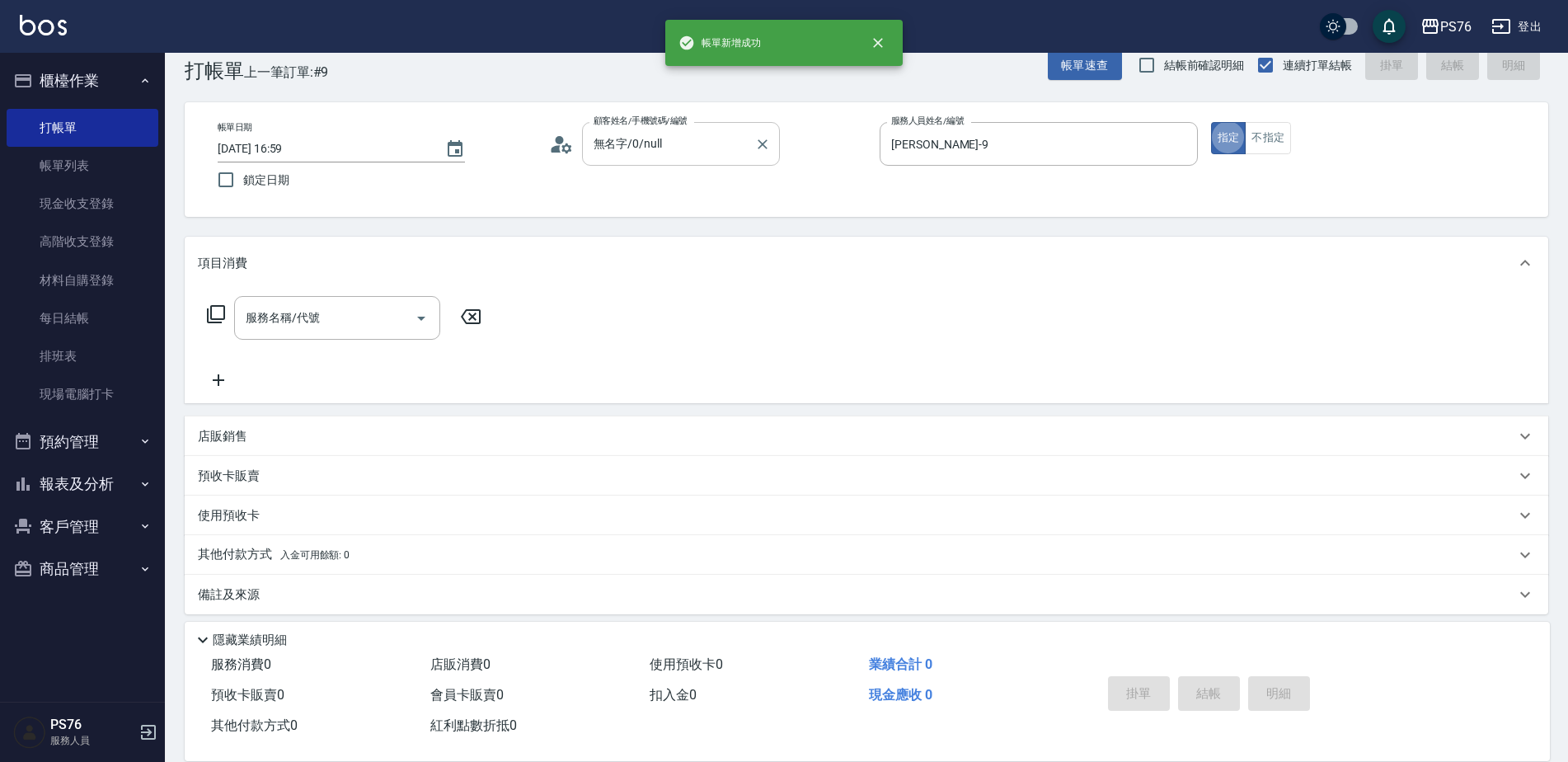
scroll to position [33, 0]
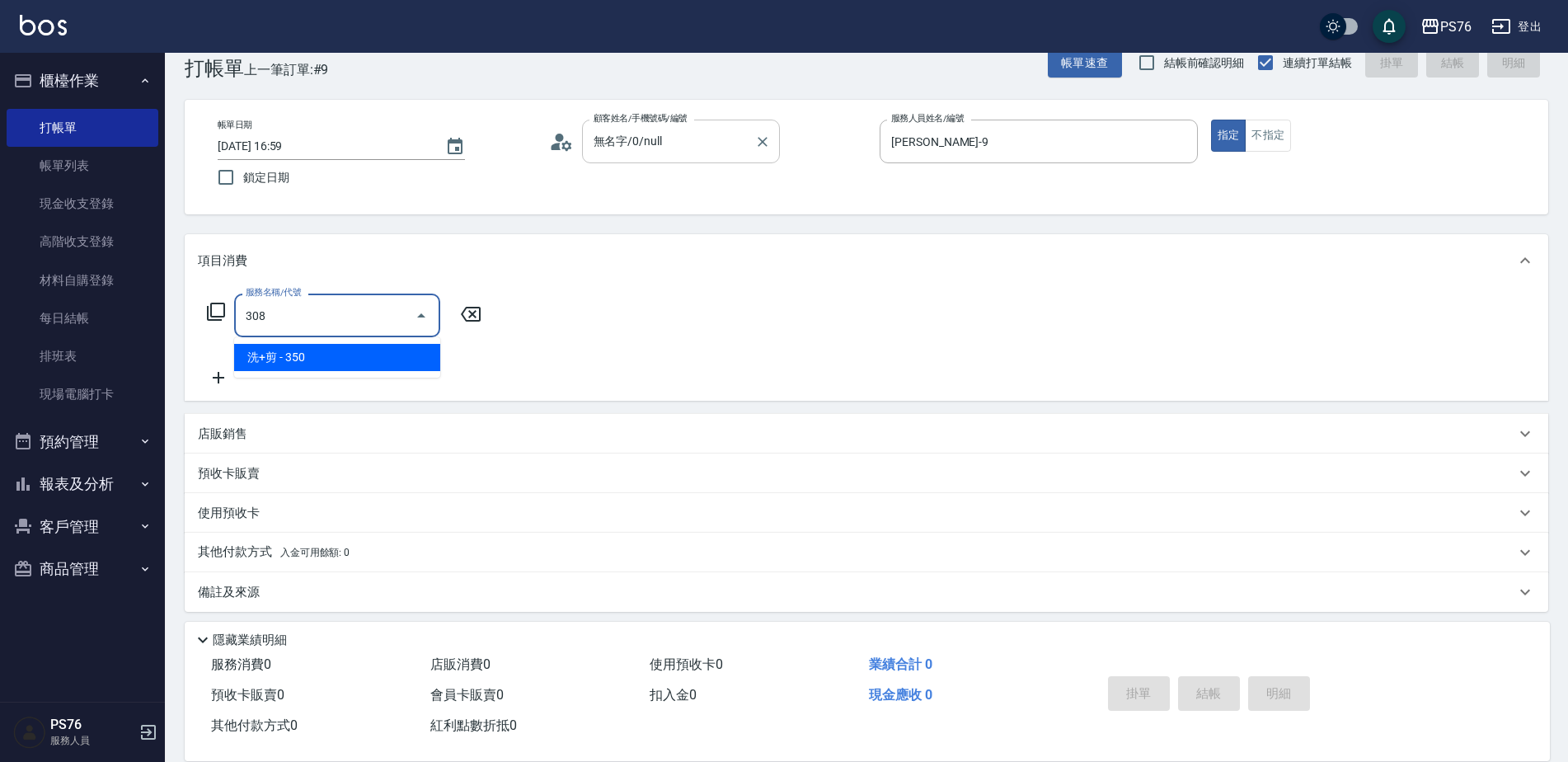
type input "洗+剪(308)"
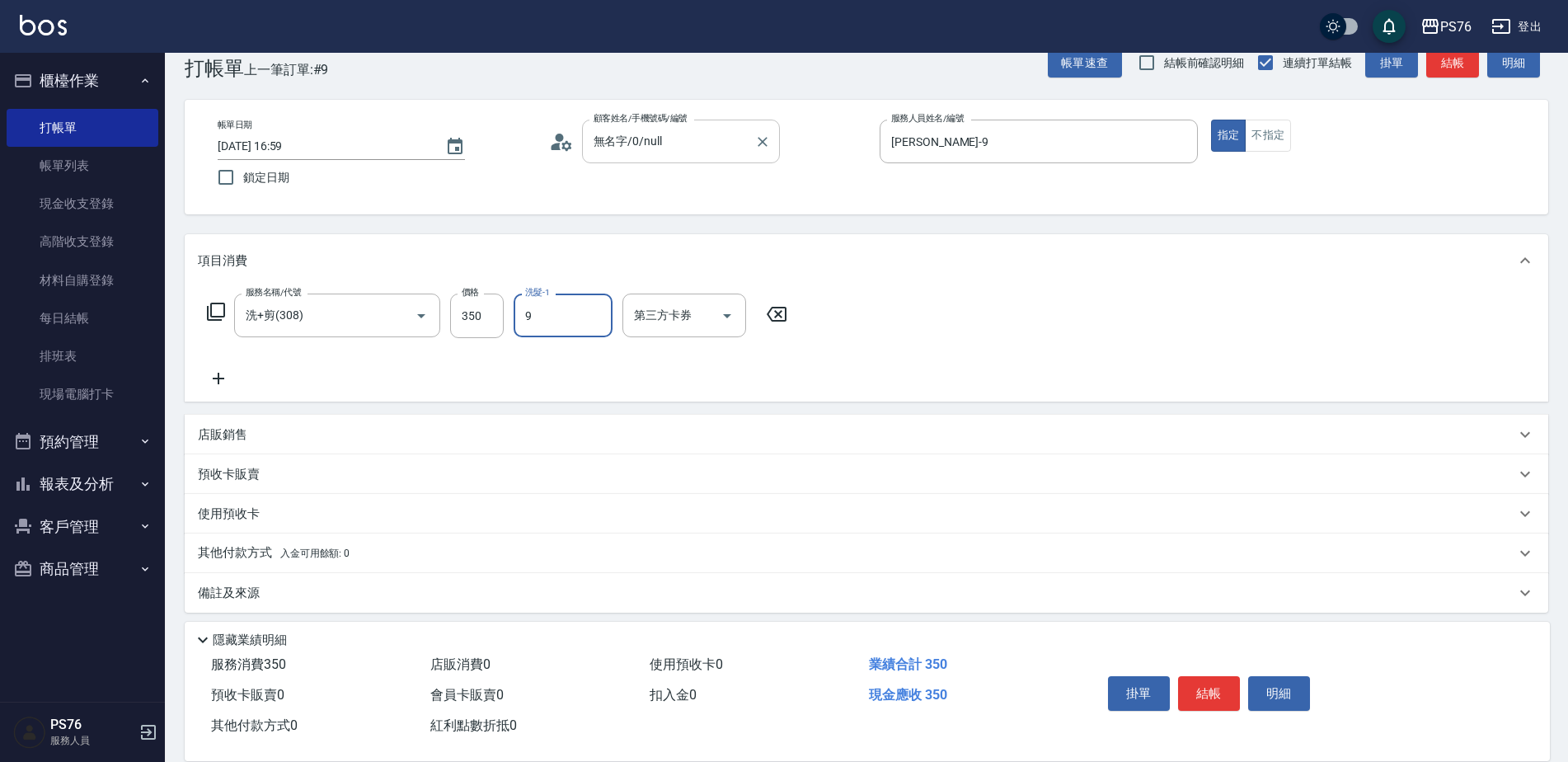
type input "[PERSON_NAME]-9"
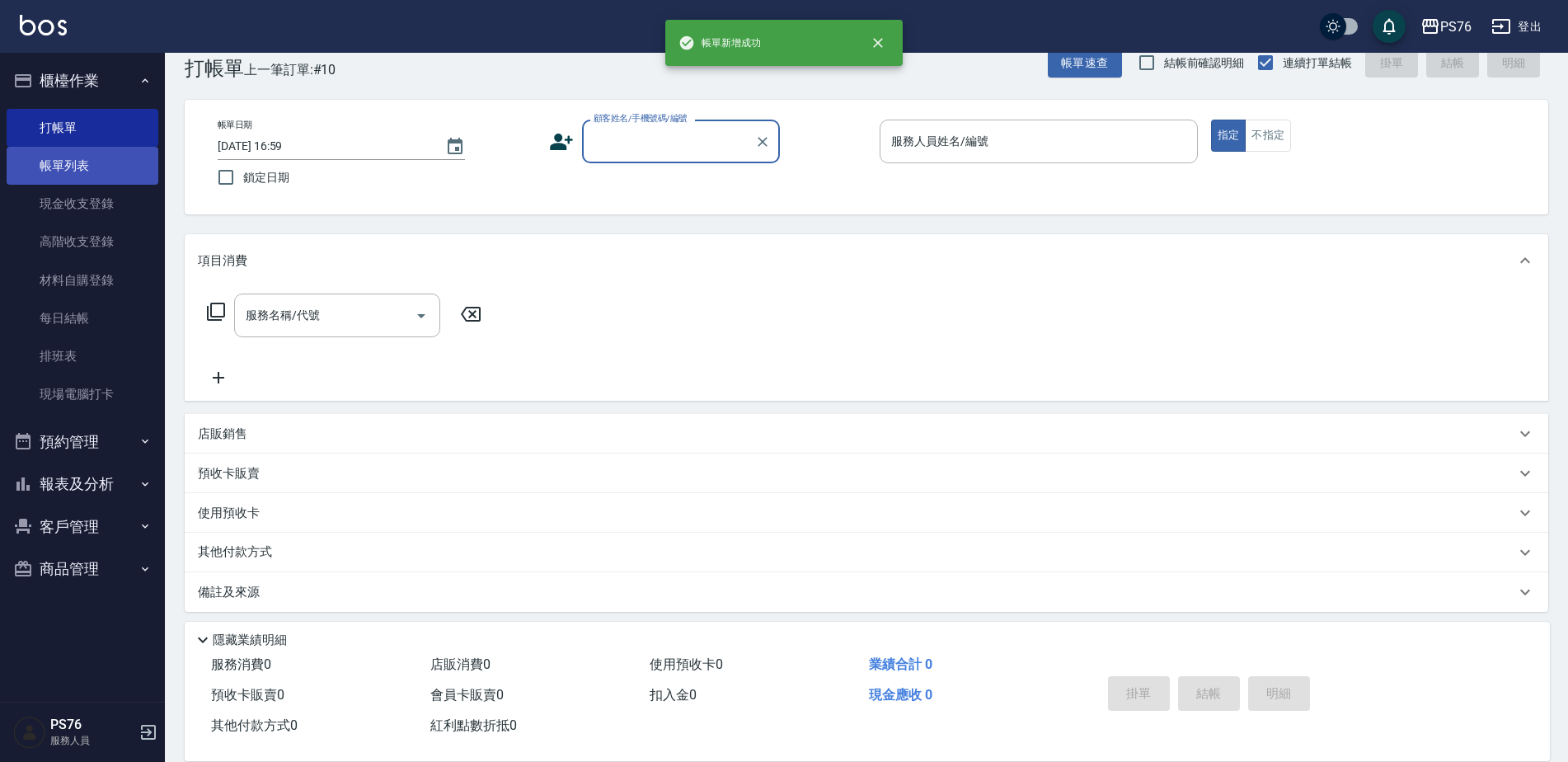
click at [123, 170] on link "帳單列表" at bounding box center [82, 165] width 152 height 38
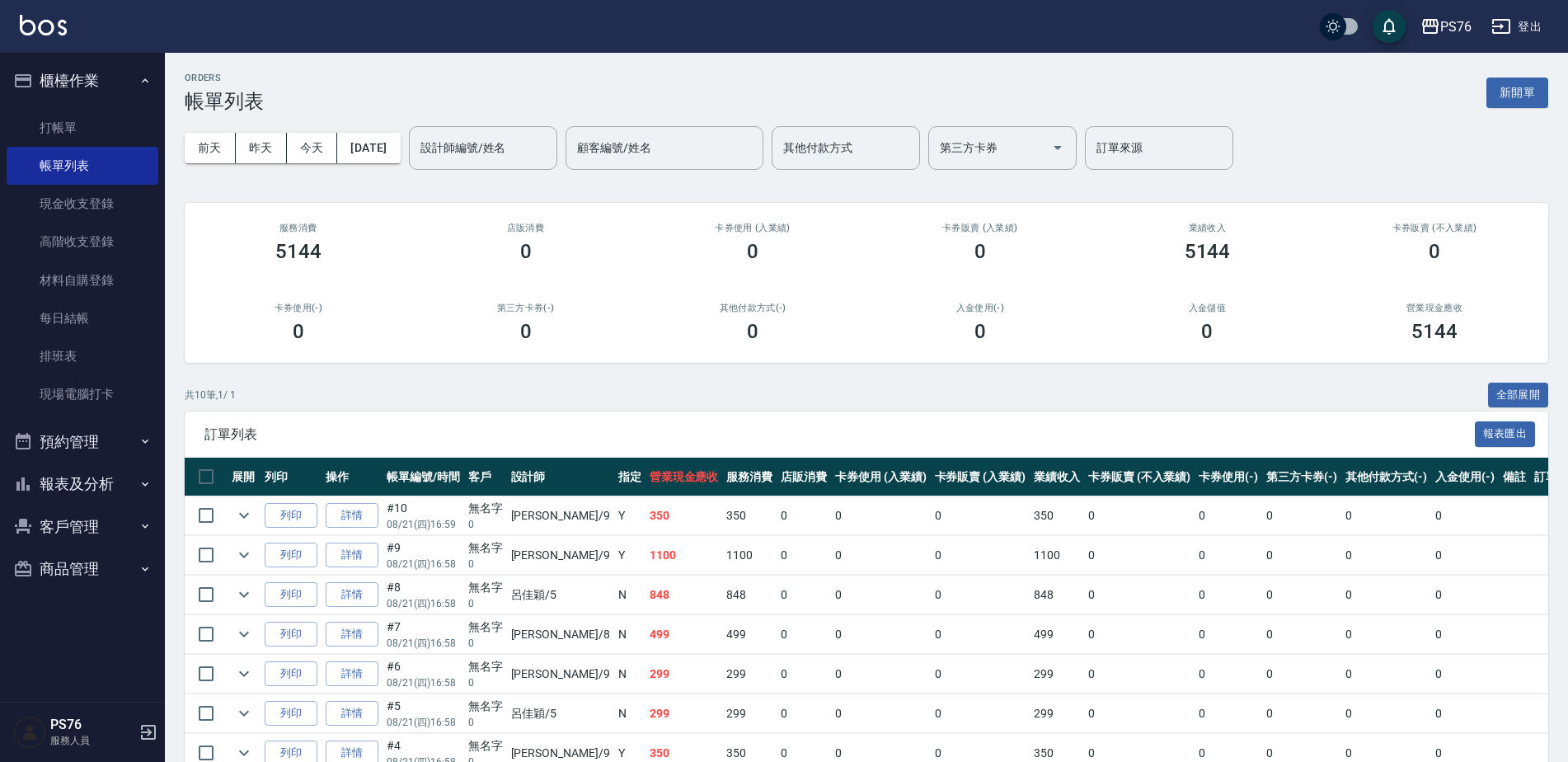
click at [360, 504] on link "詳情" at bounding box center [351, 516] width 53 height 26
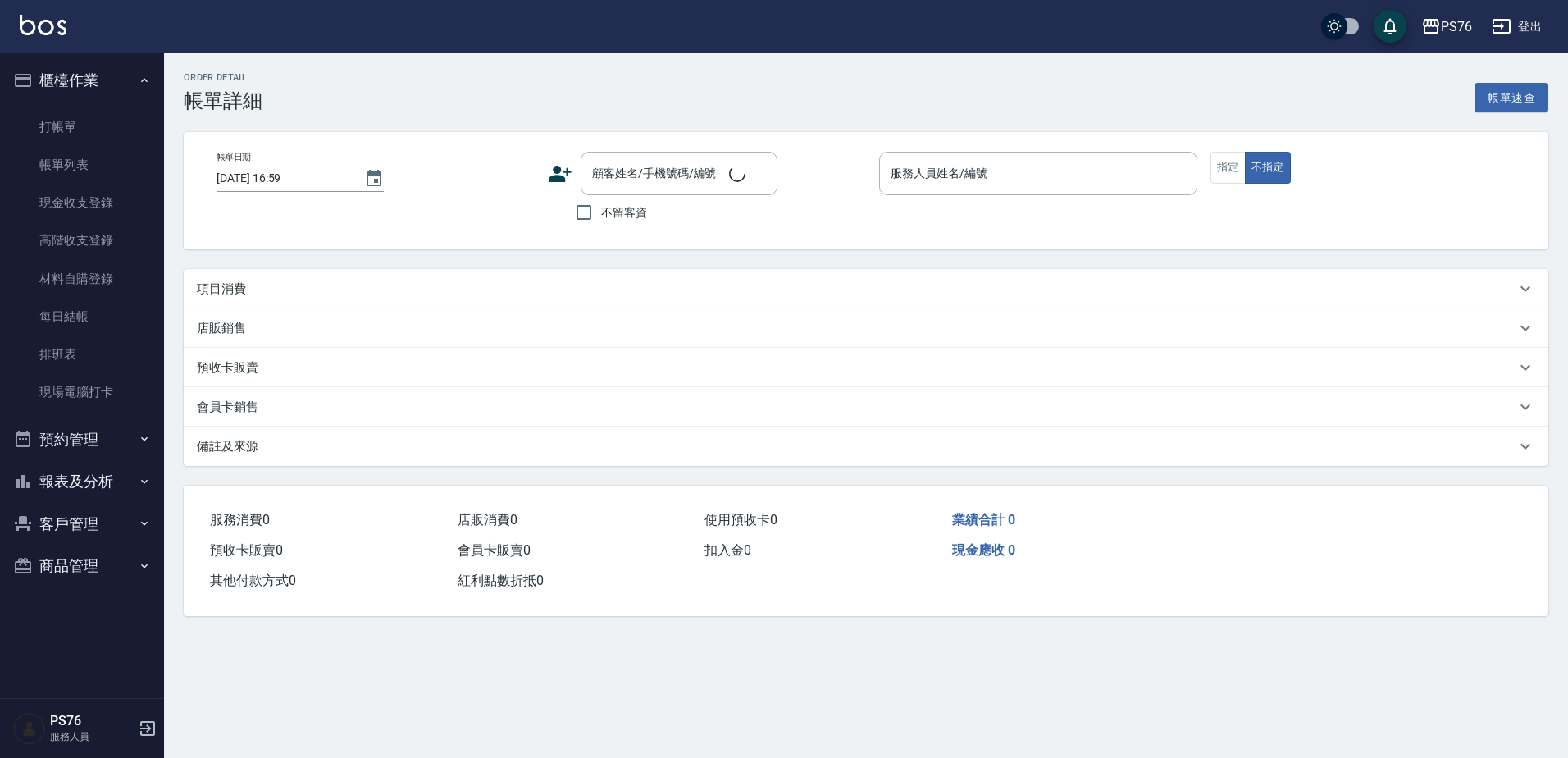
type input "[PERSON_NAME]-9"
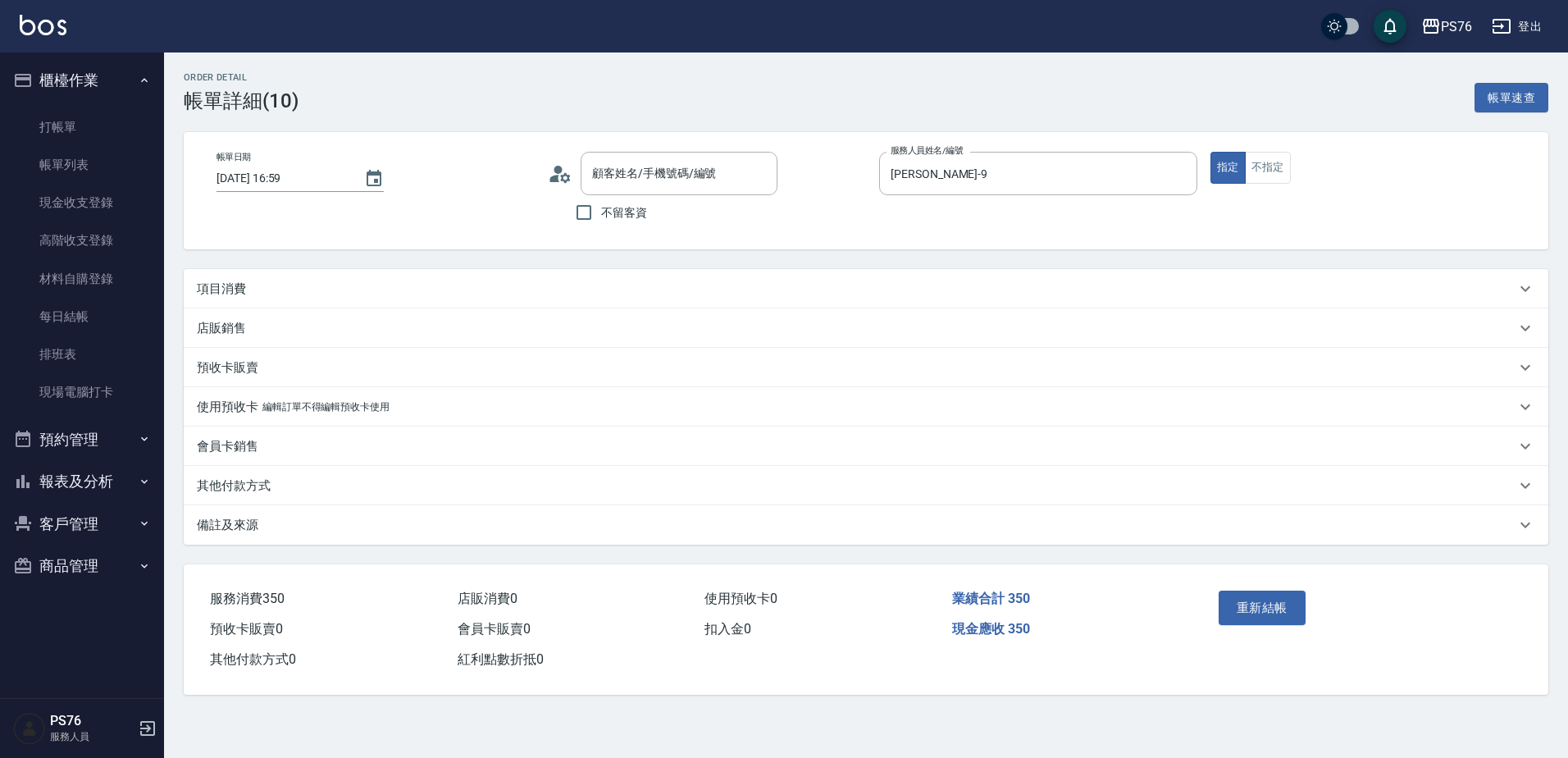
type input "無名字/0/null"
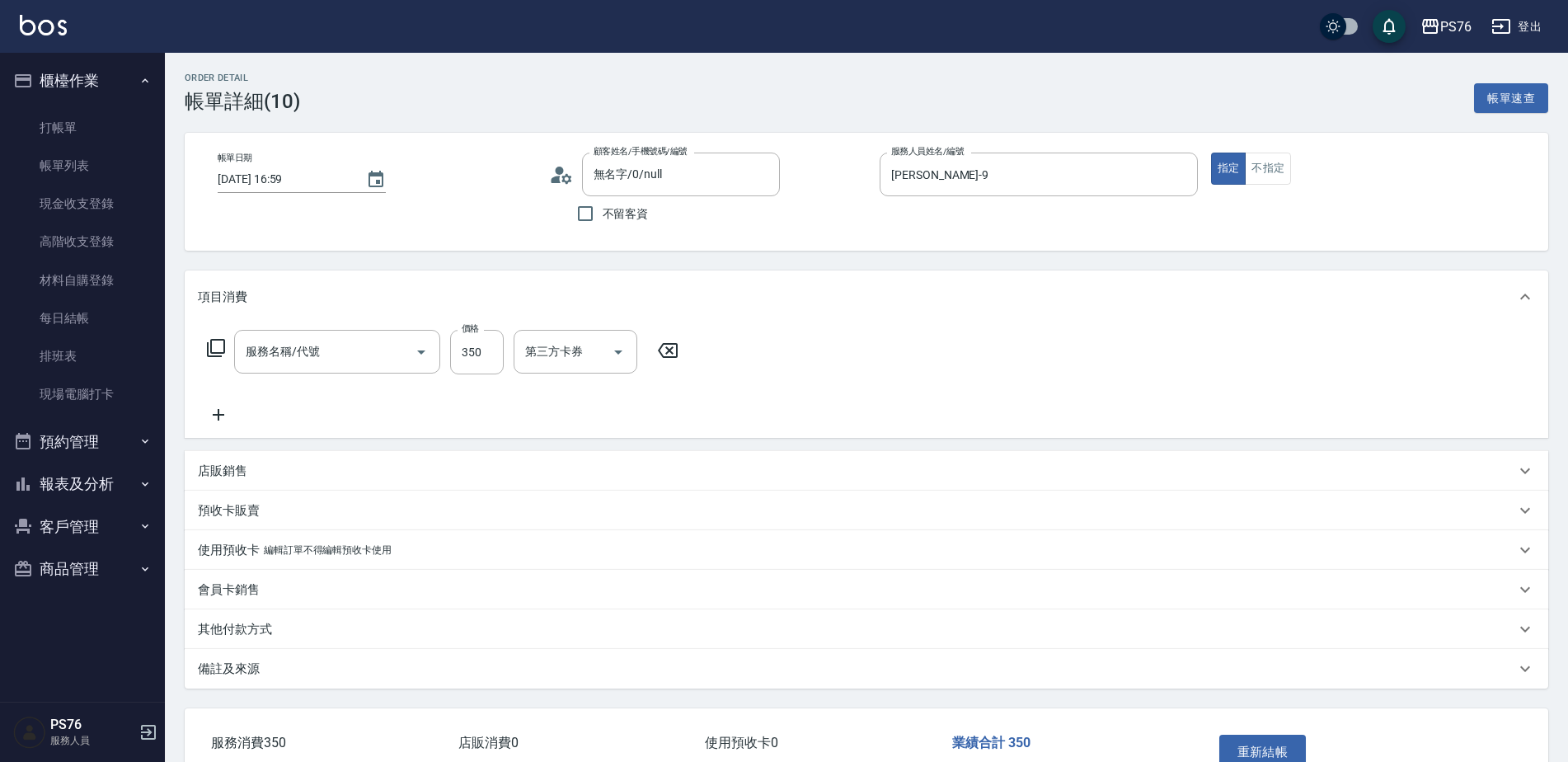
type input "洗+剪(308)"
click at [657, 367] on div "第三方卡券" at bounding box center [684, 351] width 123 height 44
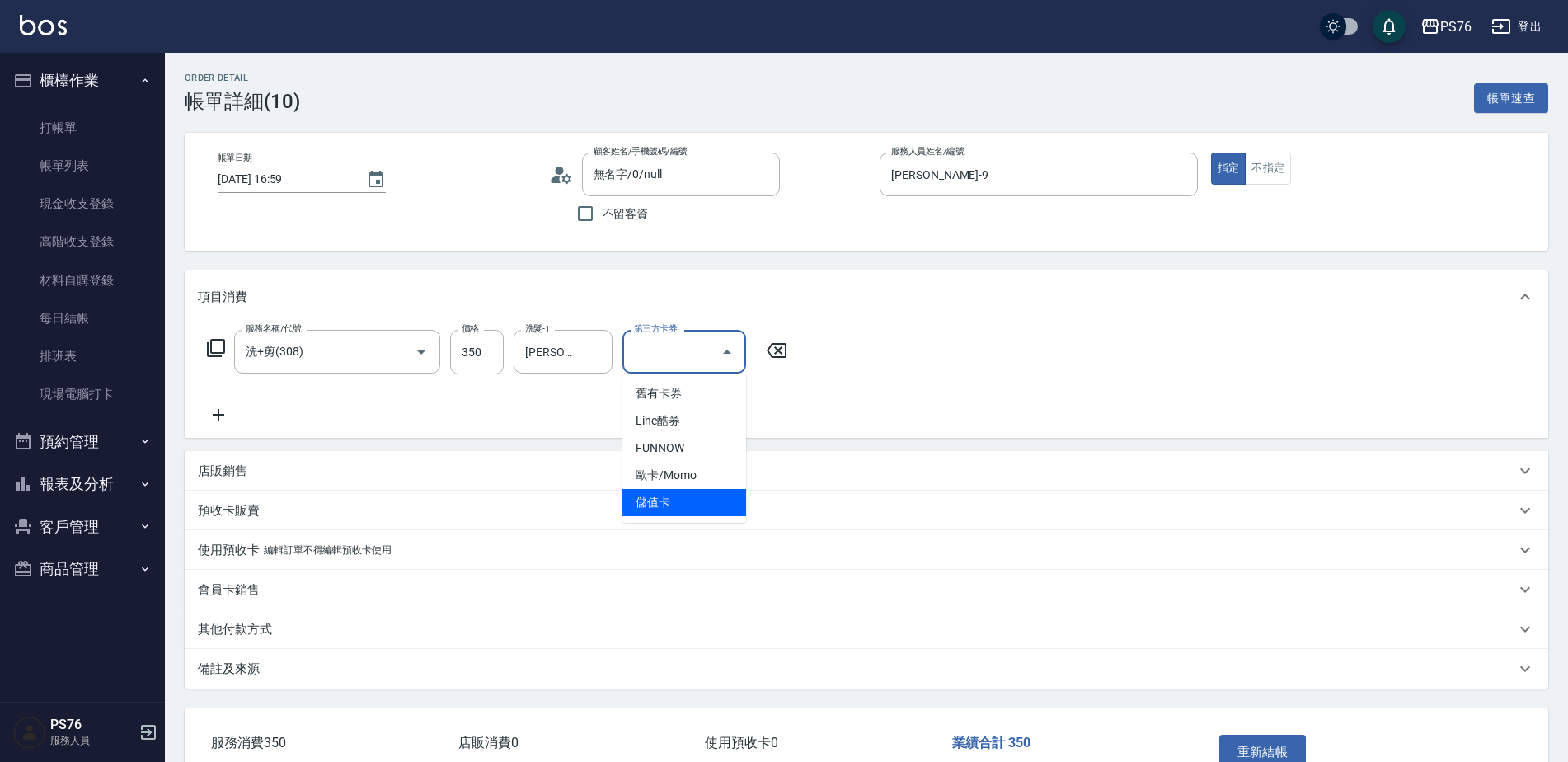
click at [672, 492] on span "儲值卡" at bounding box center [684, 502] width 123 height 27
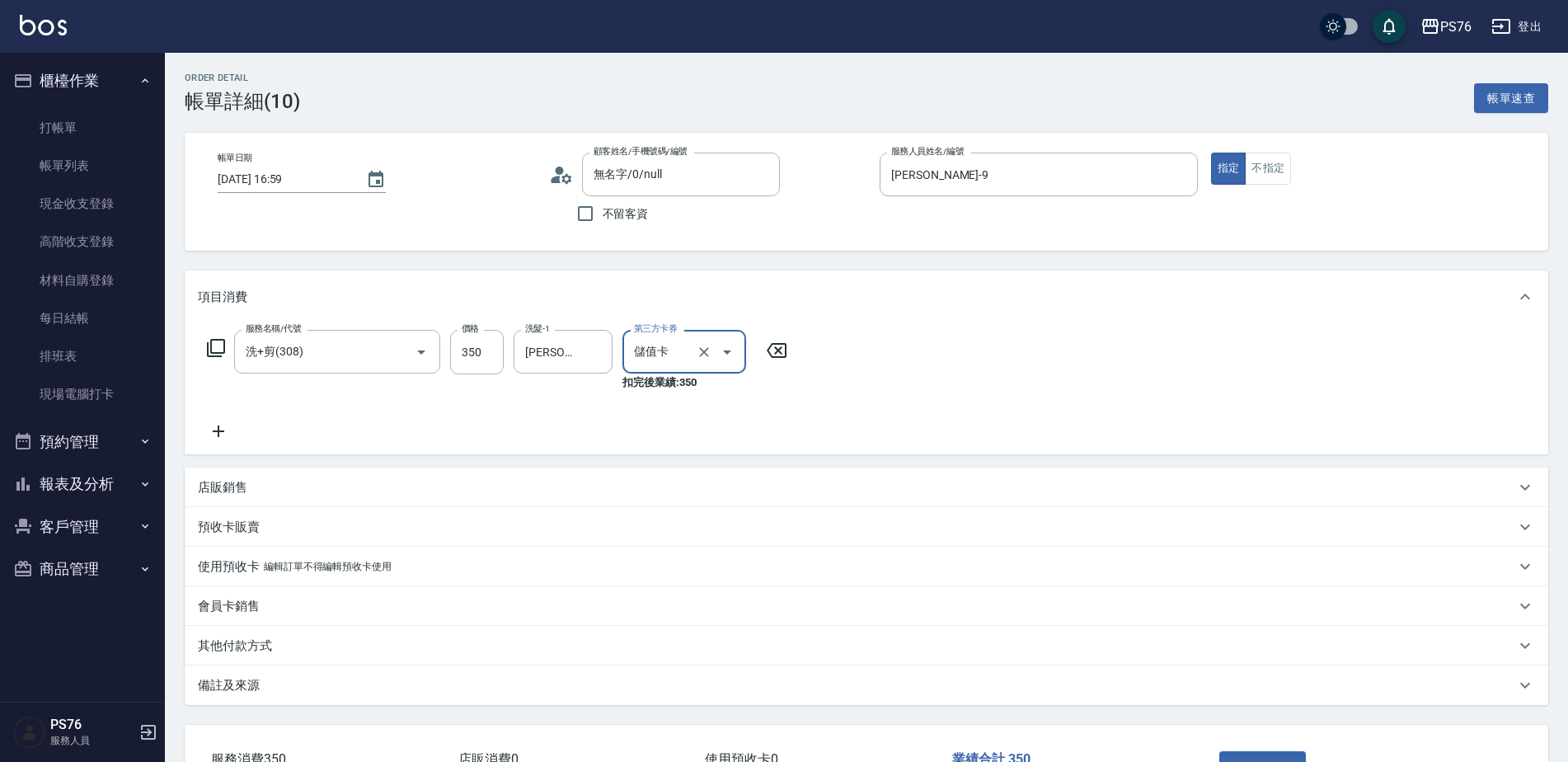
type input "儲值卡"
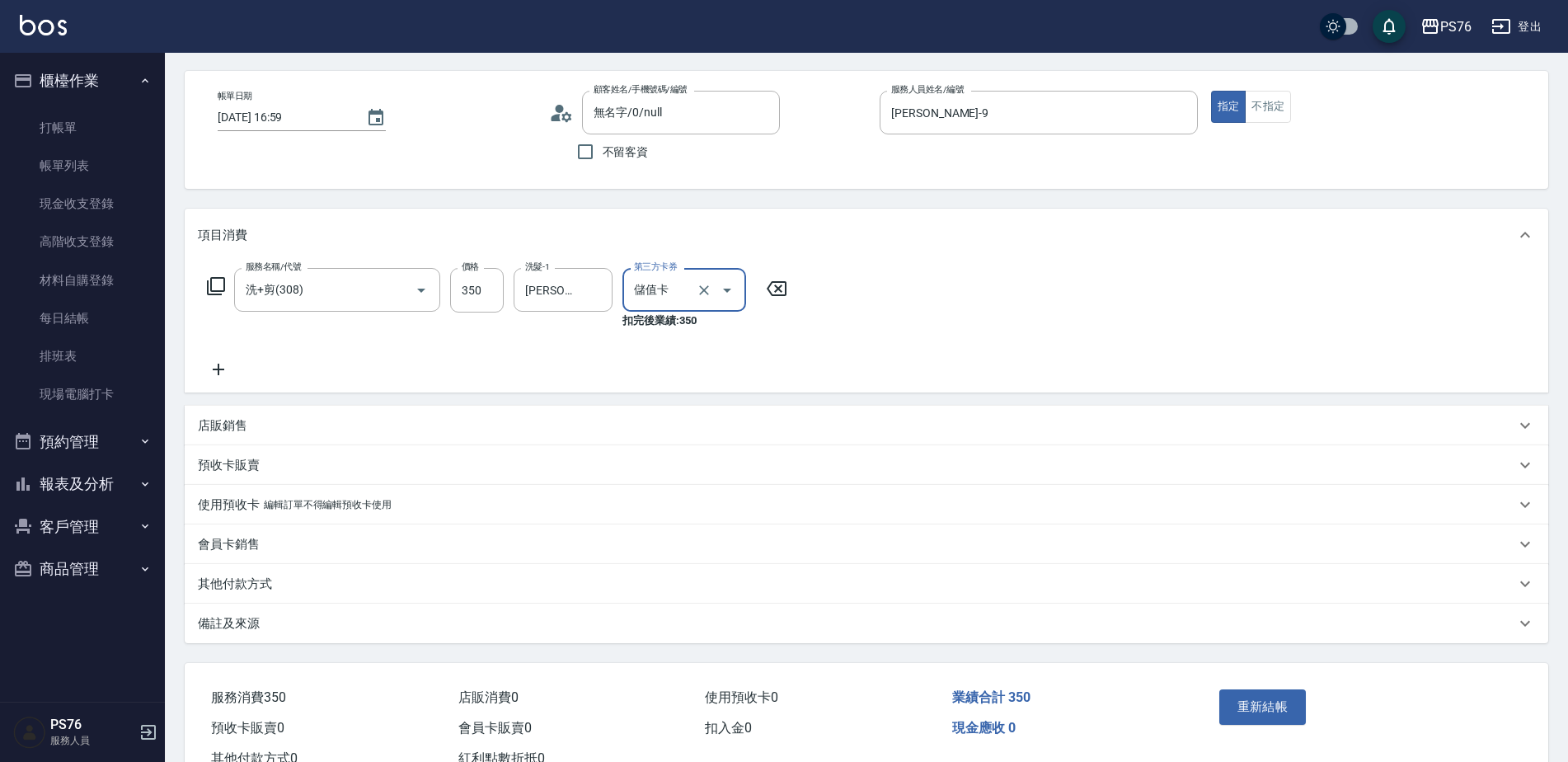
scroll to position [121, 0]
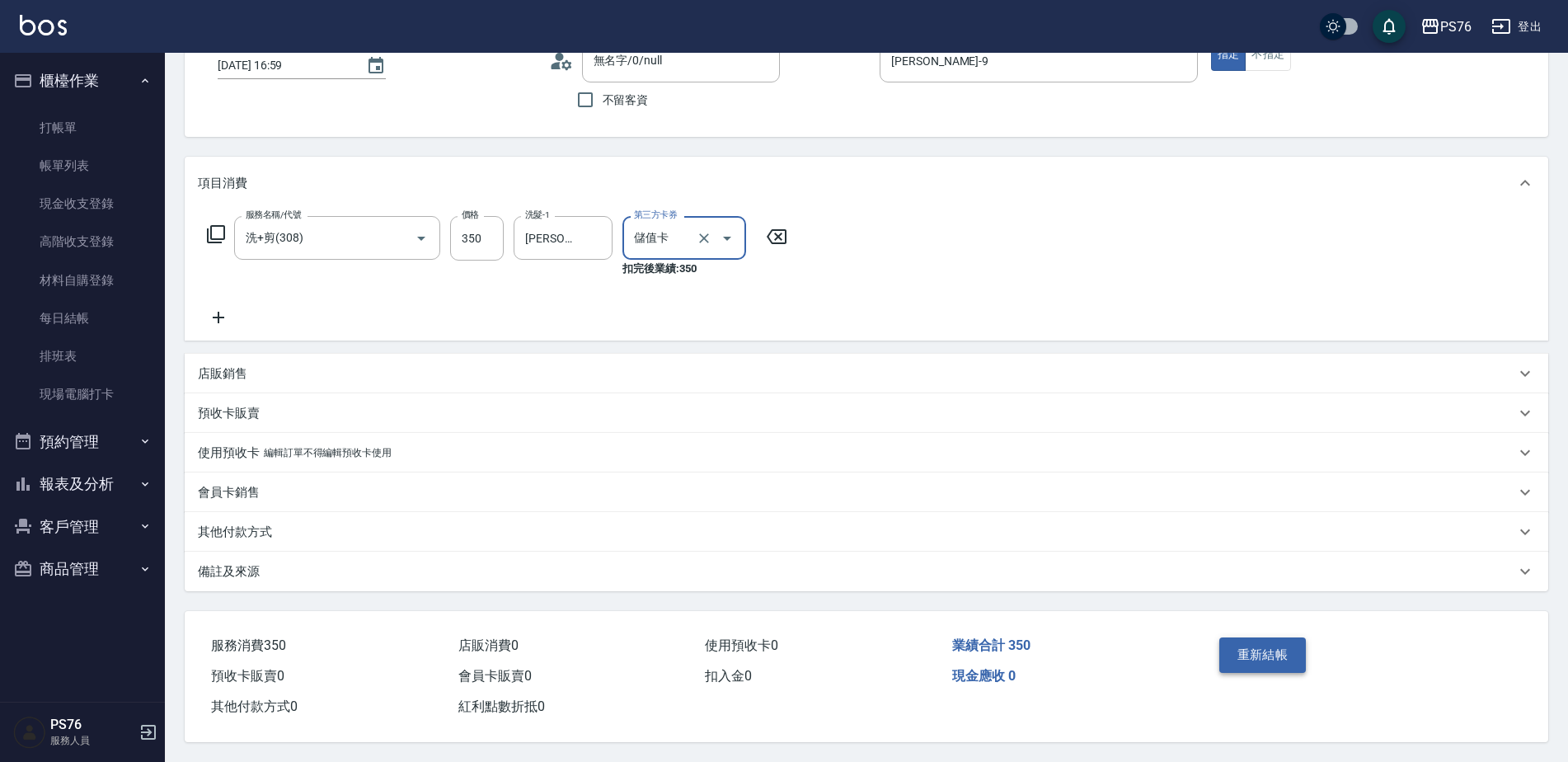
click at [1258, 638] on button "重新結帳" at bounding box center [1263, 654] width 87 height 34
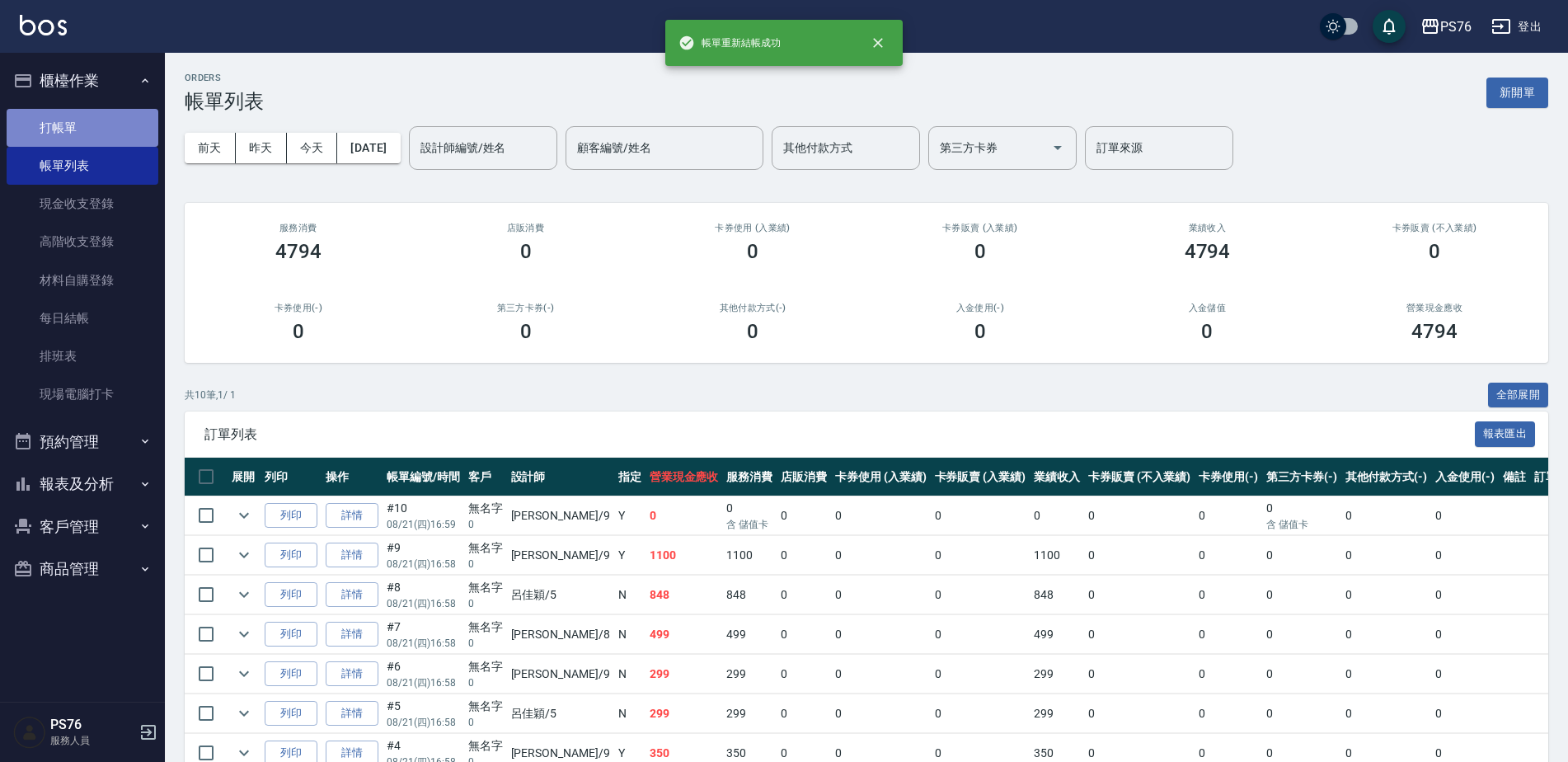
click at [61, 122] on link "打帳單" at bounding box center [82, 127] width 152 height 38
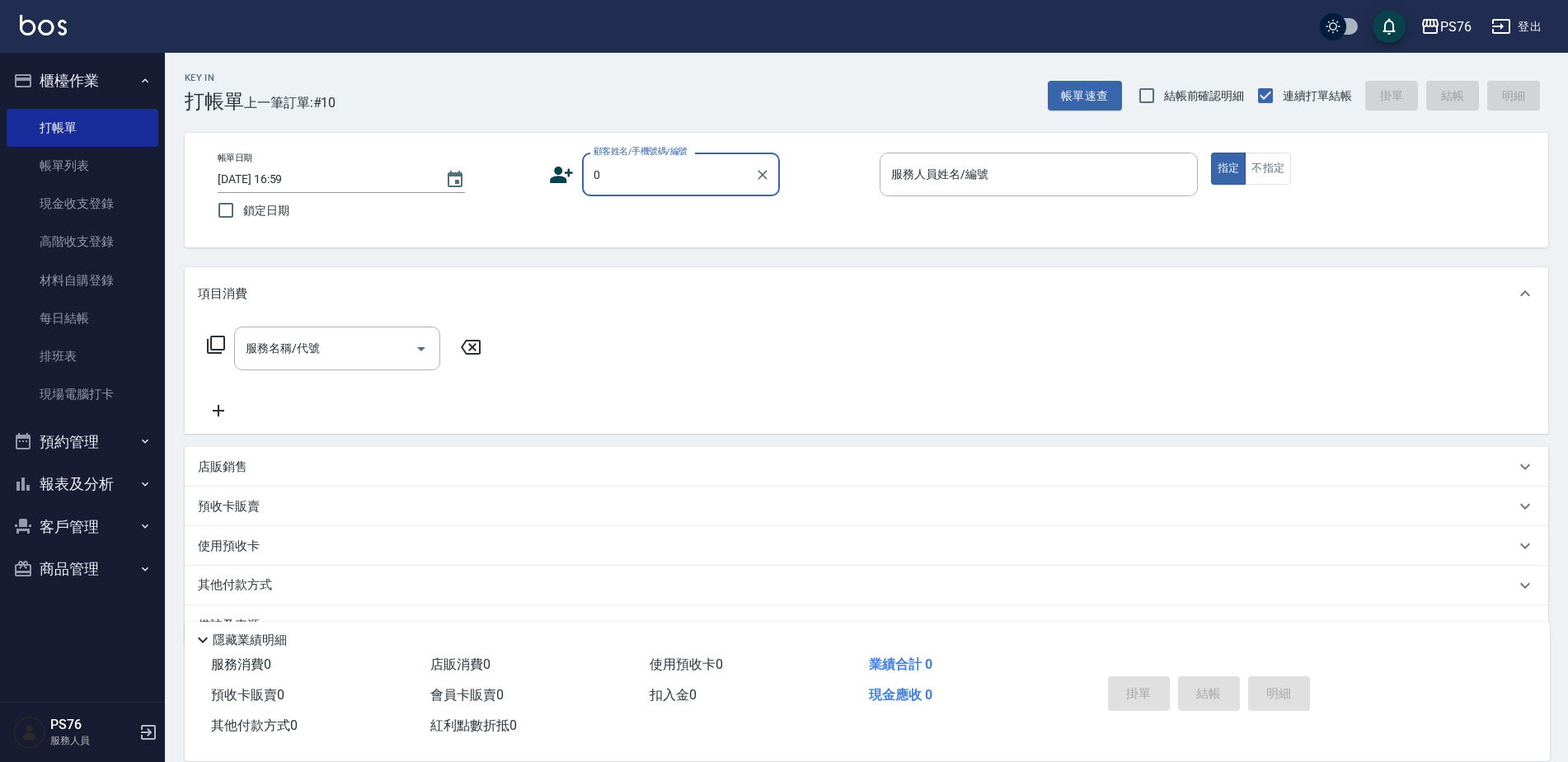
type input "無名字/0/null"
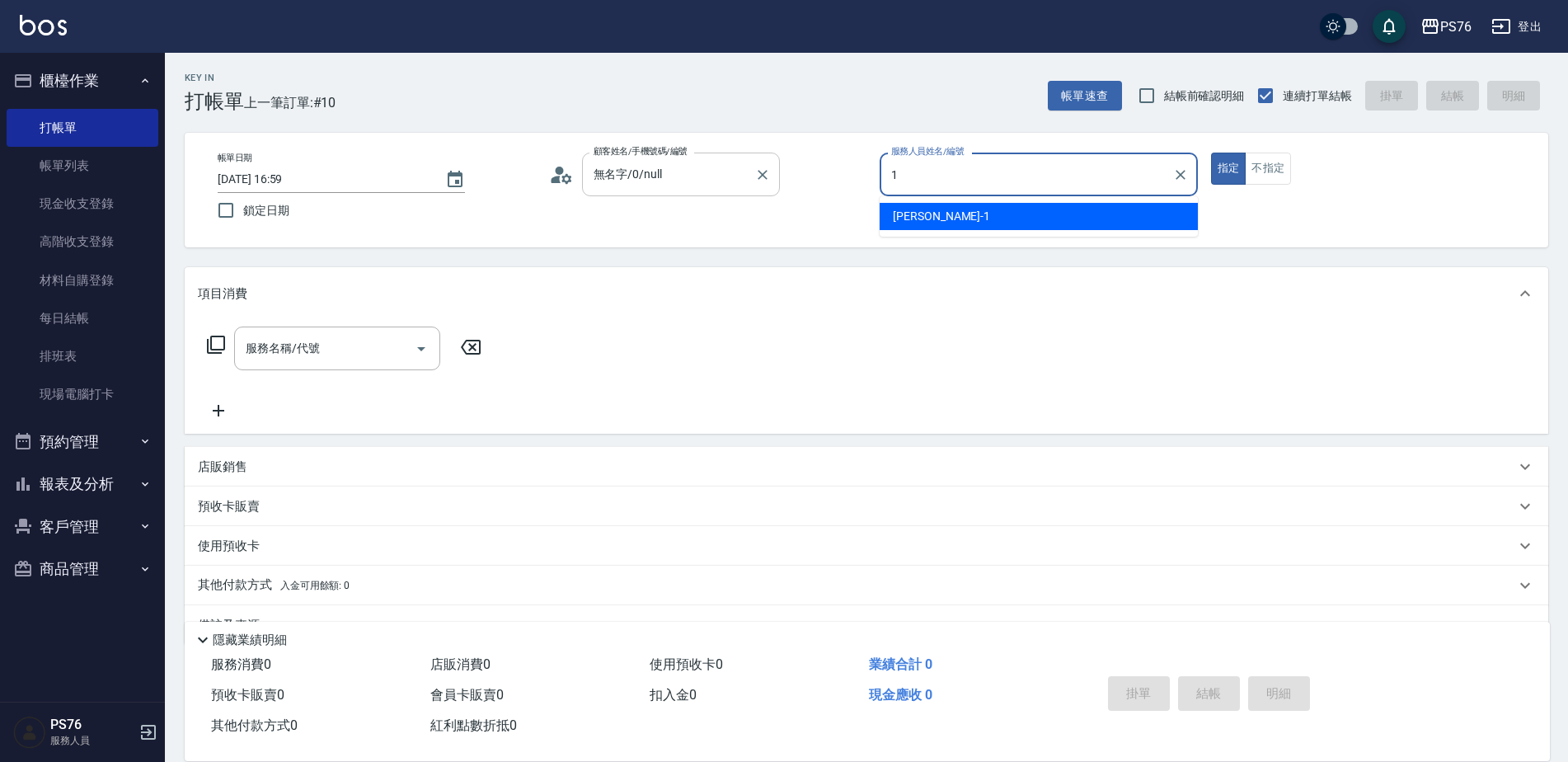
type input "[PERSON_NAME]-1"
type button "true"
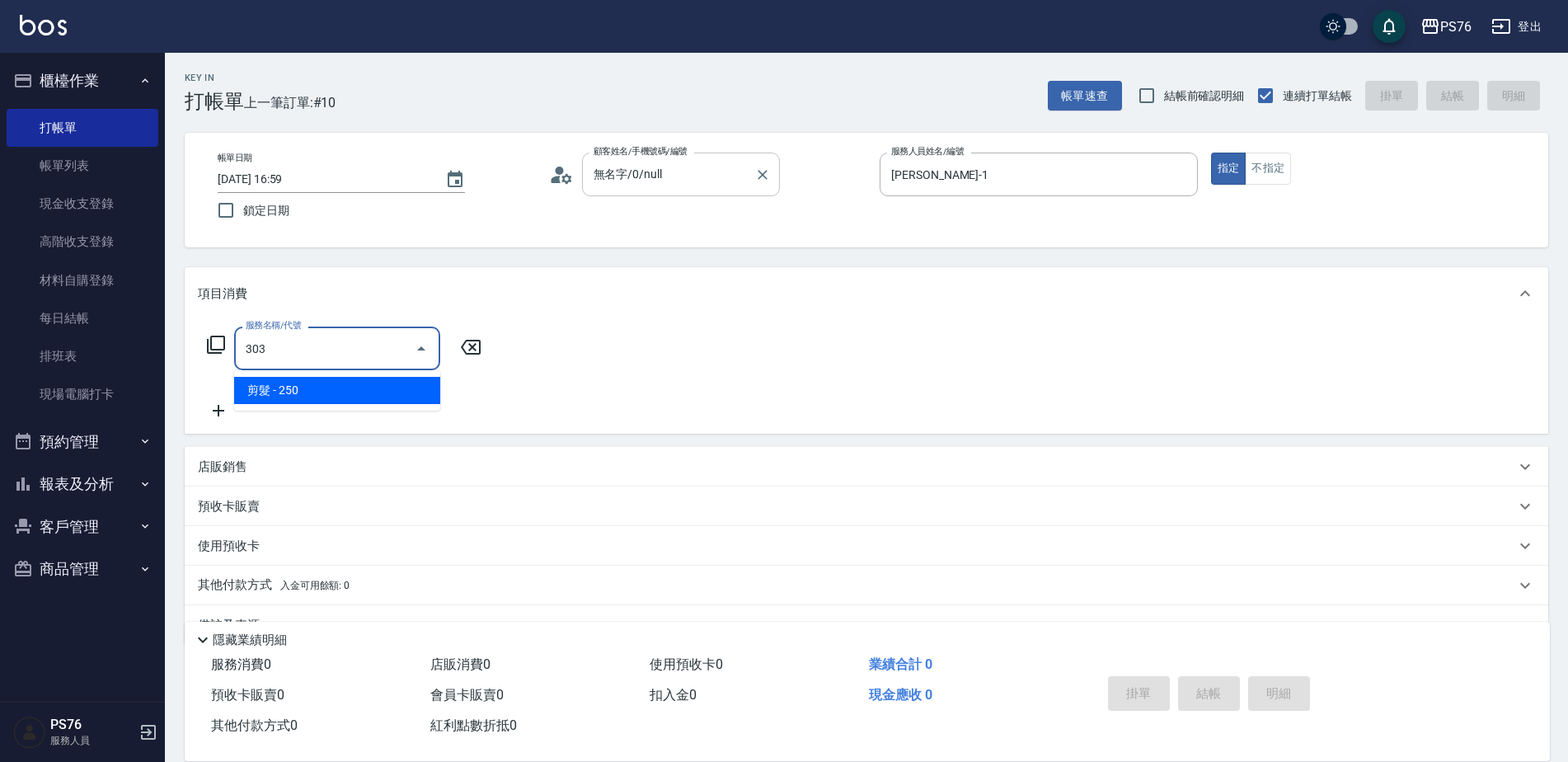
type input "剪髮(303)"
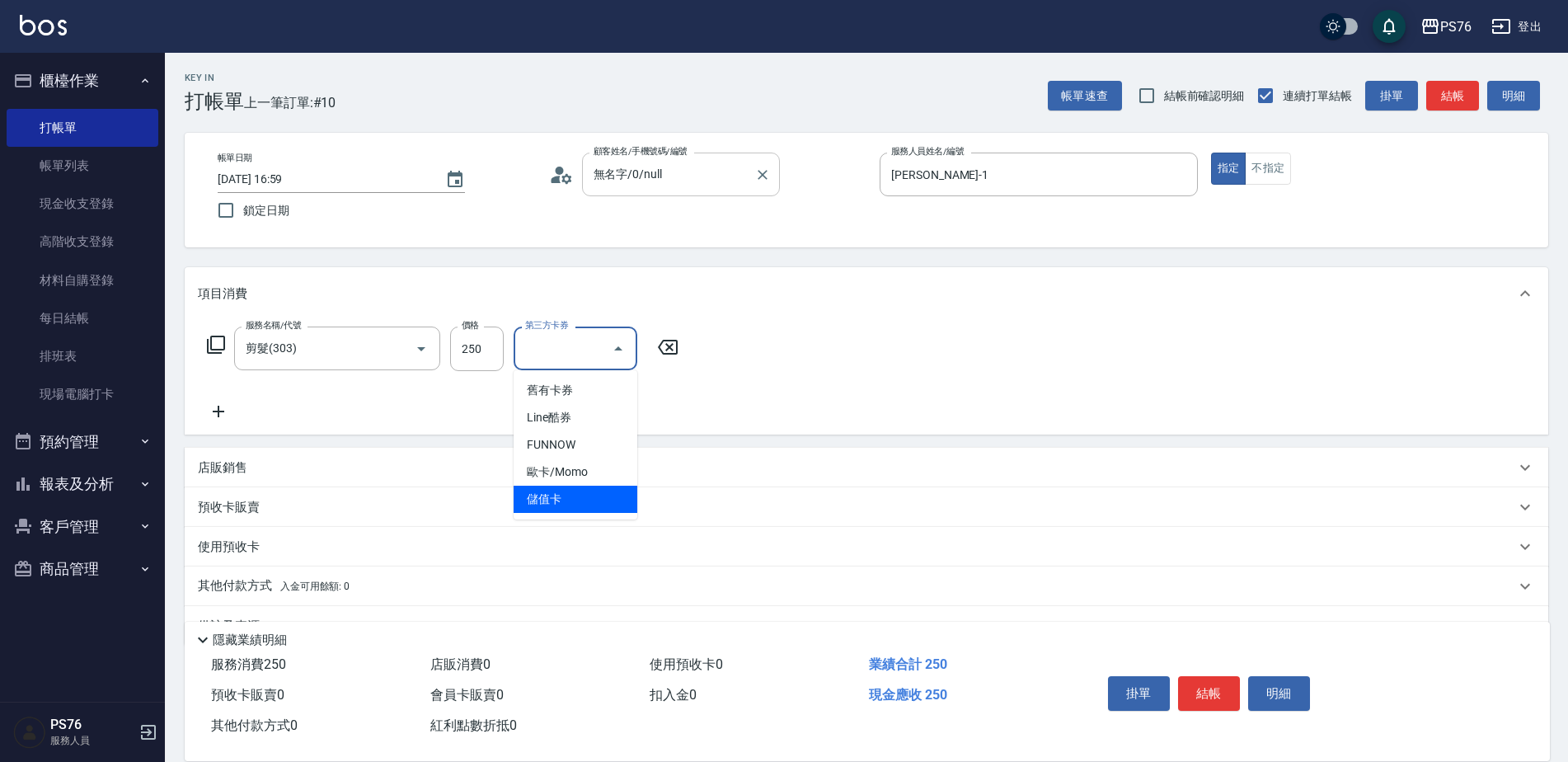
type input "儲值卡"
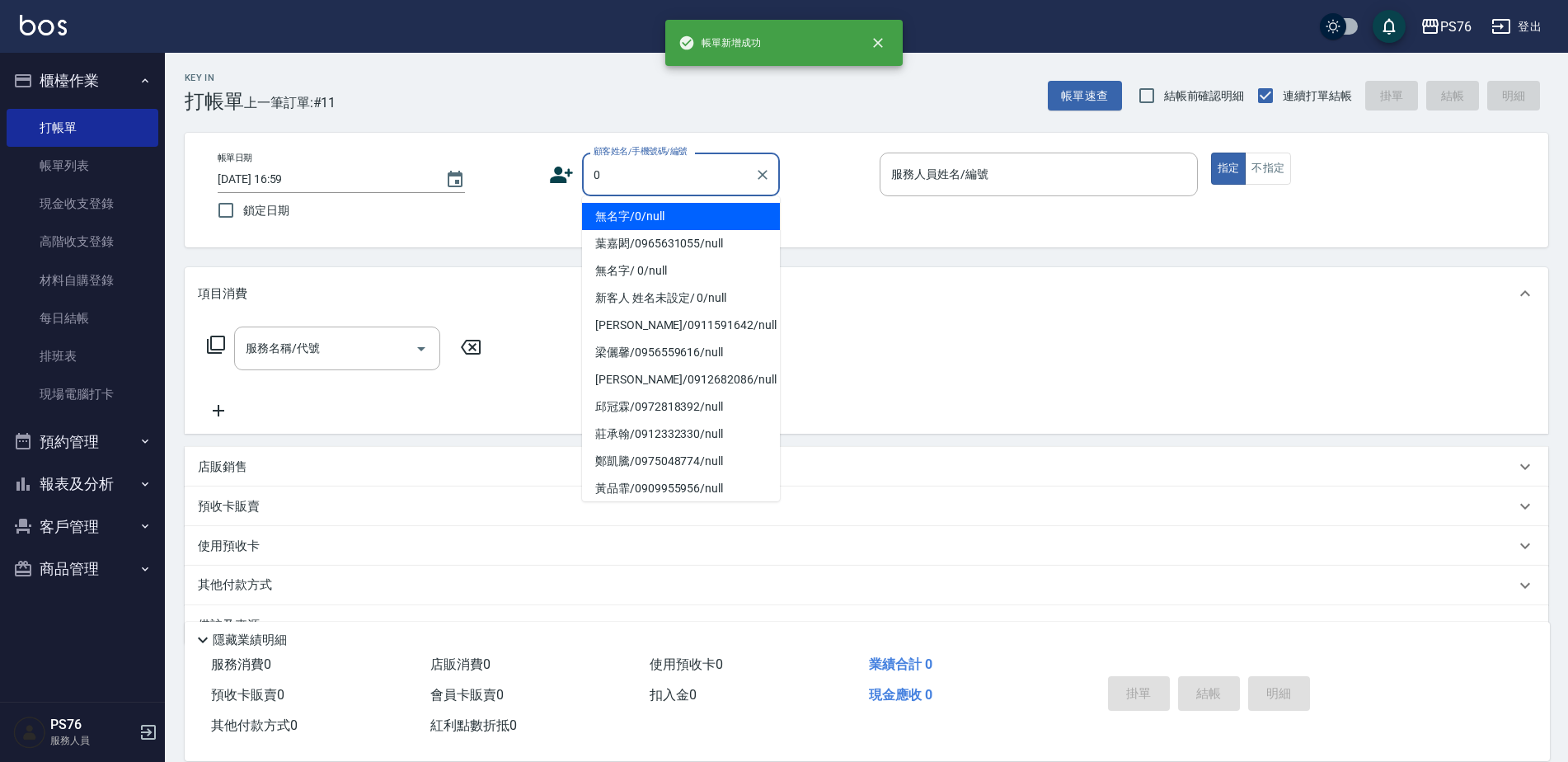
type input "無名字/0/null"
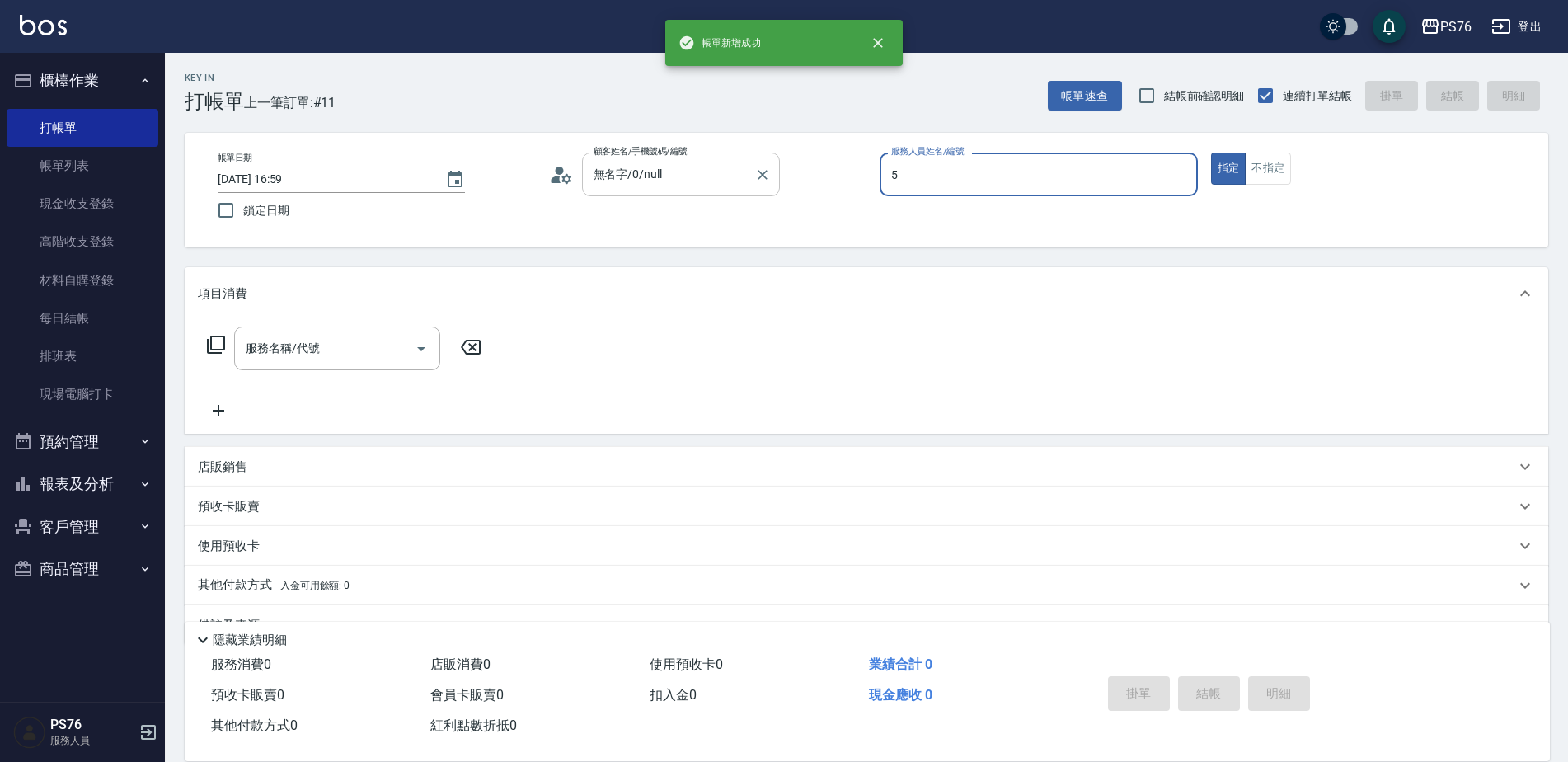
type input "呂佳穎-5"
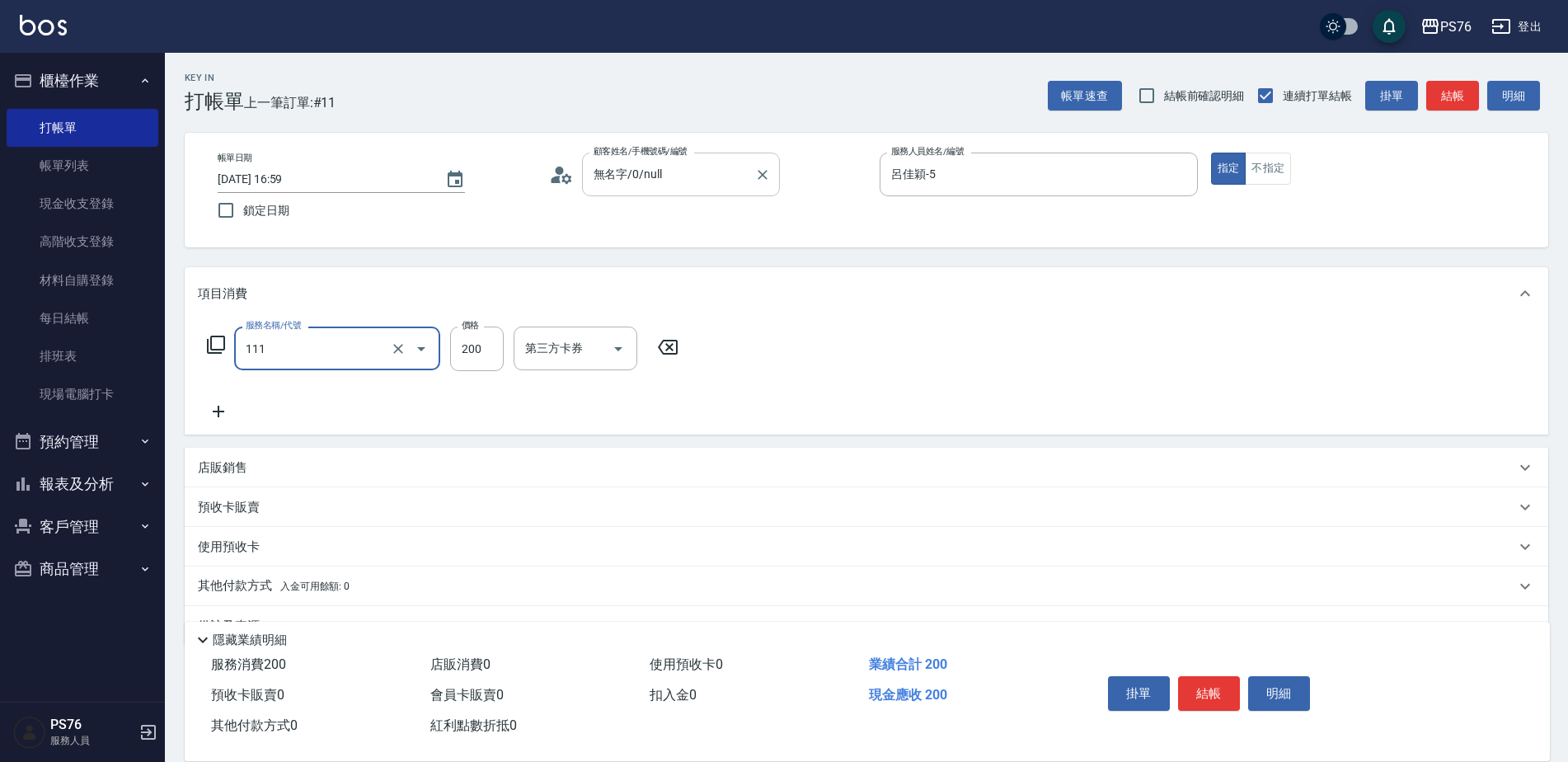
type input "200(111)"
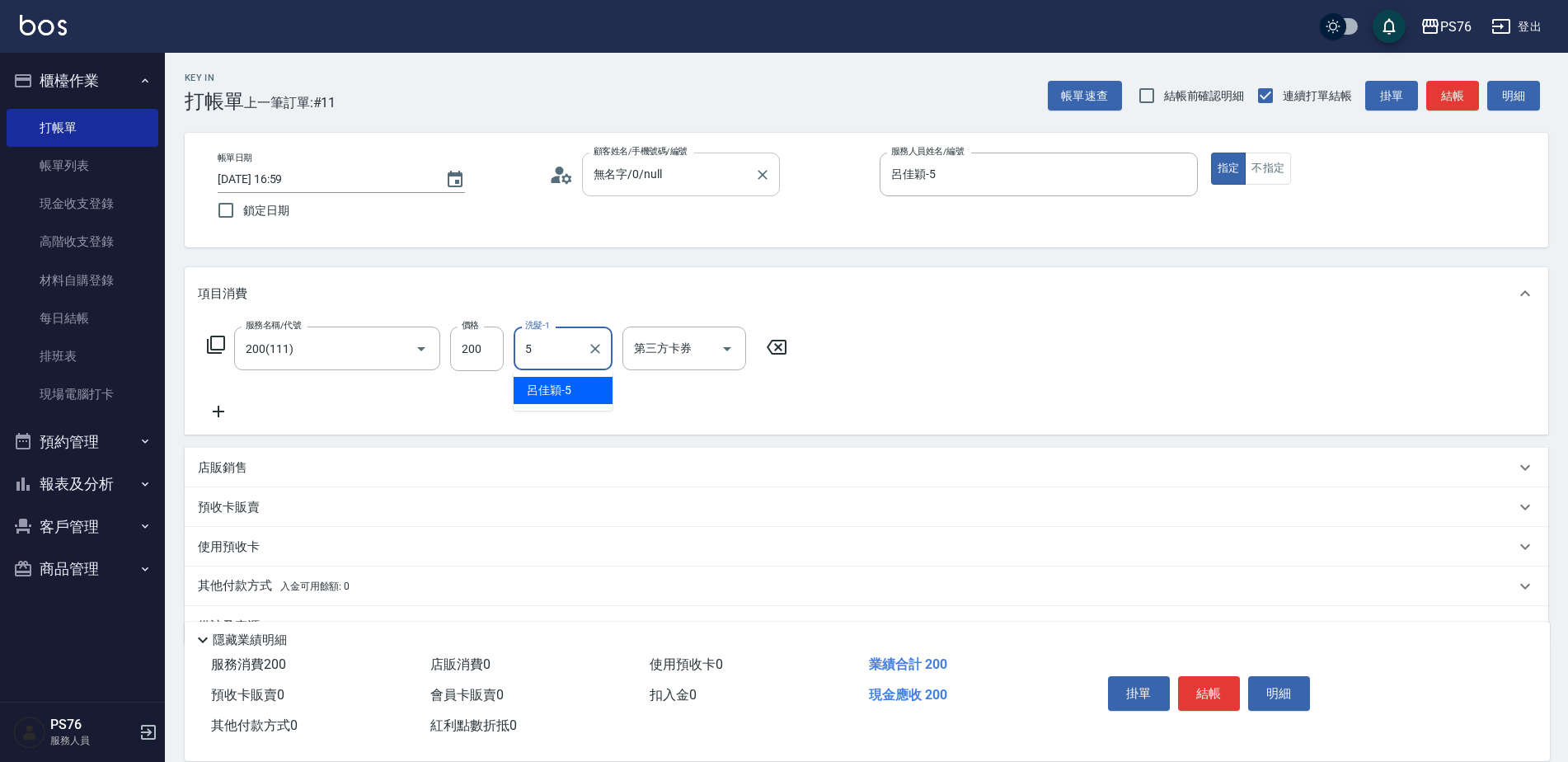
type input "呂佳穎-5"
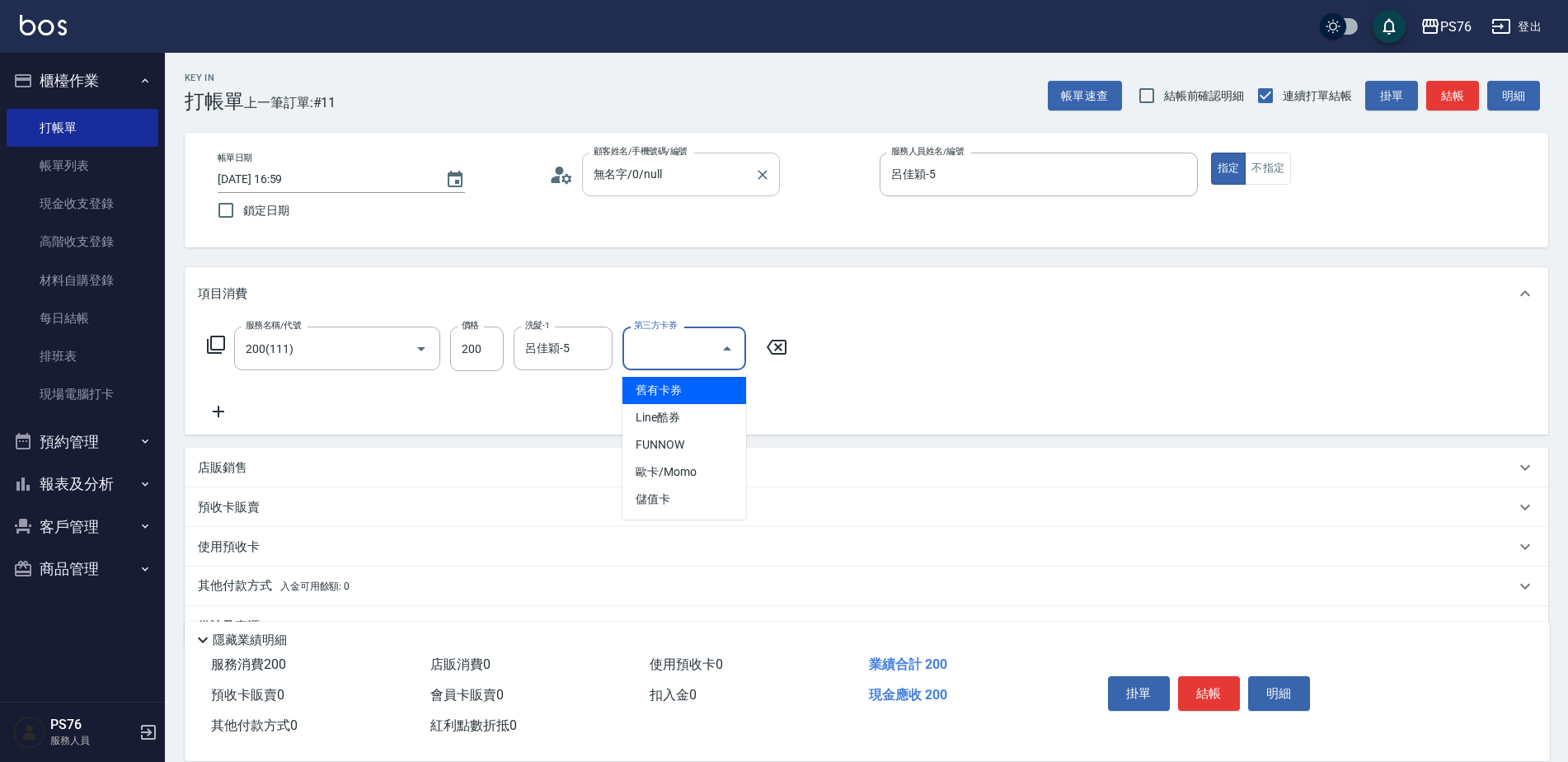
type input "儲值卡"
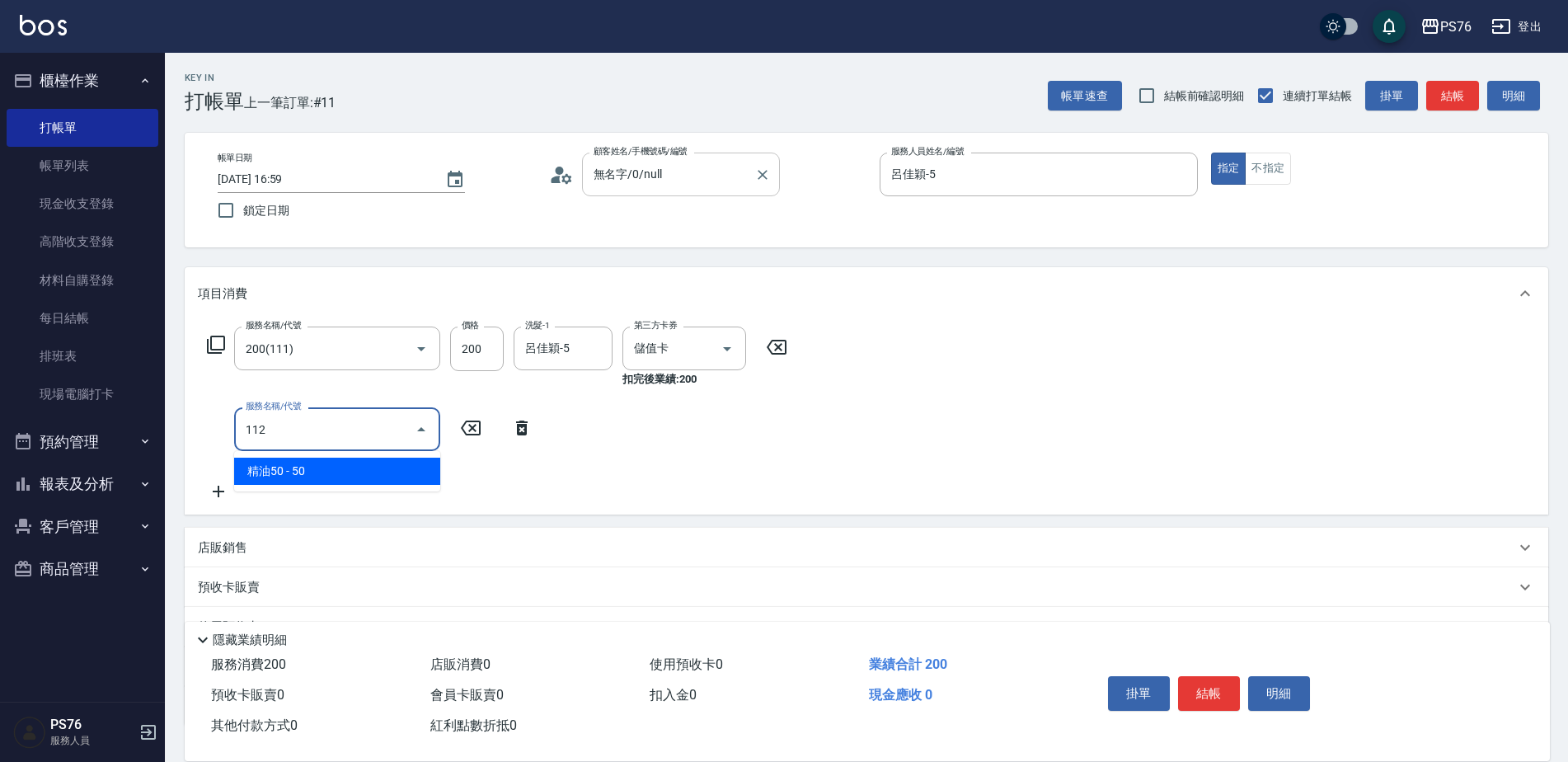
type input "精油50(112)"
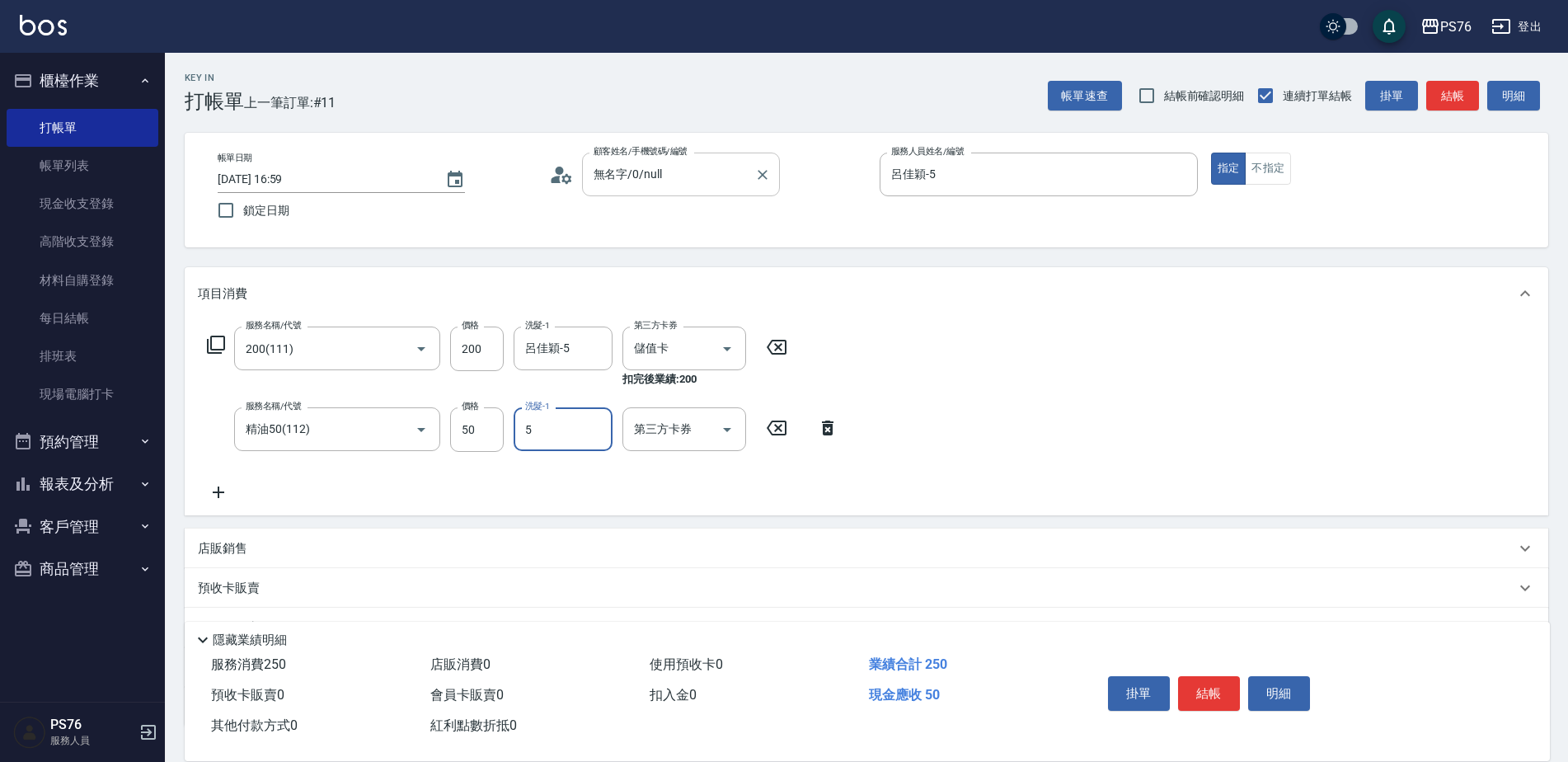
type input "呂佳穎-5"
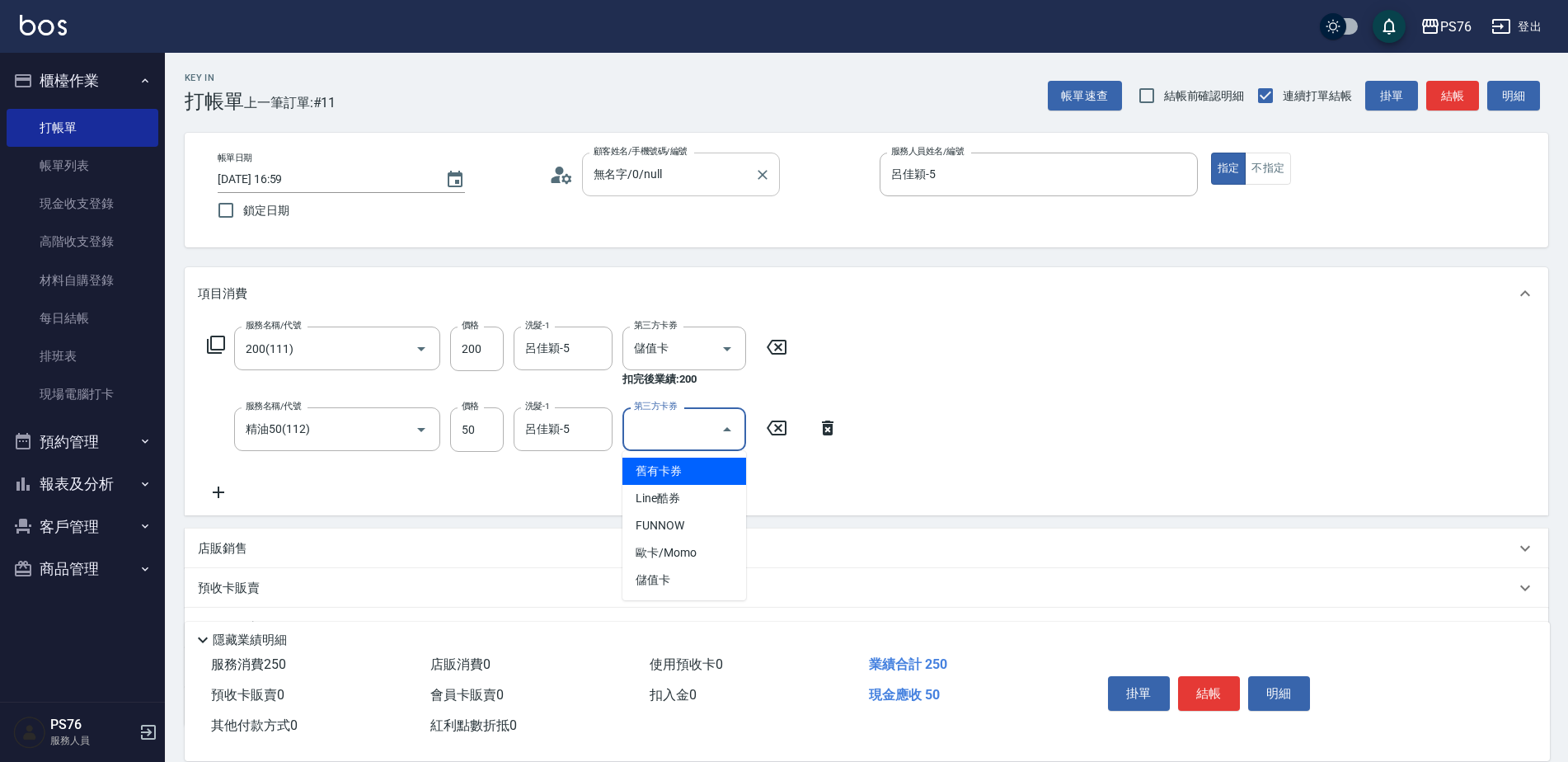
type input "儲值卡"
